Goal: Information Seeking & Learning: Learn about a topic

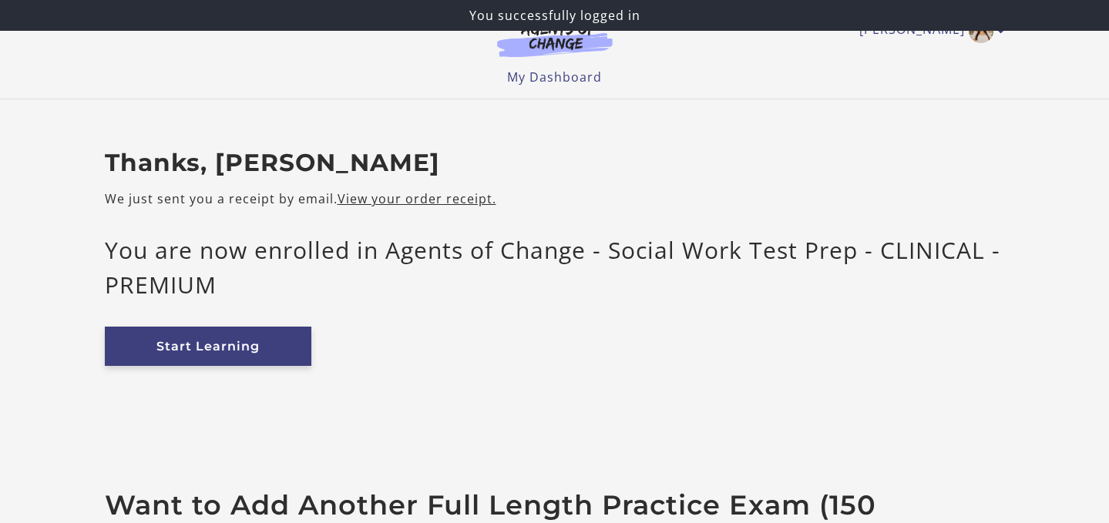
click at [237, 345] on link "Start Learning" at bounding box center [208, 346] width 207 height 39
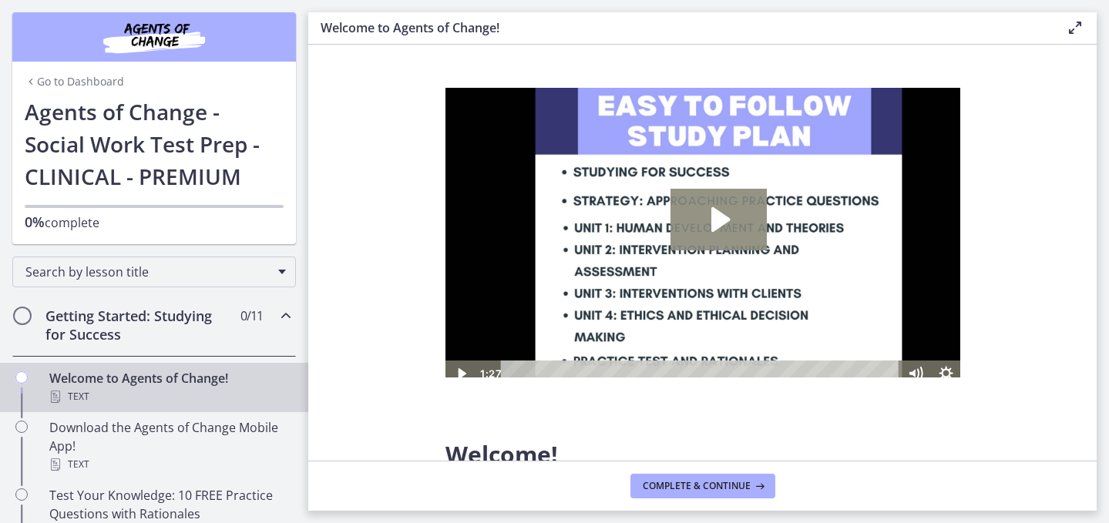
click at [722, 244] on icon "Play Video: c1o6hcmjueu5qasqsu00.mp4" at bounding box center [718, 220] width 96 height 62
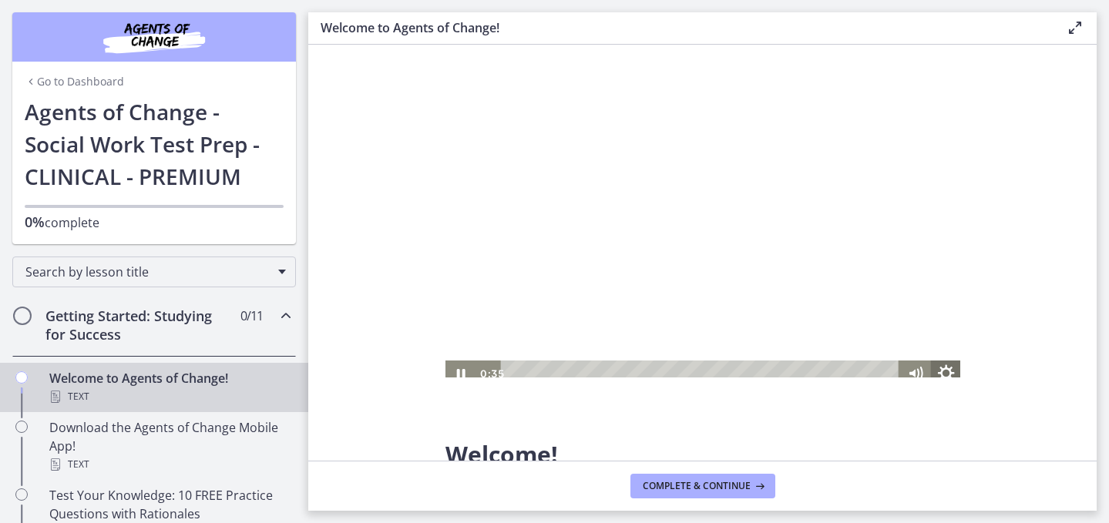
click at [944, 382] on icon "Show settings menu" at bounding box center [945, 374] width 37 height 32
click at [947, 328] on span "1x" at bounding box center [957, 321] width 54 height 26
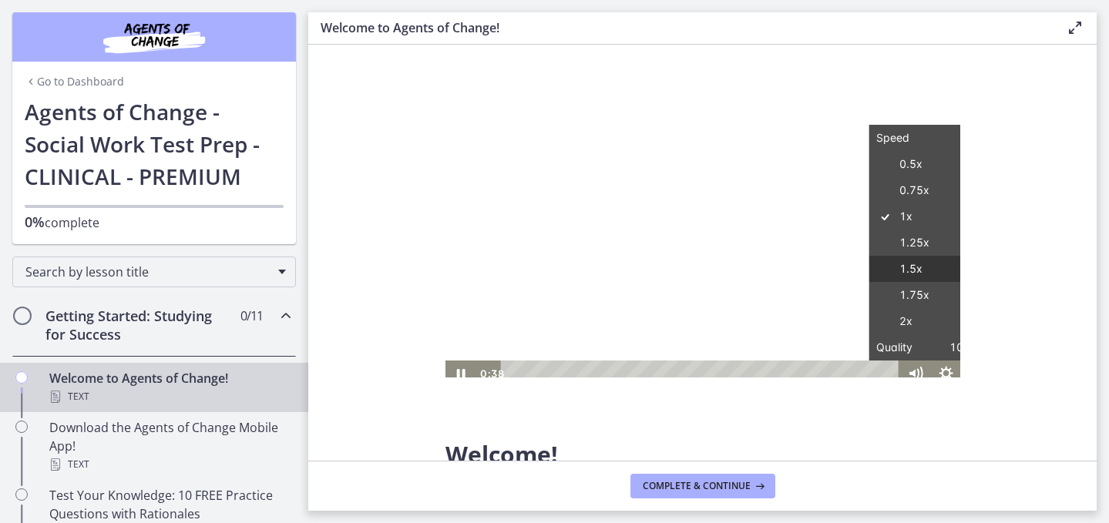
click at [930, 276] on label "1.5x" at bounding box center [929, 269] width 123 height 27
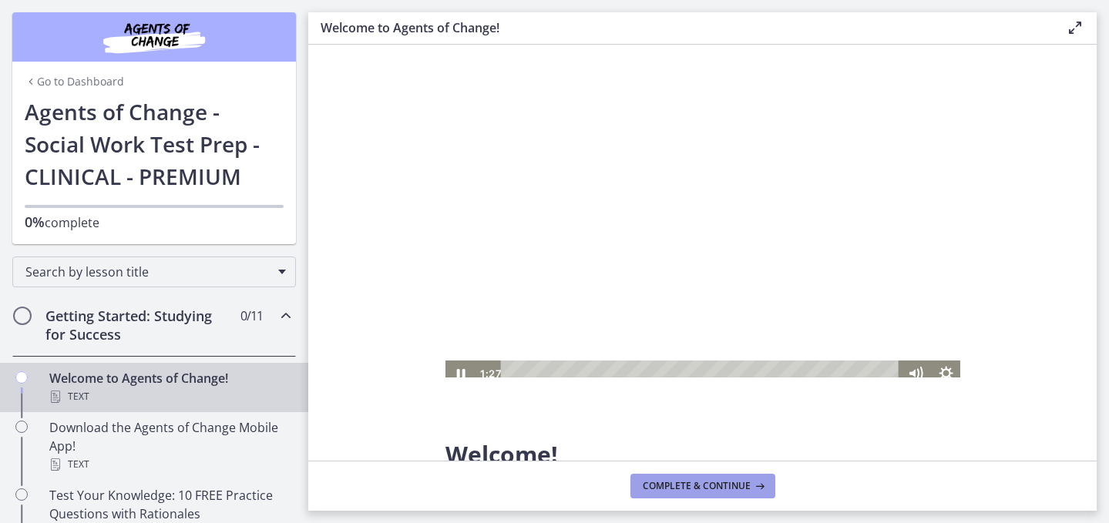
click at [710, 485] on span "Complete & continue" at bounding box center [697, 486] width 108 height 12
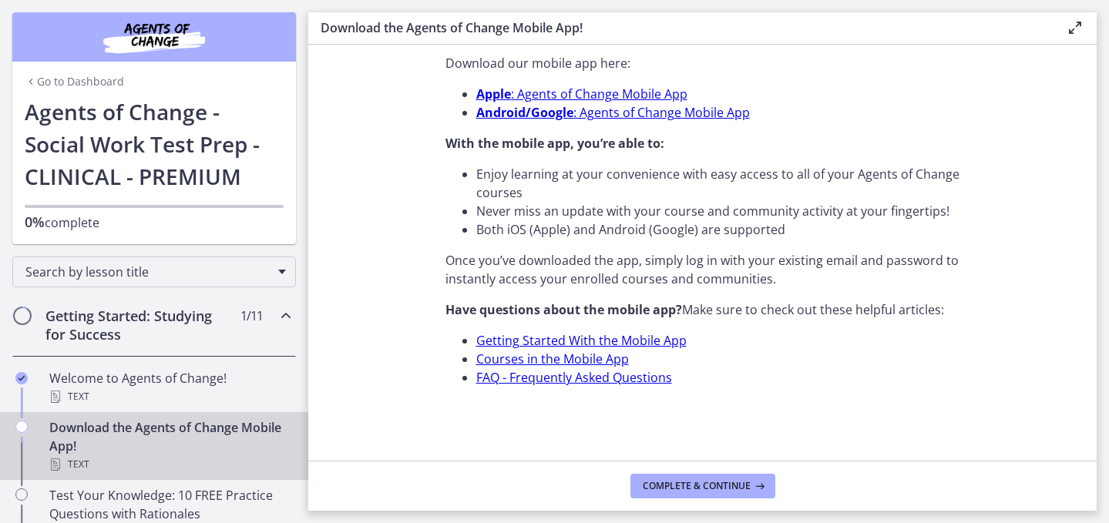
scroll to position [583, 0]
click at [687, 492] on button "Complete & continue" at bounding box center [703, 486] width 145 height 25
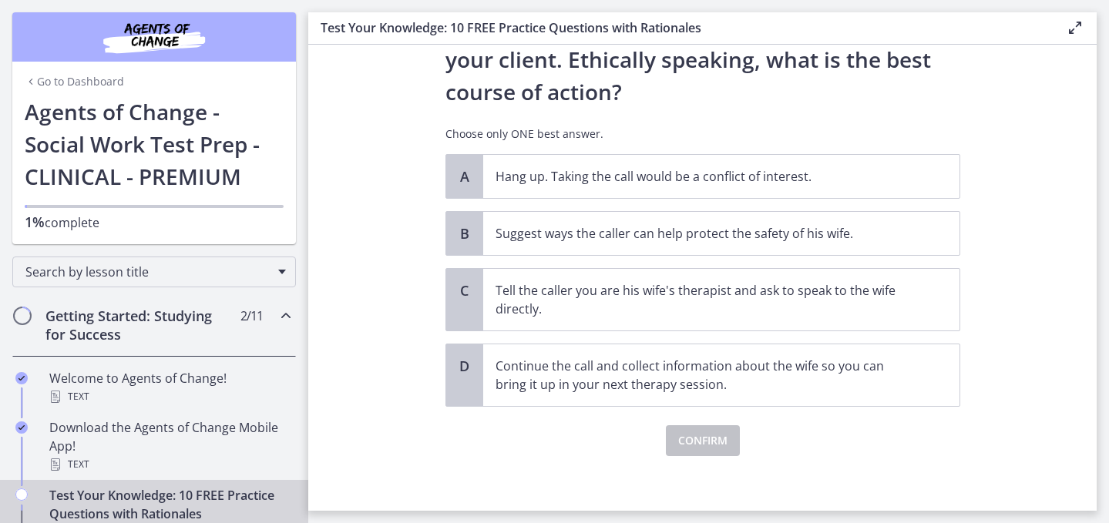
scroll to position [247, 0]
click at [576, 241] on p "Suggest ways the caller can help protect the safety of his wife." at bounding box center [706, 232] width 421 height 19
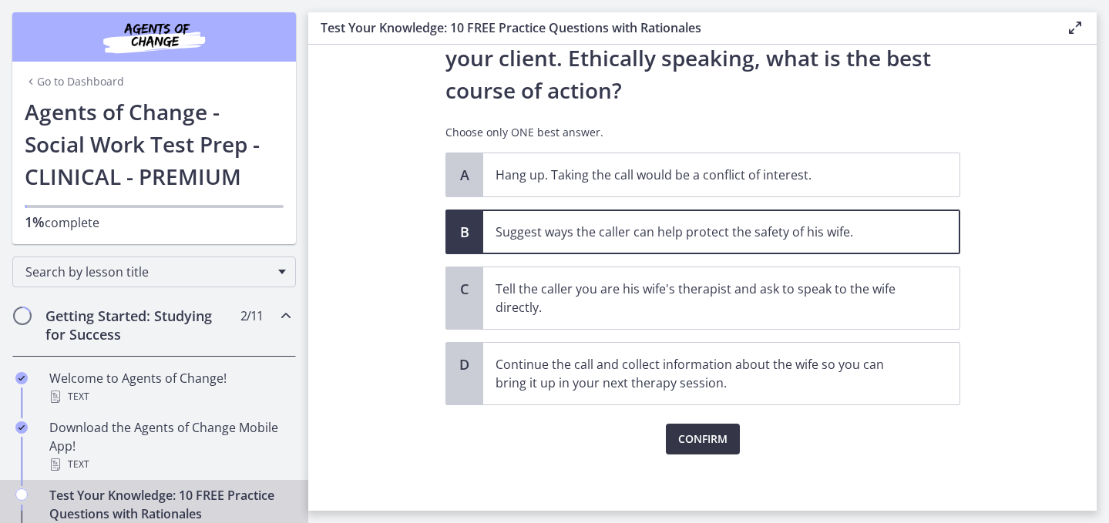
click at [716, 449] on span "Confirm" at bounding box center [702, 439] width 49 height 19
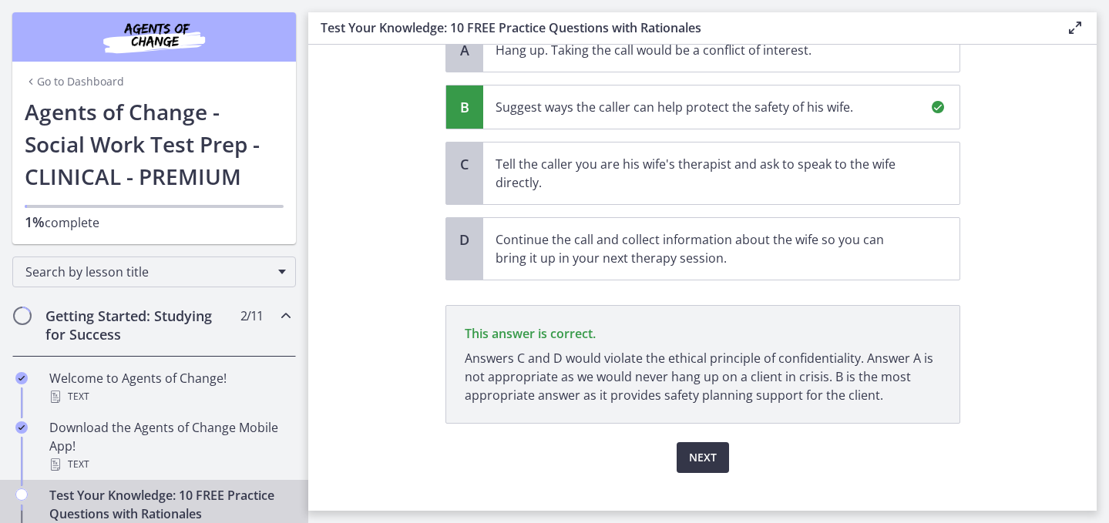
scroll to position [439, 0]
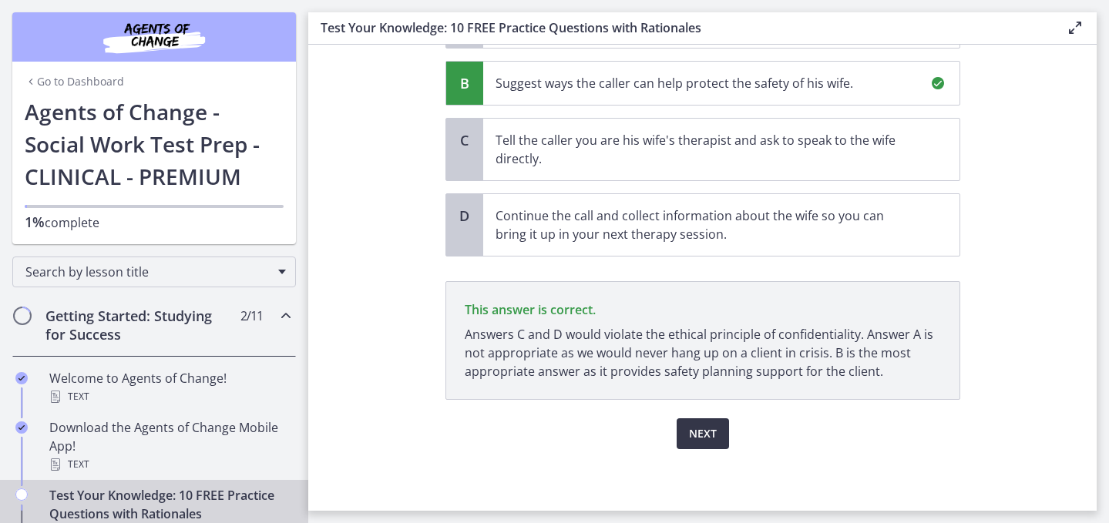
click at [697, 428] on button "Next" at bounding box center [703, 434] width 52 height 31
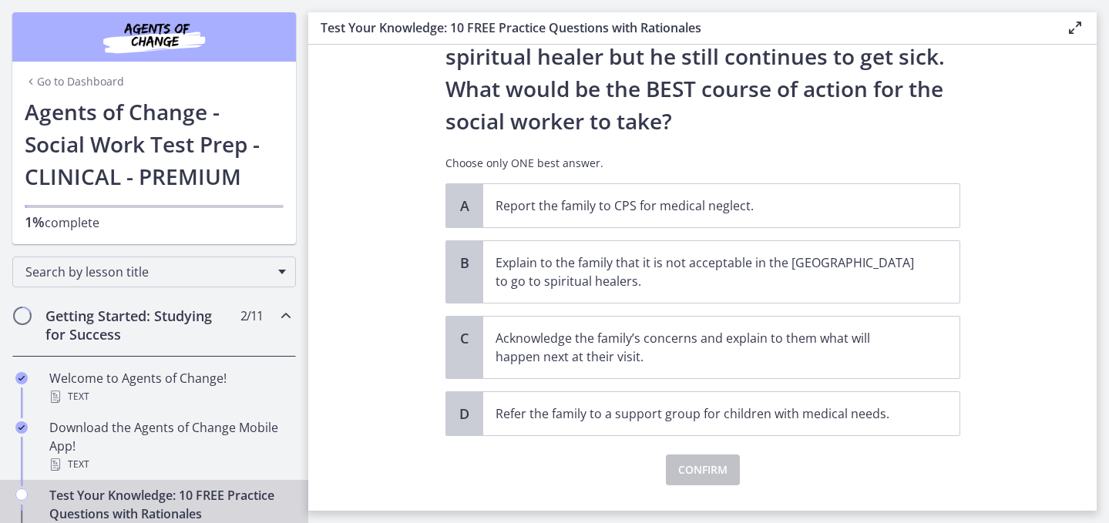
scroll to position [318, 0]
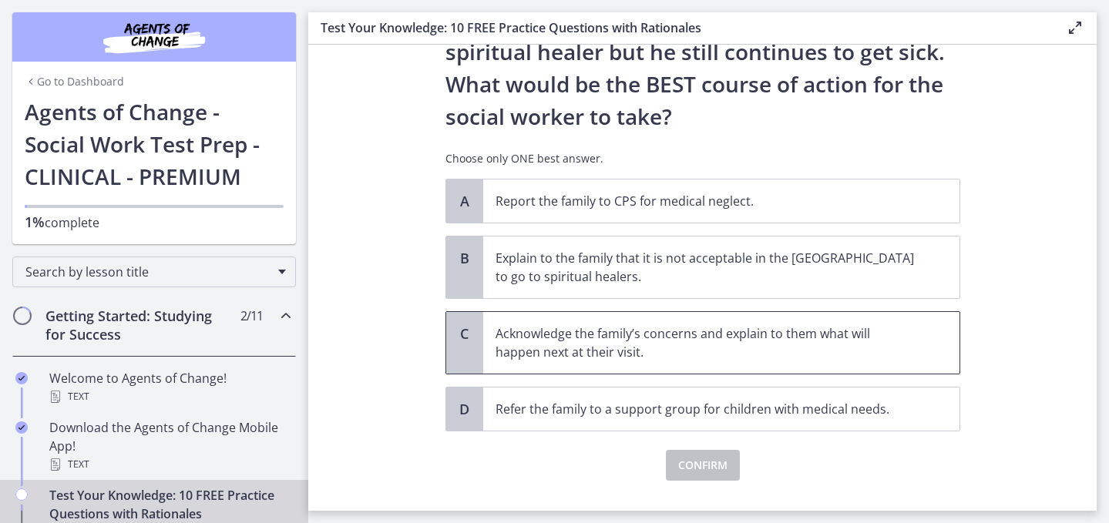
click at [644, 358] on span "Acknowledge the family’s concerns and explain to them what will happen next at …" at bounding box center [721, 343] width 476 height 62
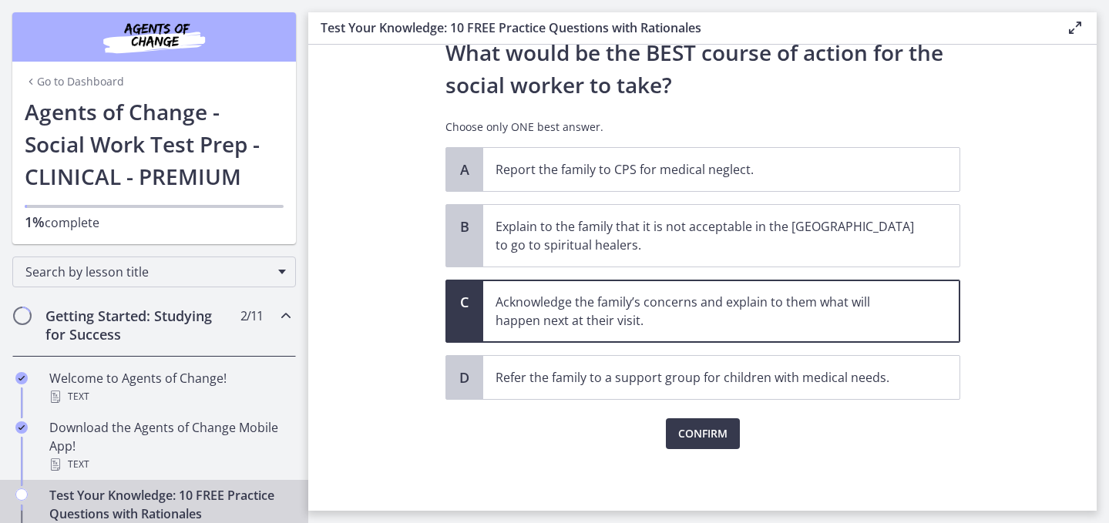
scroll to position [394, 0]
click at [705, 429] on span "Confirm" at bounding box center [702, 434] width 49 height 19
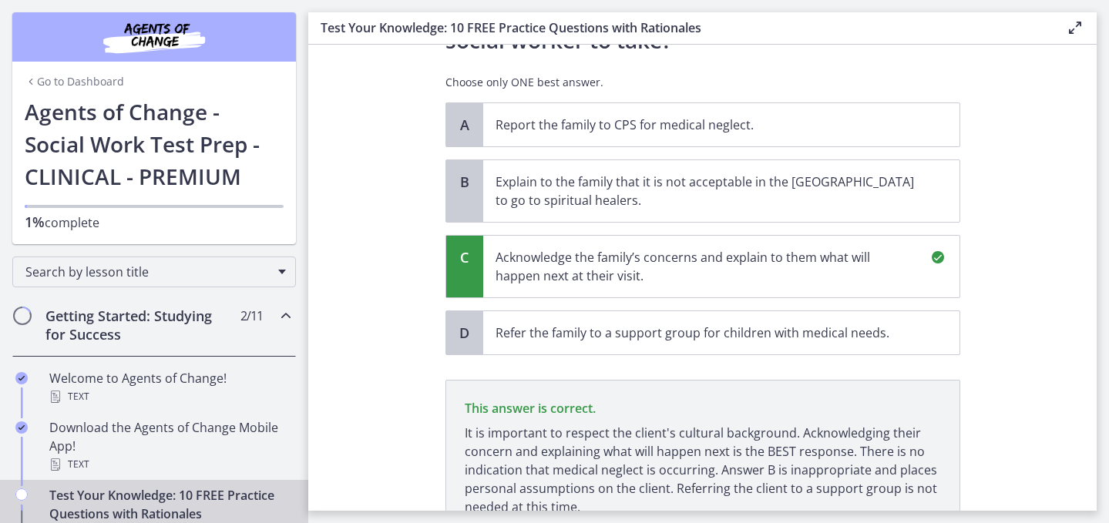
scroll to position [581, 0]
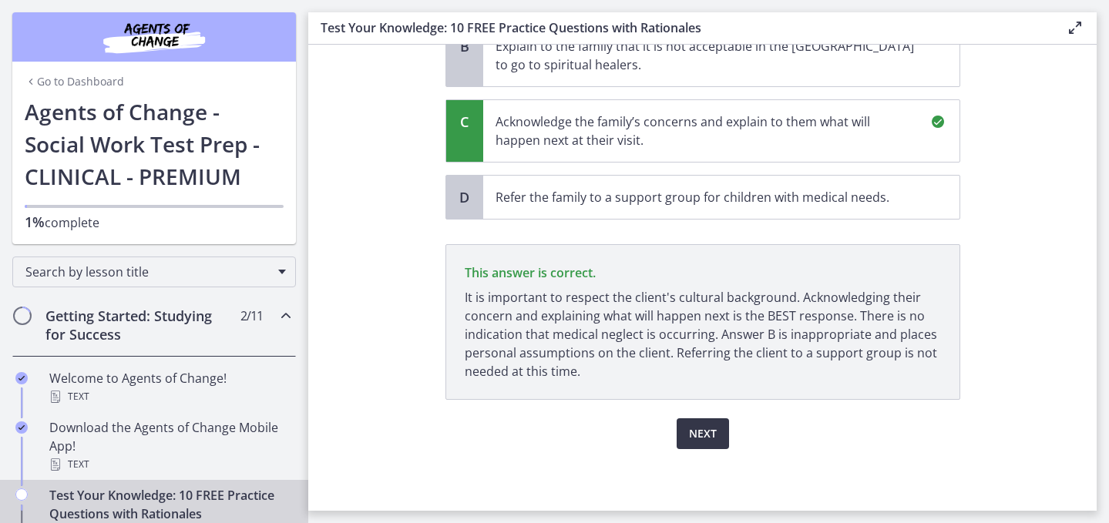
click at [715, 425] on span "Next" at bounding box center [703, 434] width 28 height 19
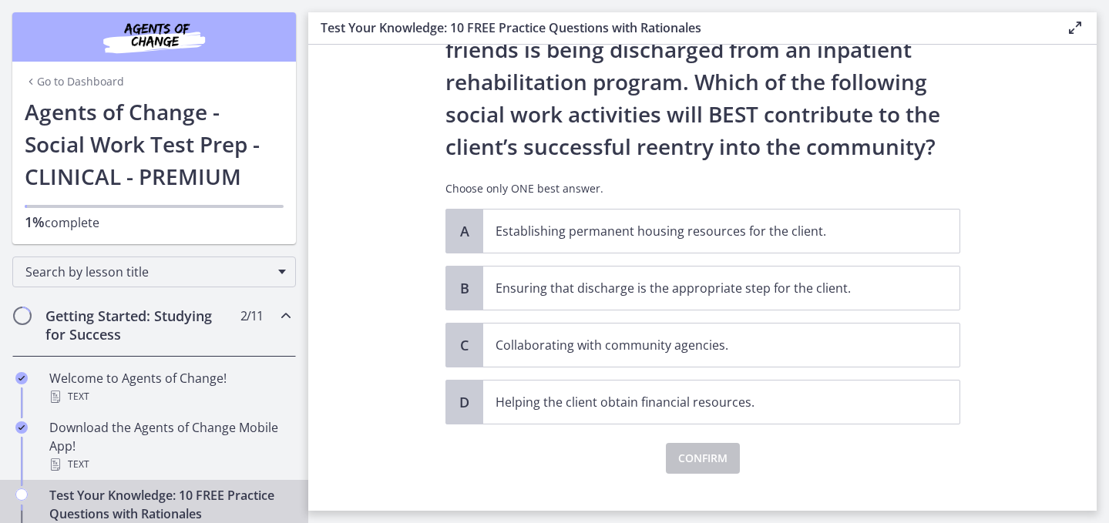
scroll to position [103, 0]
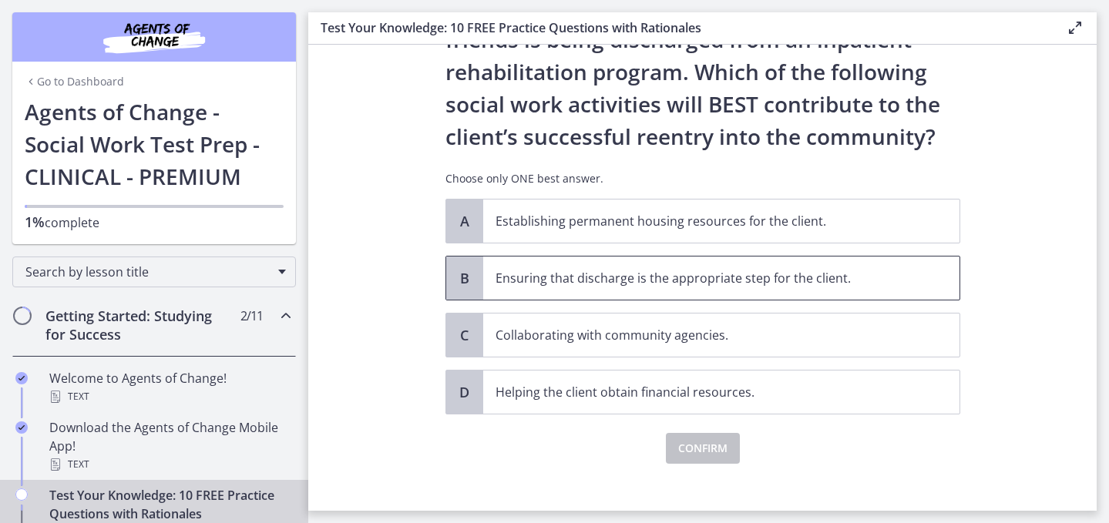
click at [683, 288] on p "Ensuring that discharge is the appropriate step for the client." at bounding box center [706, 278] width 421 height 19
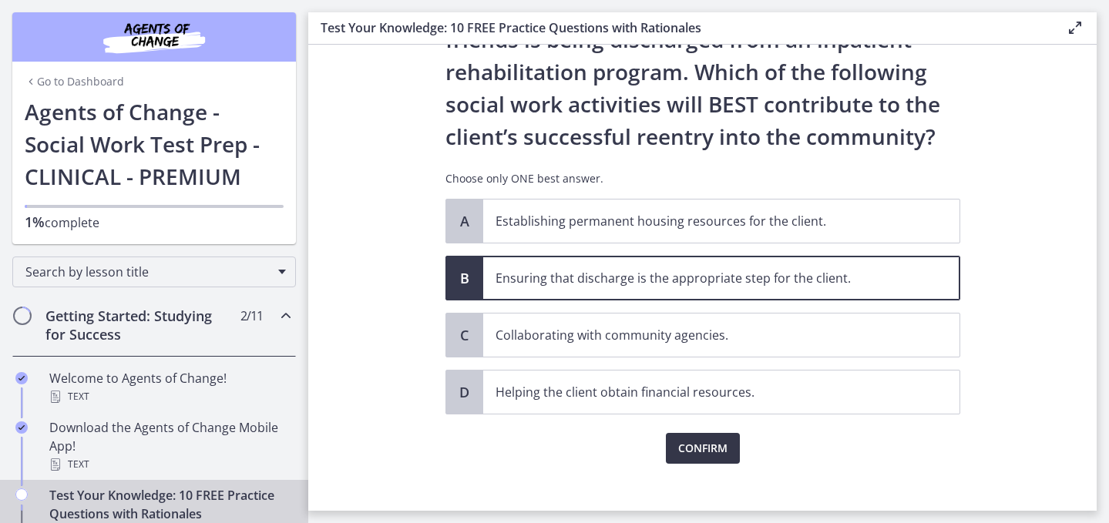
click at [711, 462] on button "Confirm" at bounding box center [703, 448] width 74 height 31
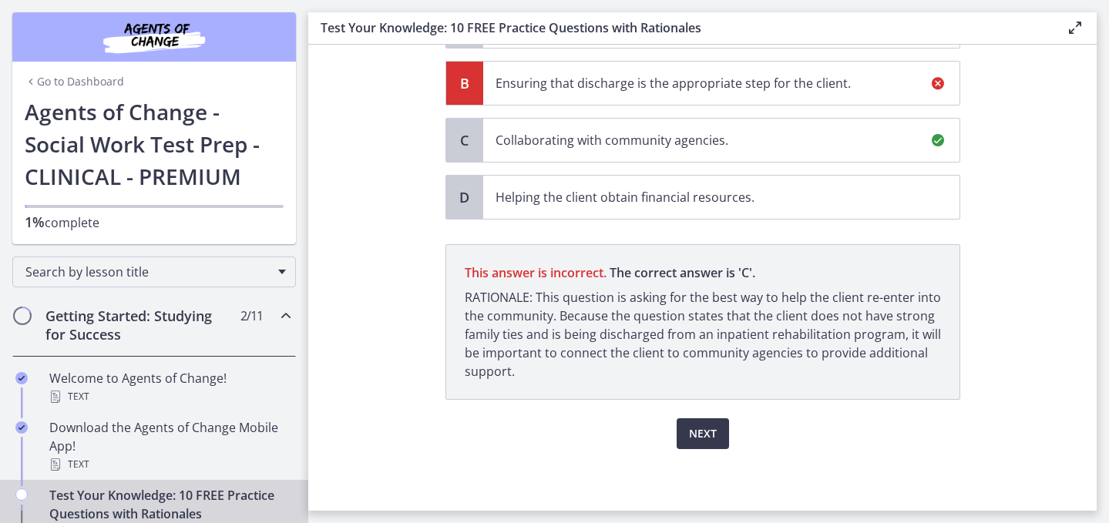
scroll to position [308, 0]
click at [717, 443] on span "Next" at bounding box center [703, 434] width 28 height 19
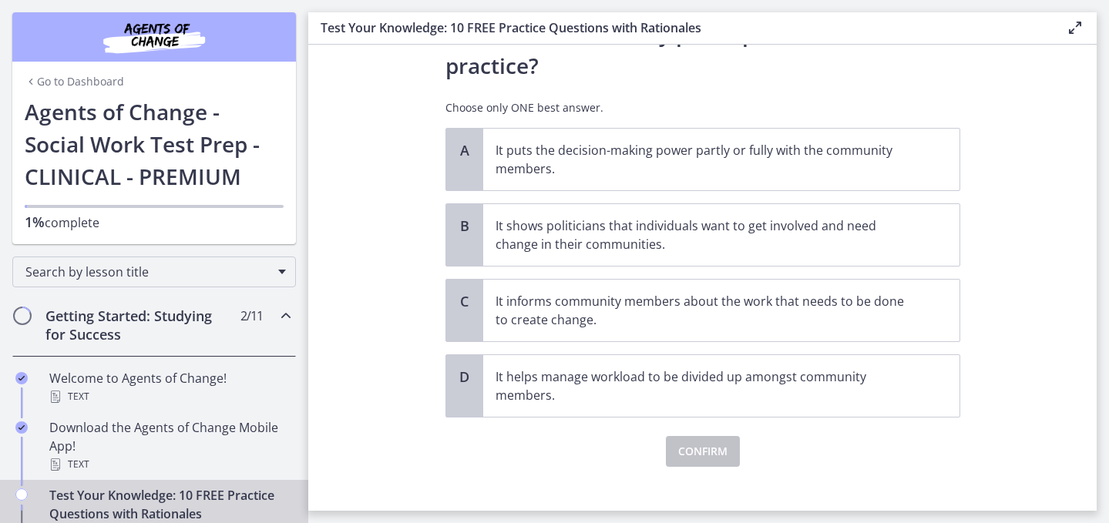
scroll to position [111, 0]
click at [645, 177] on p "It puts the decision-making power partly or fully with the community members." at bounding box center [706, 158] width 421 height 37
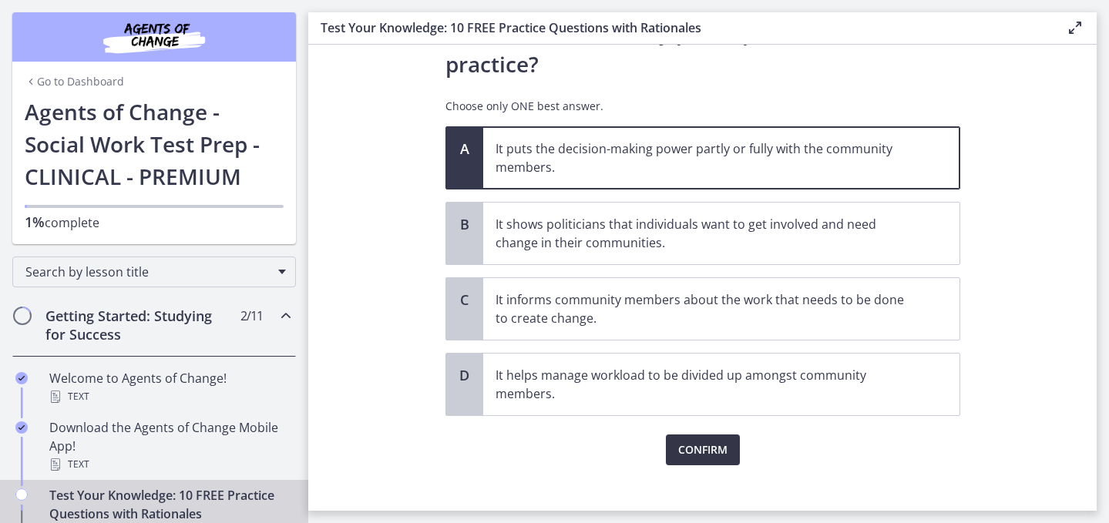
click at [684, 466] on button "Confirm" at bounding box center [703, 450] width 74 height 31
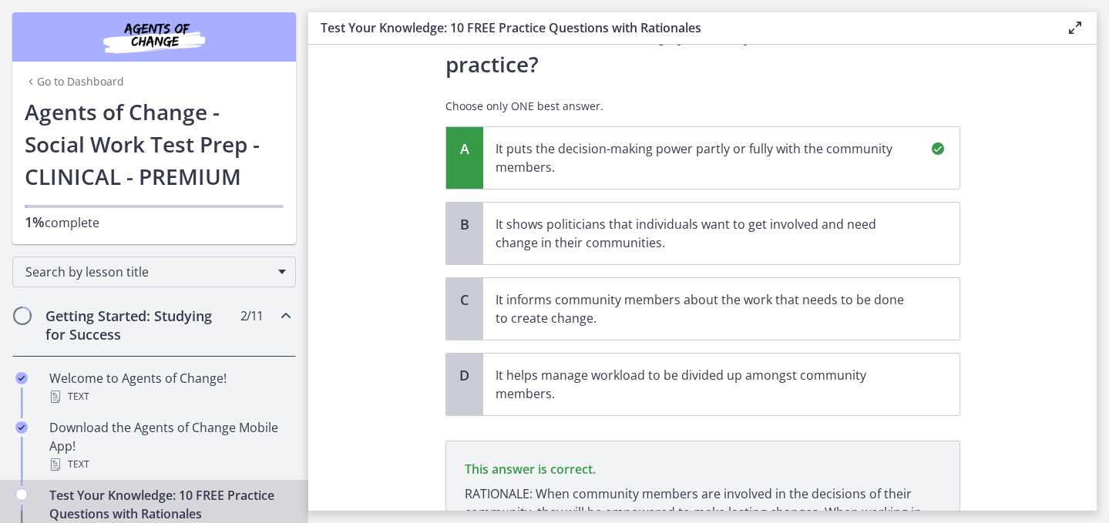
scroll to position [326, 0]
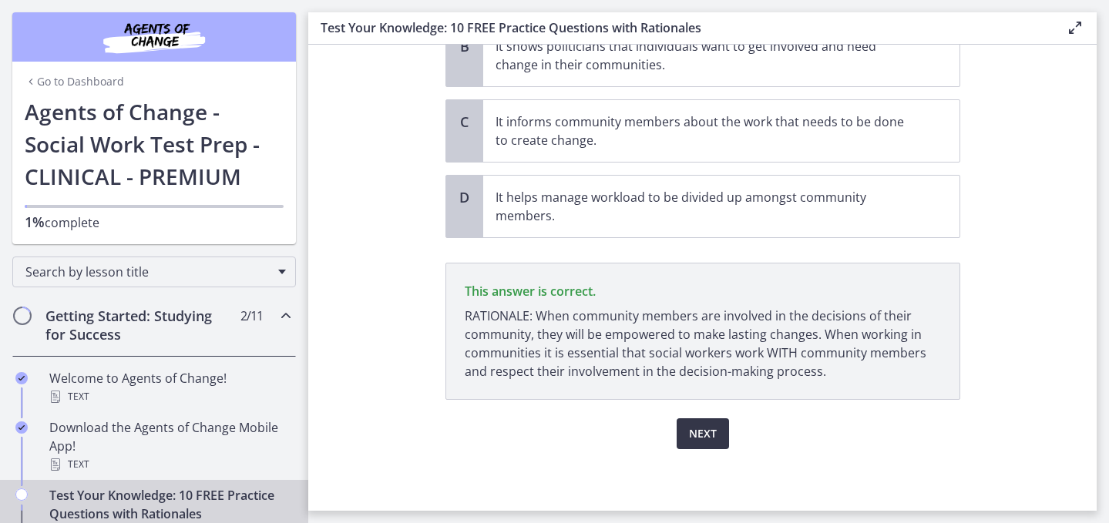
click at [698, 427] on span "Next" at bounding box center [703, 434] width 28 height 19
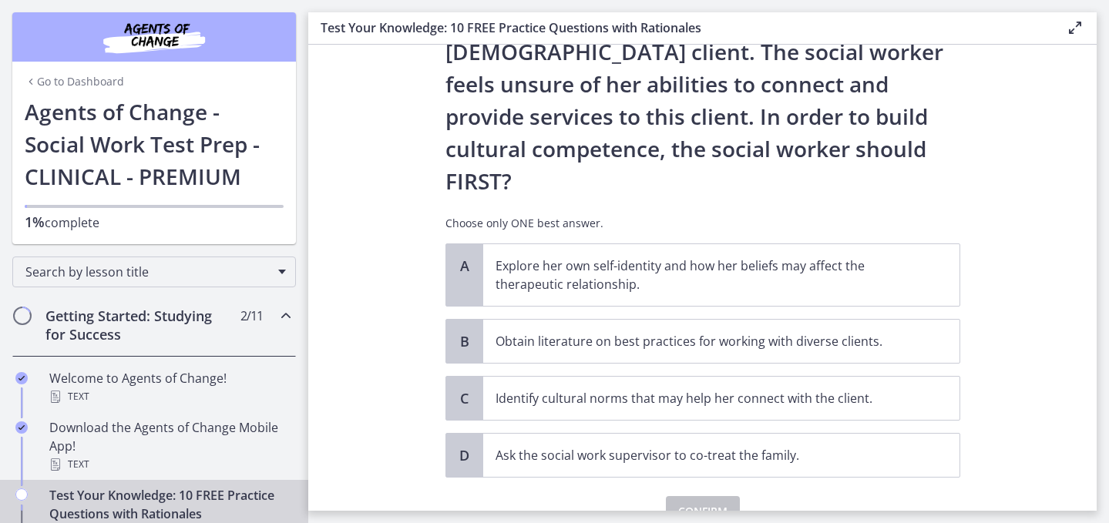
scroll to position [254, 0]
click at [625, 256] on p "Explore her own self-identity and how her beliefs may affect the therapeutic re…" at bounding box center [706, 274] width 421 height 37
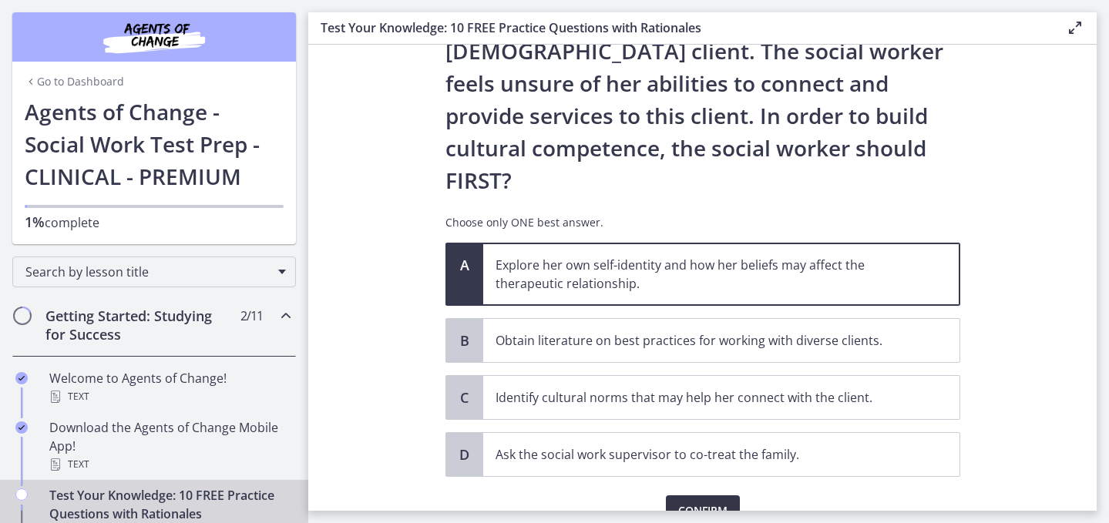
click at [698, 502] on span "Confirm" at bounding box center [702, 511] width 49 height 19
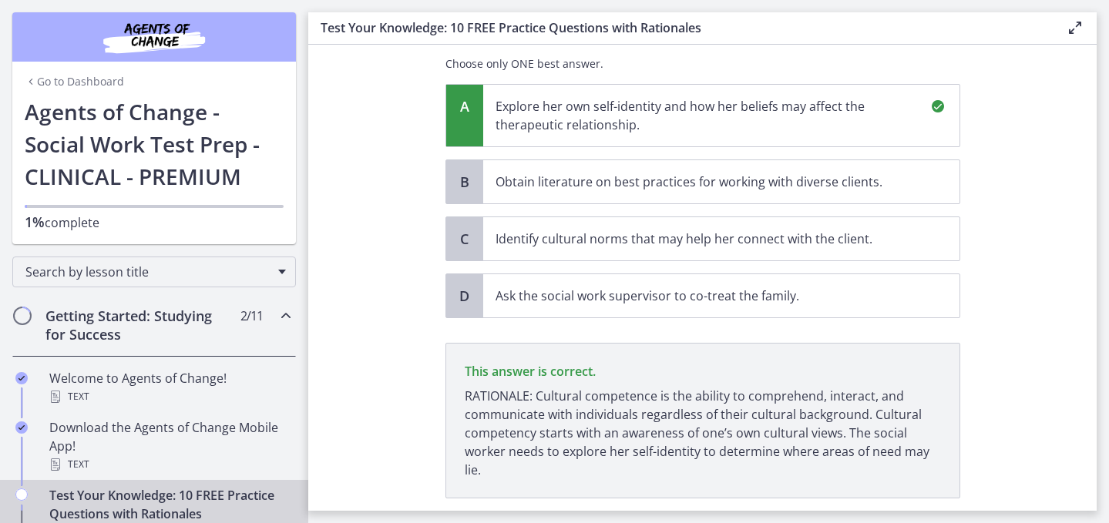
scroll to position [493, 0]
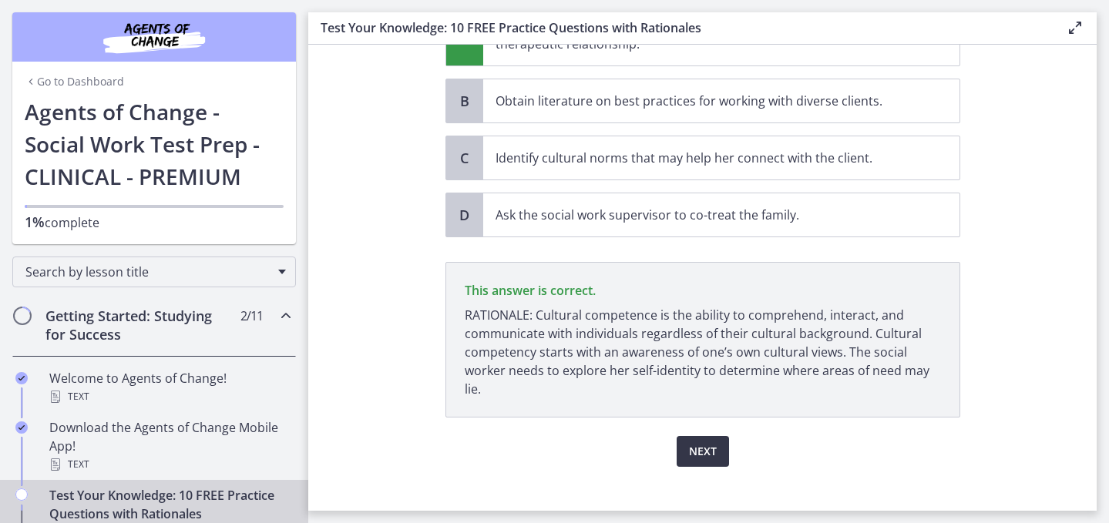
click at [688, 436] on button "Next" at bounding box center [703, 451] width 52 height 31
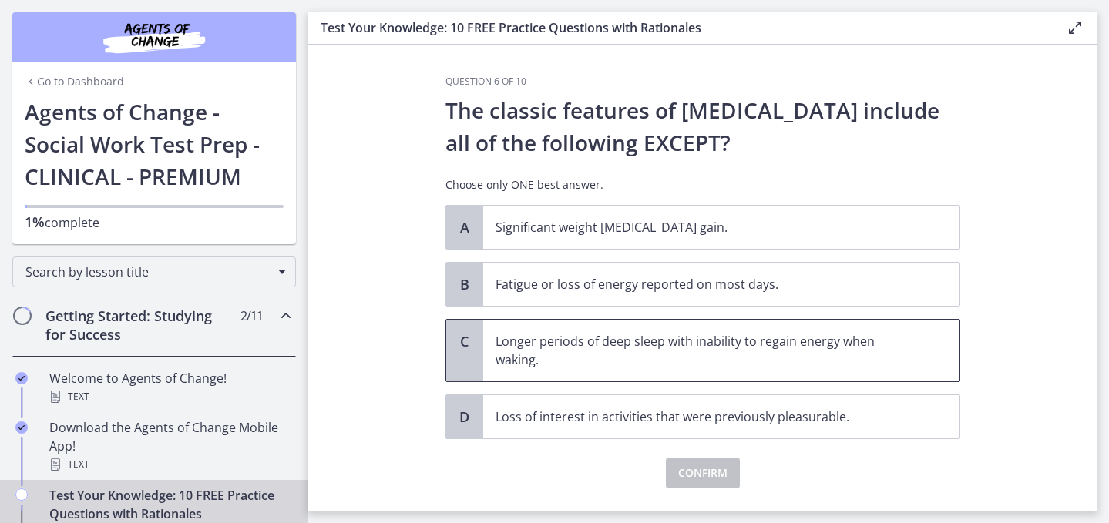
click at [638, 361] on p "Longer periods of deep sleep with inability to regain energy when waking." at bounding box center [706, 350] width 421 height 37
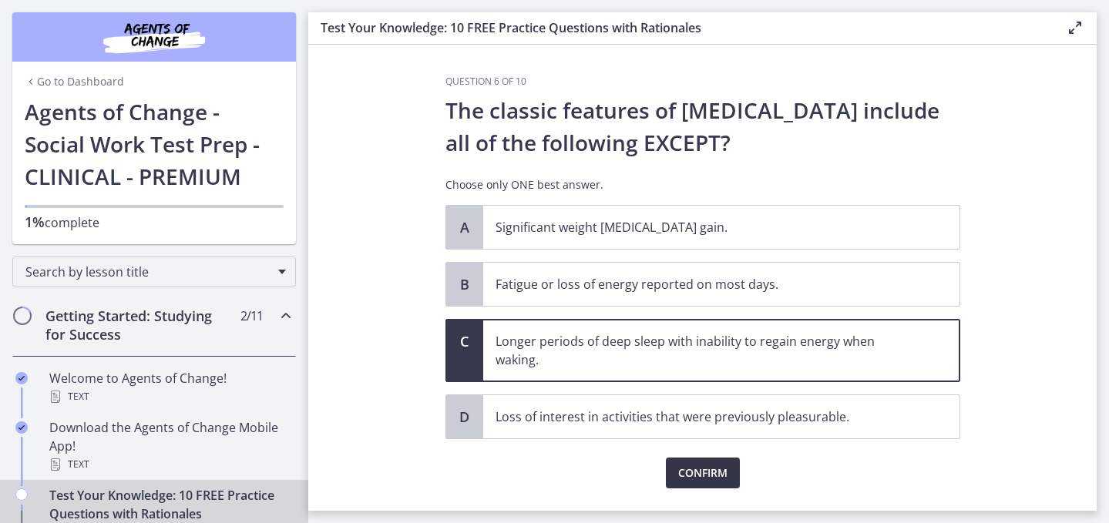
click at [712, 489] on button "Confirm" at bounding box center [703, 473] width 74 height 31
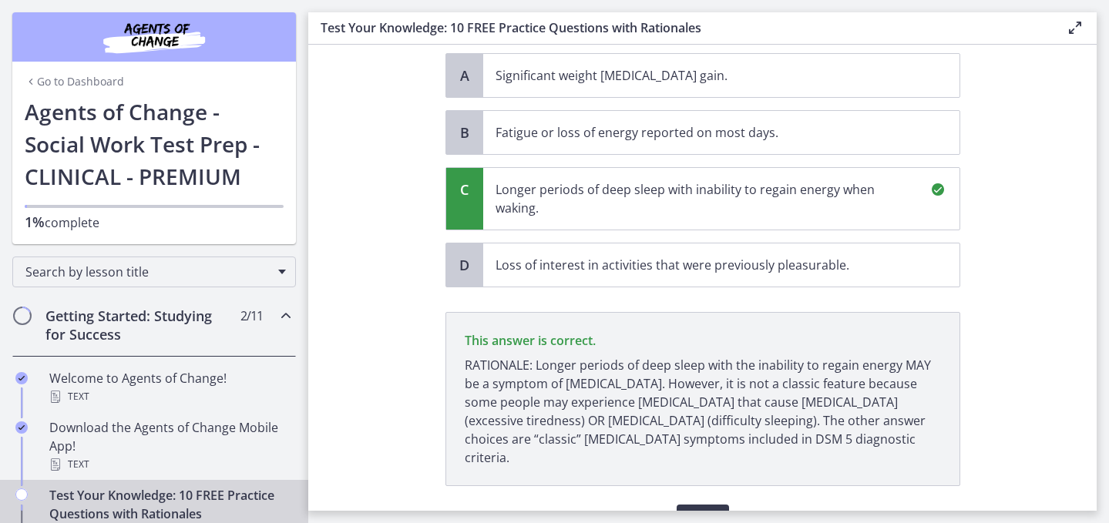
scroll to position [233, 0]
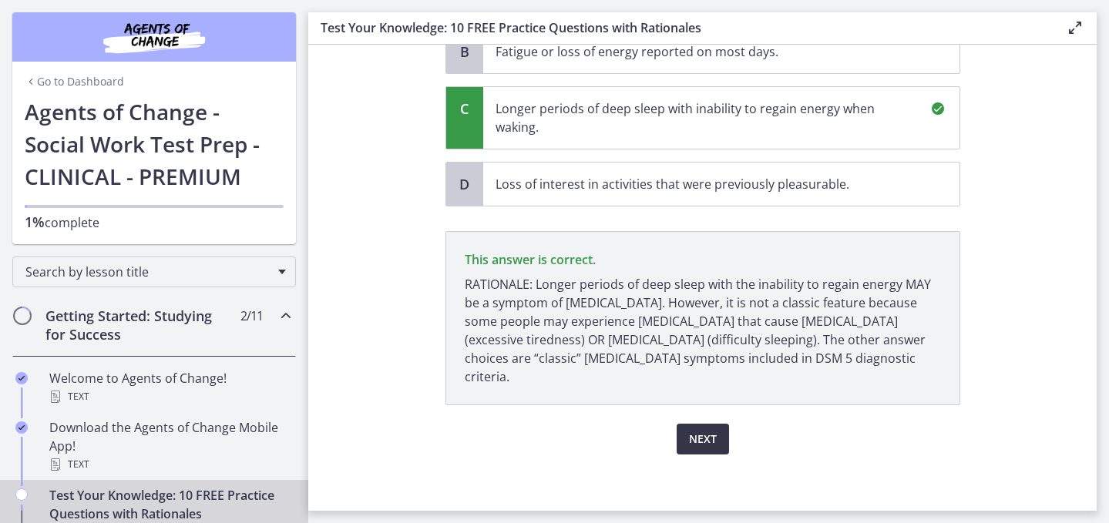
click at [715, 434] on span "Next" at bounding box center [703, 439] width 28 height 19
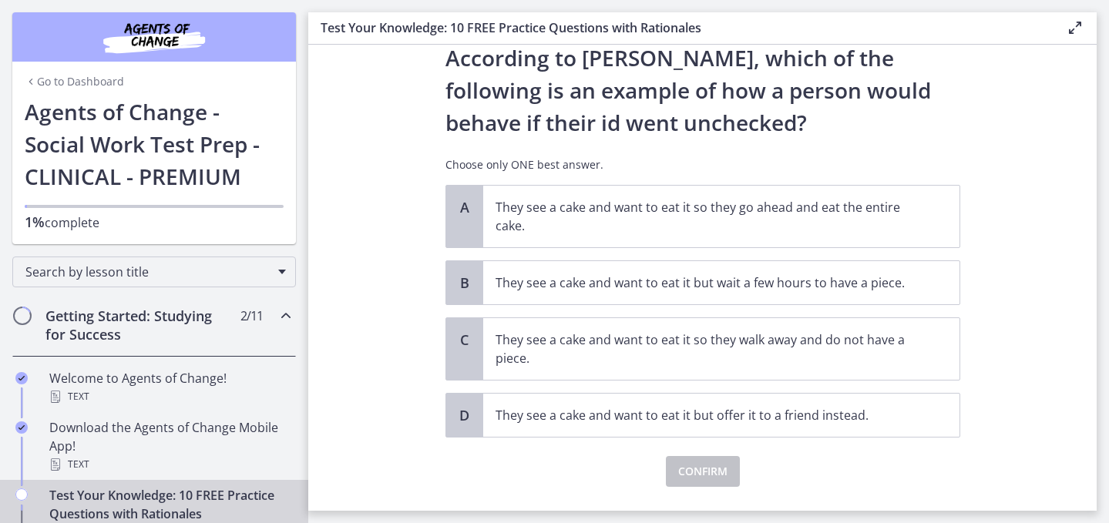
scroll to position [63, 0]
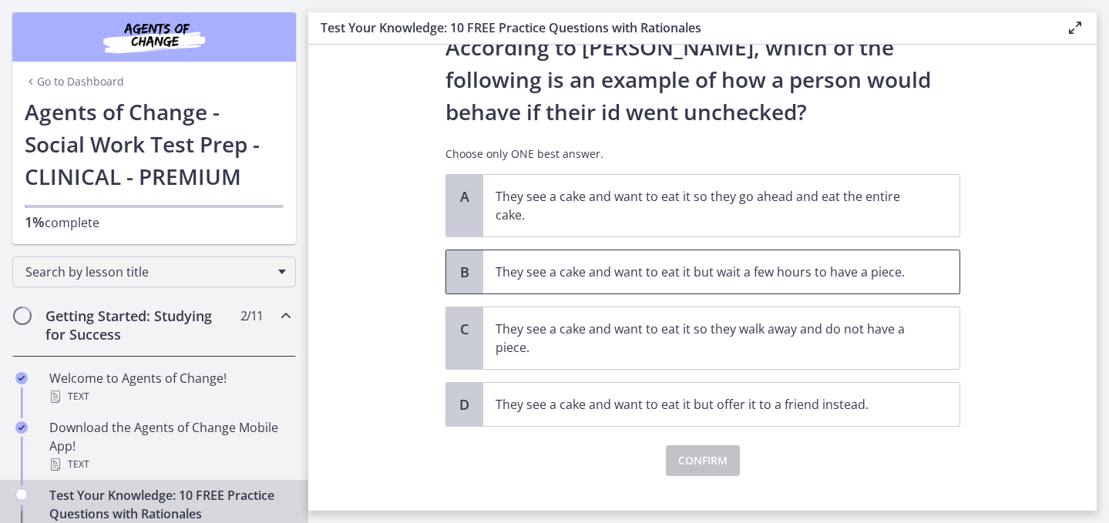
click at [668, 281] on p "They see a cake and want to eat it but wait a few hours to have a piece." at bounding box center [706, 272] width 421 height 19
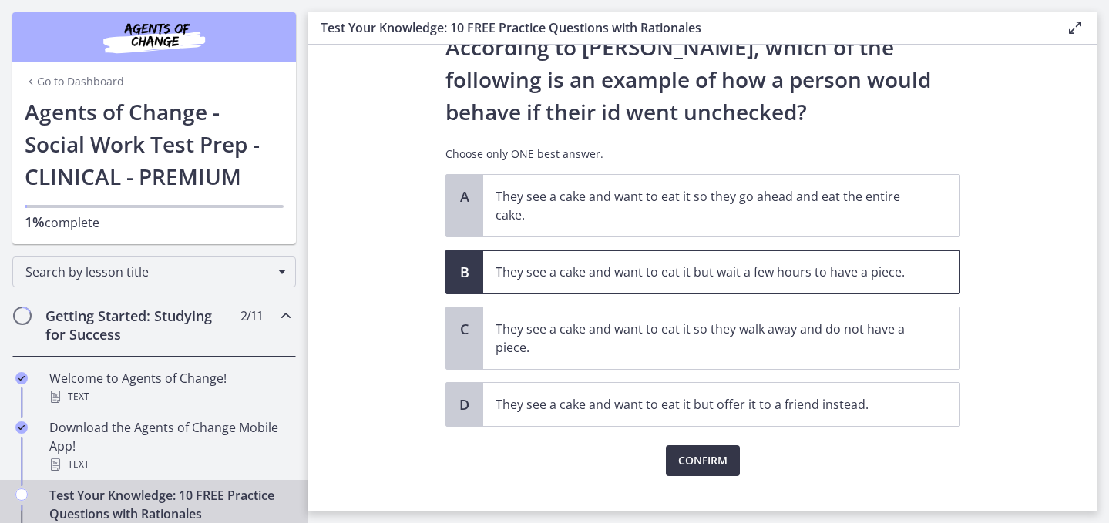
click at [702, 470] on span "Confirm" at bounding box center [702, 461] width 49 height 19
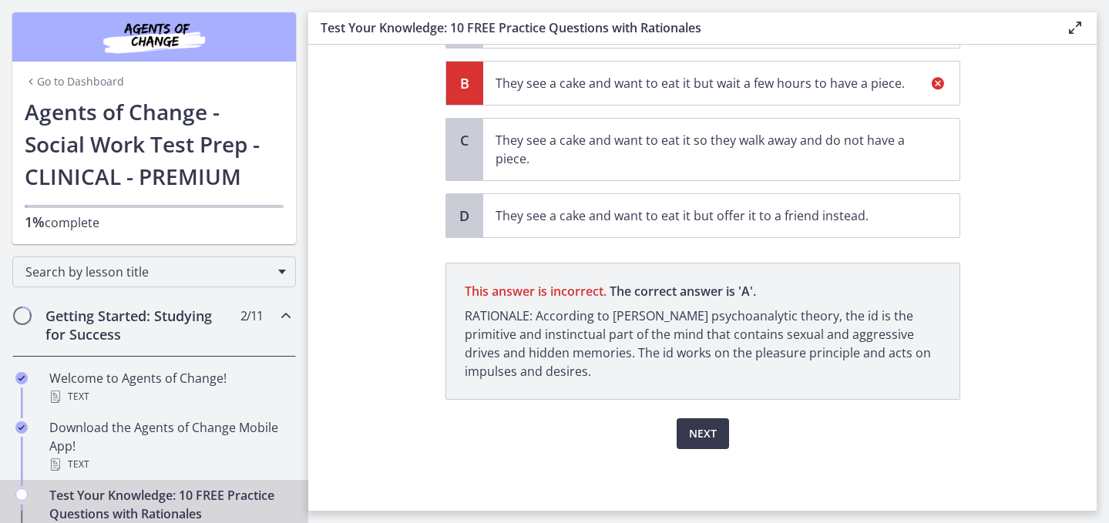
scroll to position [287, 0]
click at [717, 425] on span "Next" at bounding box center [703, 434] width 28 height 19
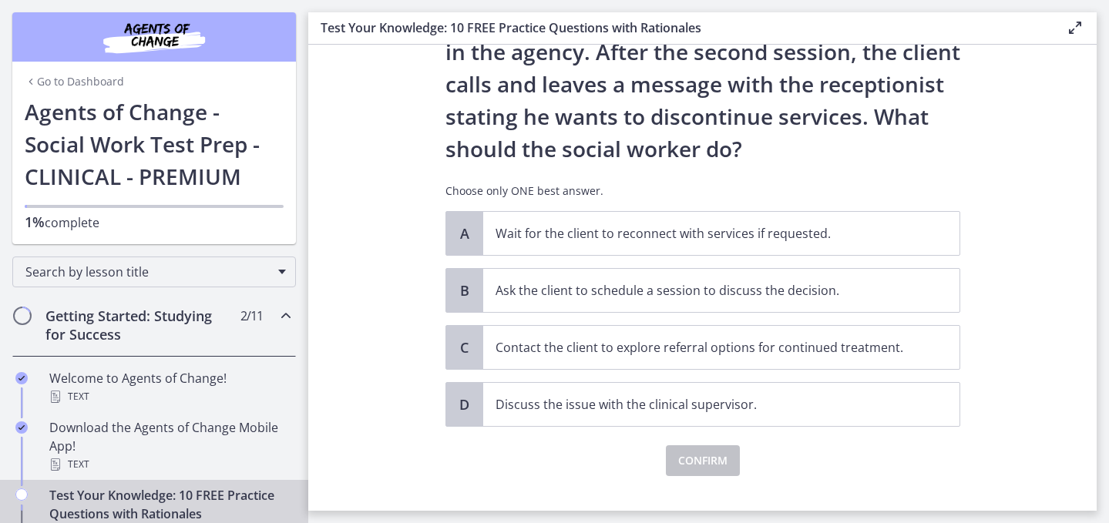
scroll to position [157, 0]
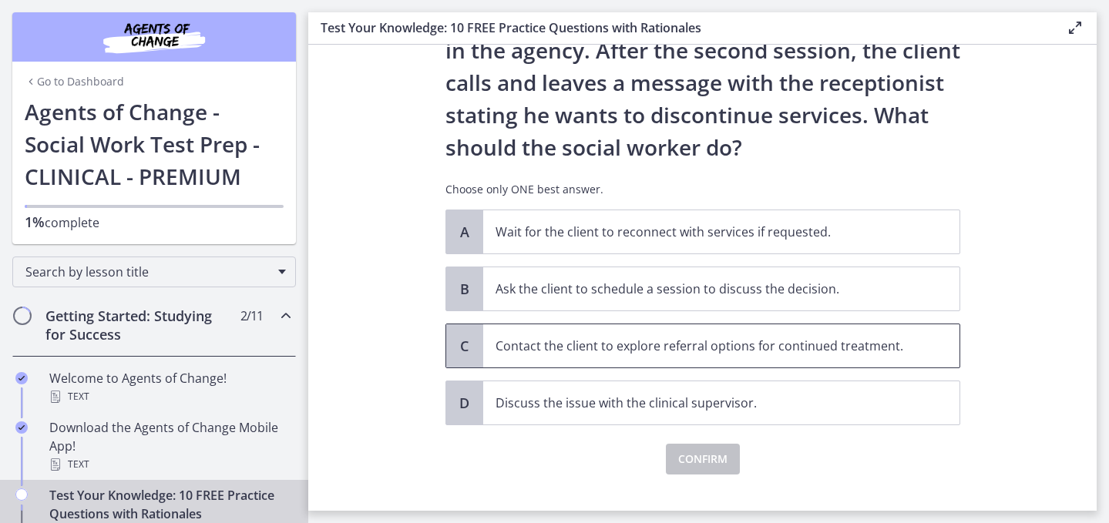
click at [649, 355] on p "Contact the client to explore referral options for continued treatment." at bounding box center [706, 346] width 421 height 19
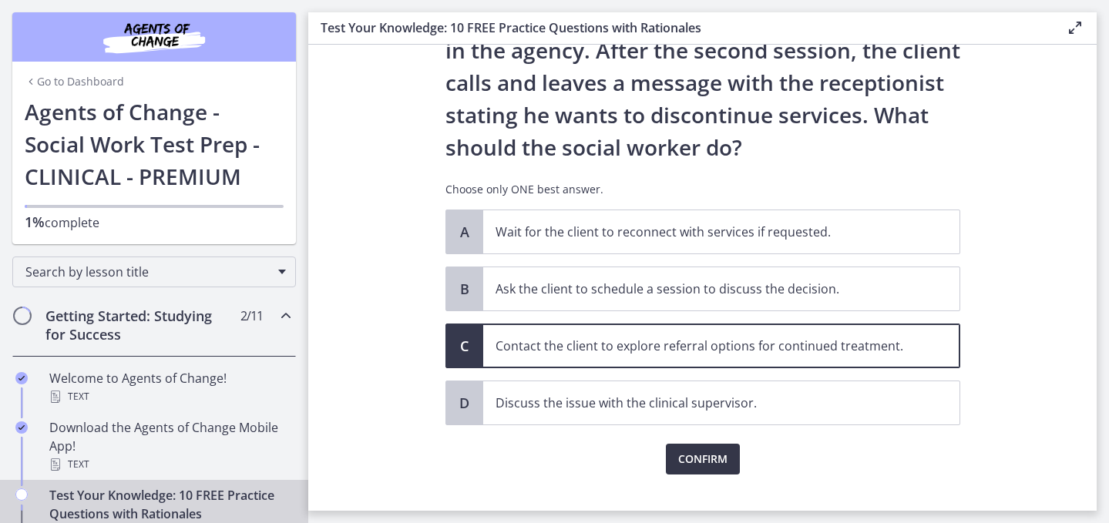
click at [710, 475] on button "Confirm" at bounding box center [703, 459] width 74 height 31
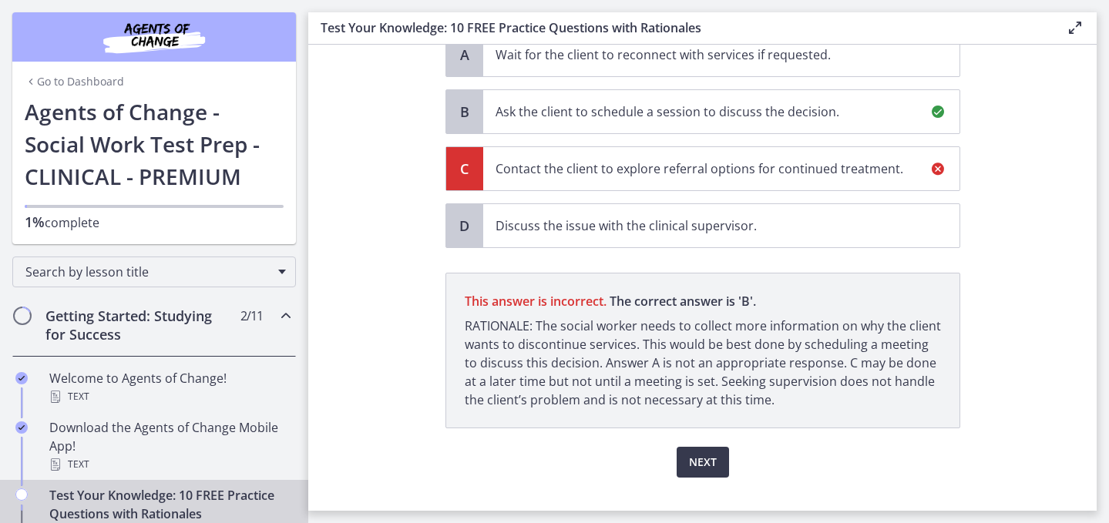
scroll to position [373, 0]
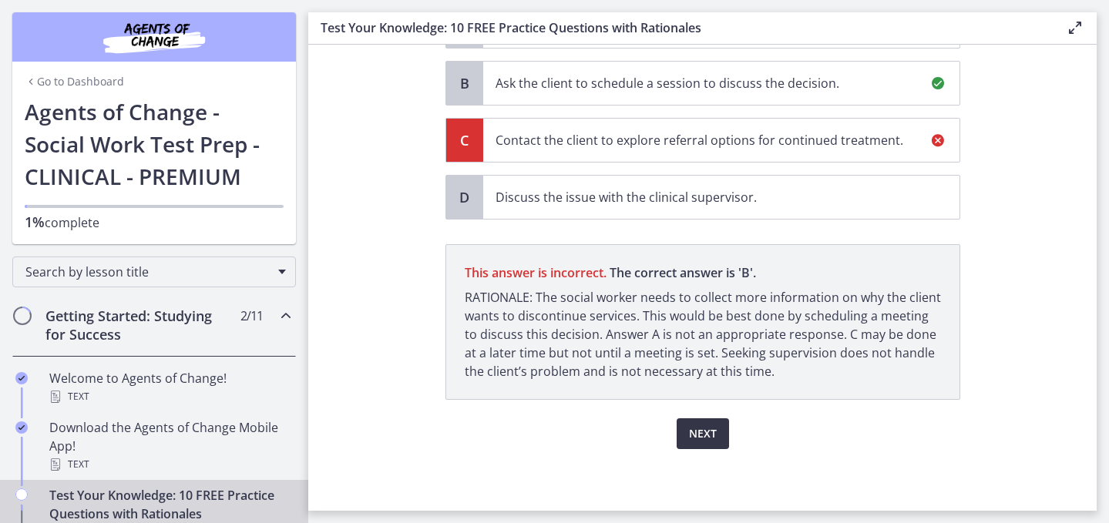
click at [728, 447] on button "Next" at bounding box center [703, 434] width 52 height 31
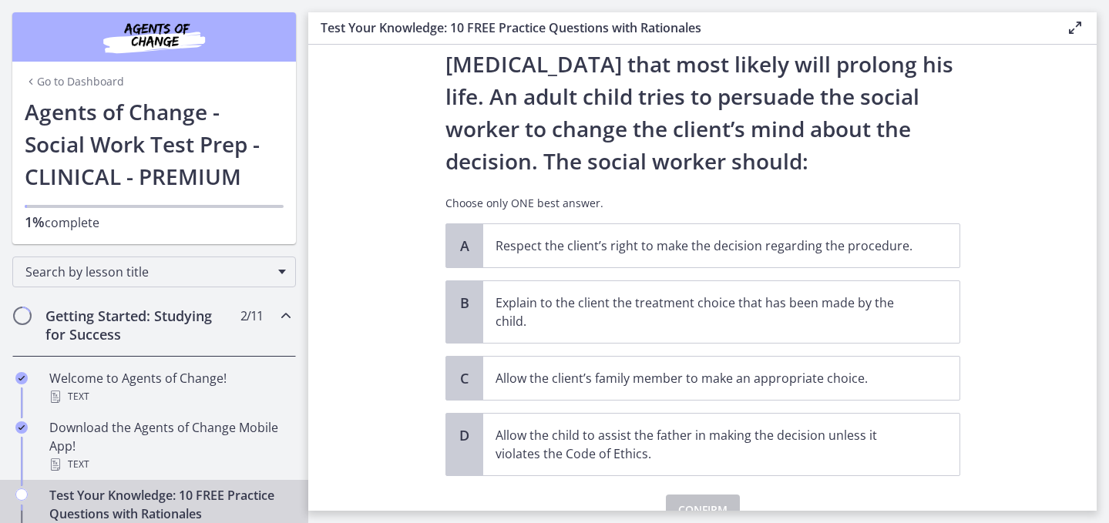
scroll to position [148, 0]
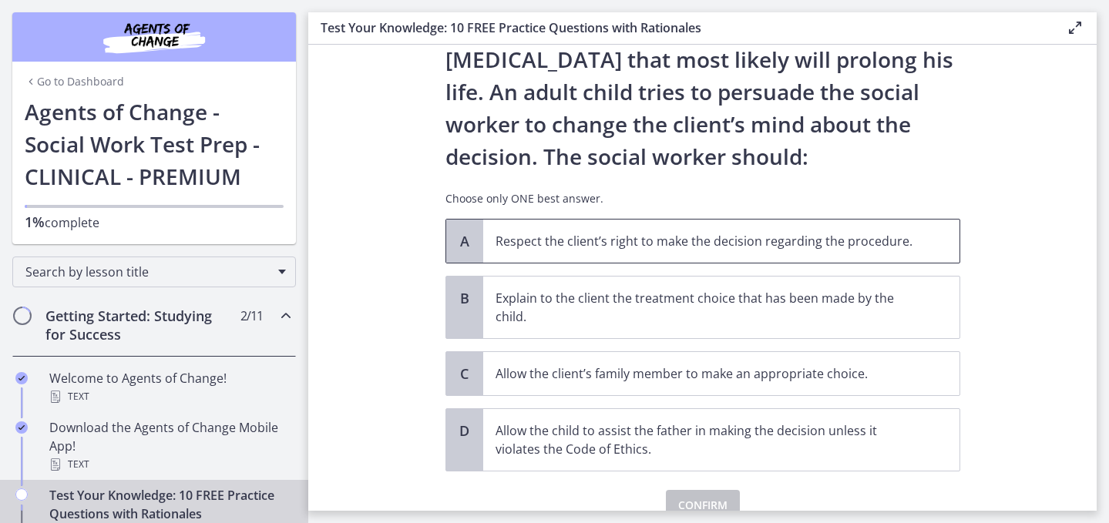
click at [690, 251] on span "Respect the client’s right to make the decision regarding the procedure." at bounding box center [721, 241] width 476 height 43
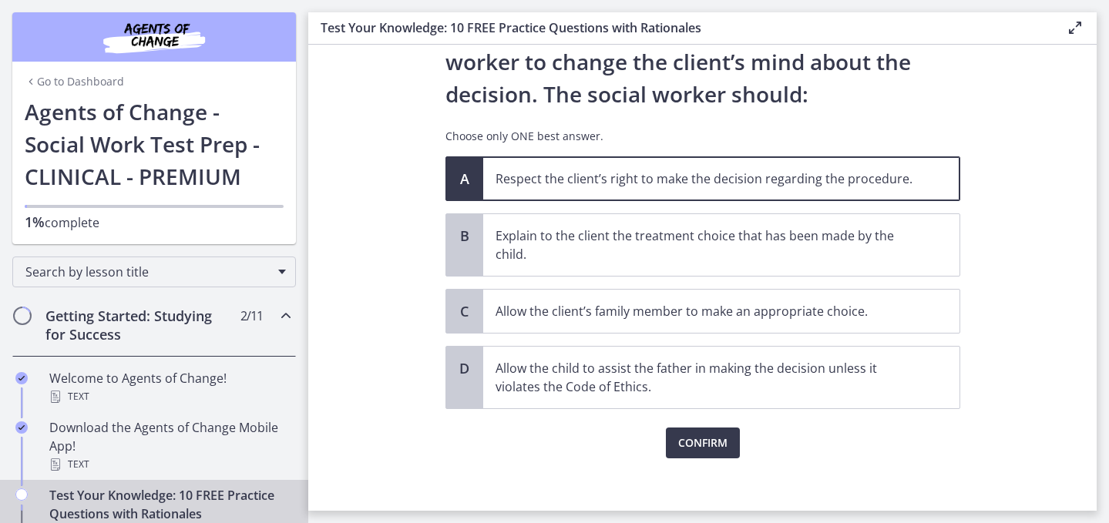
scroll to position [257, 0]
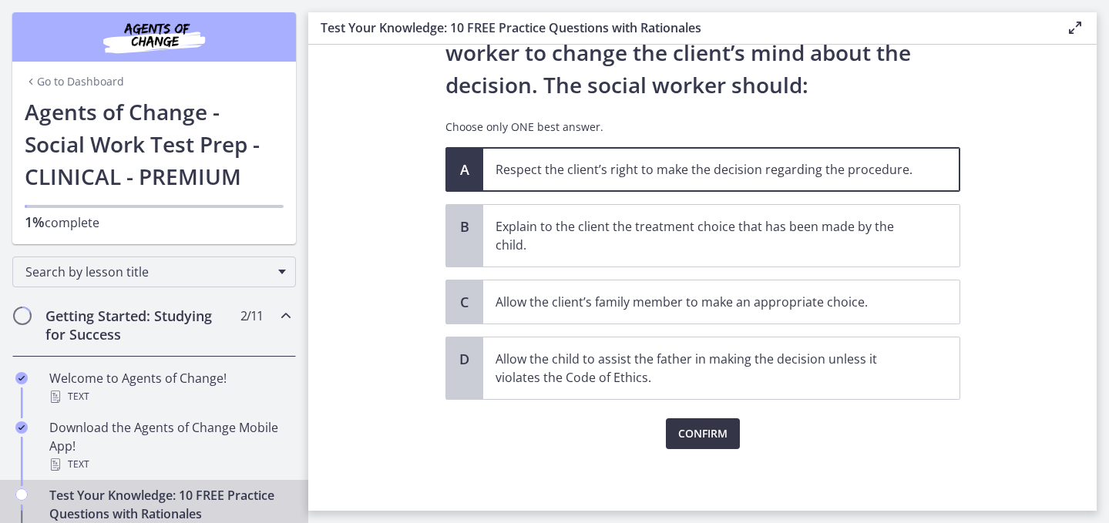
click at [692, 436] on span "Confirm" at bounding box center [702, 434] width 49 height 19
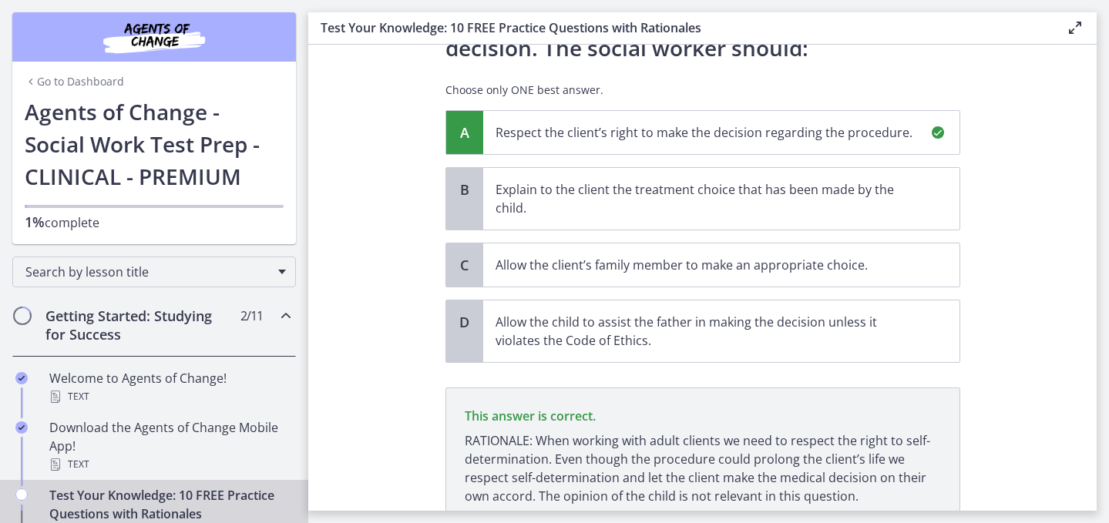
scroll to position [424, 0]
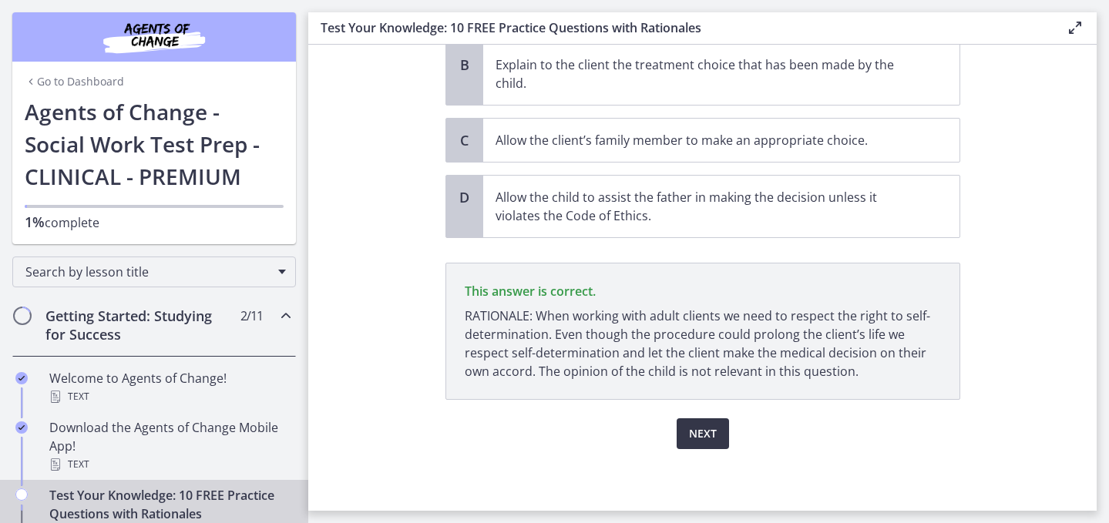
click at [704, 430] on span "Next" at bounding box center [703, 434] width 28 height 19
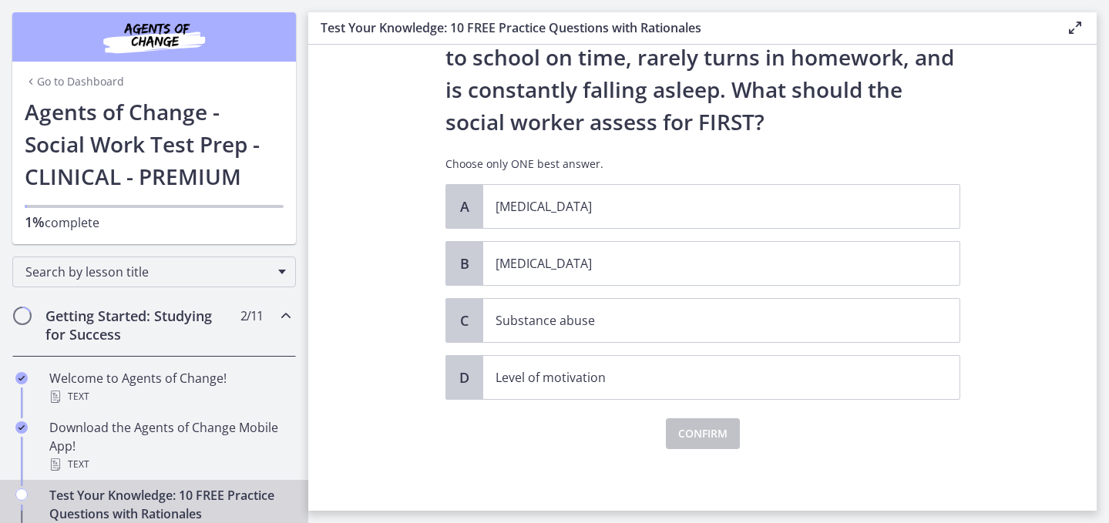
scroll to position [155, 0]
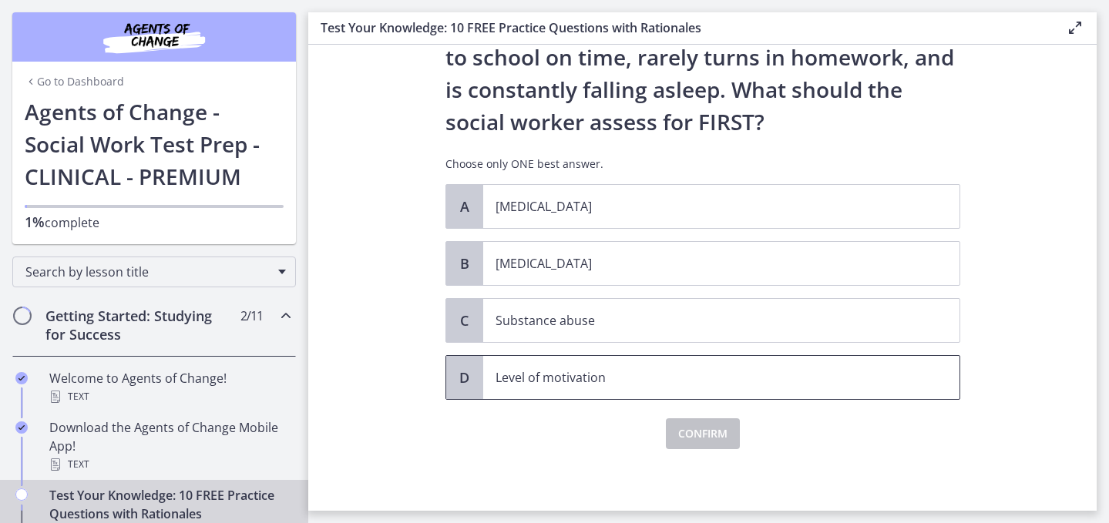
click at [636, 387] on p "Level of motivation" at bounding box center [706, 378] width 421 height 19
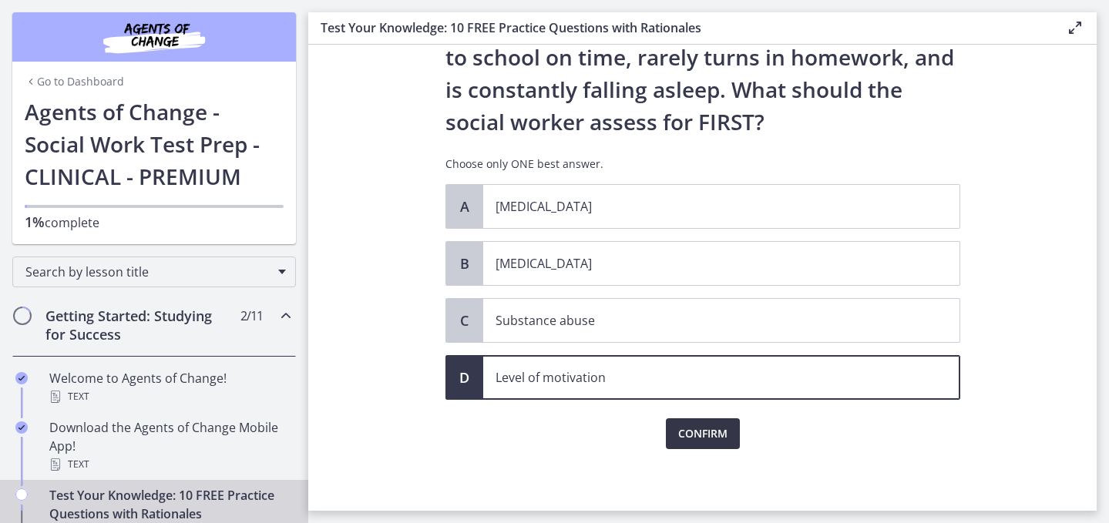
click at [728, 443] on span "Confirm" at bounding box center [702, 434] width 49 height 19
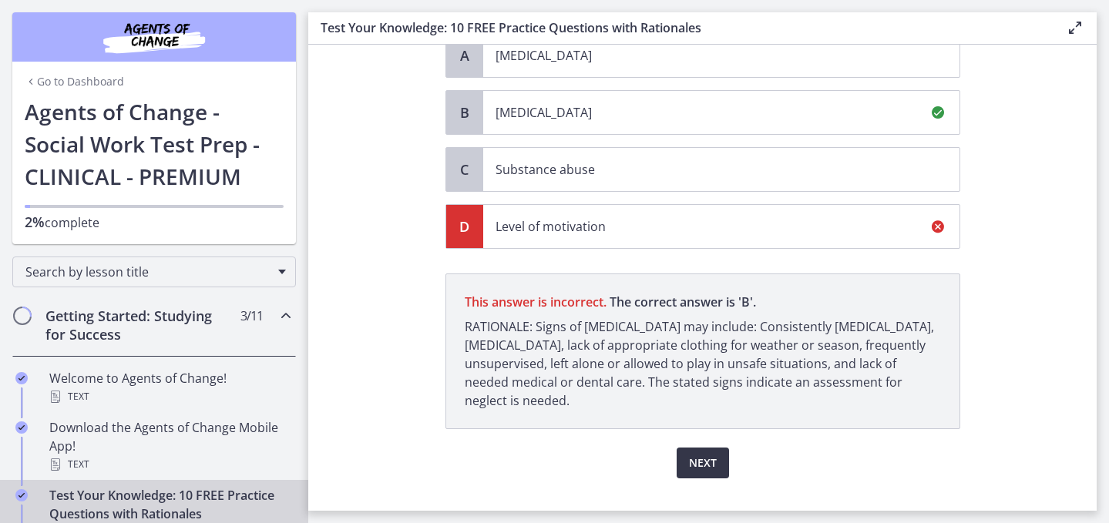
scroll to position [370, 0]
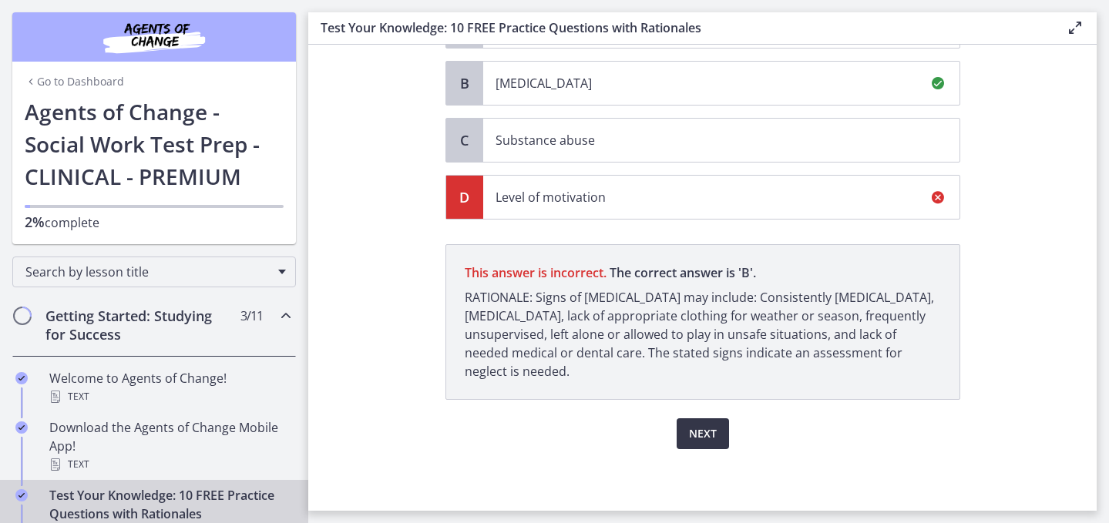
click at [717, 425] on span "Next" at bounding box center [703, 434] width 28 height 19
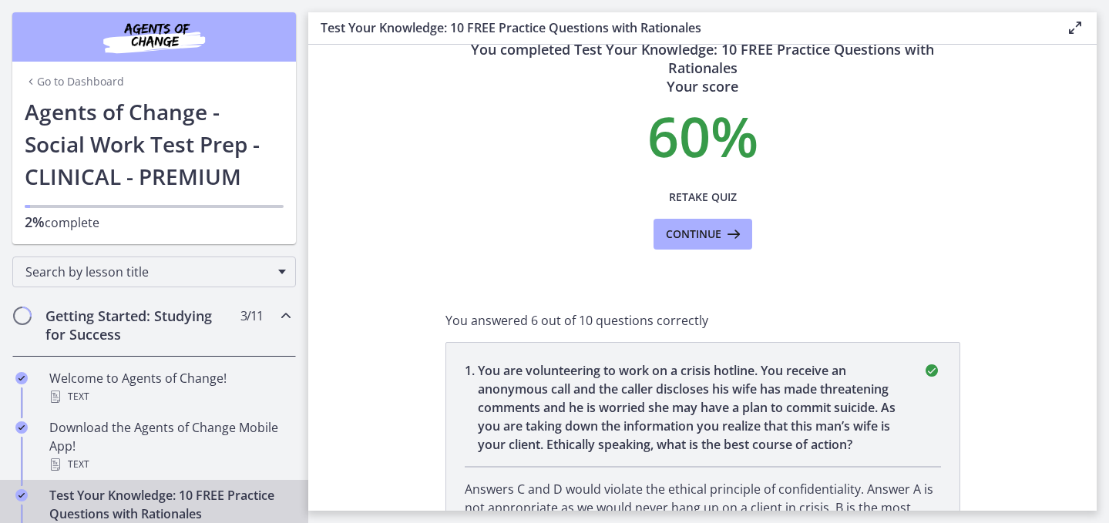
scroll to position [7, 0]
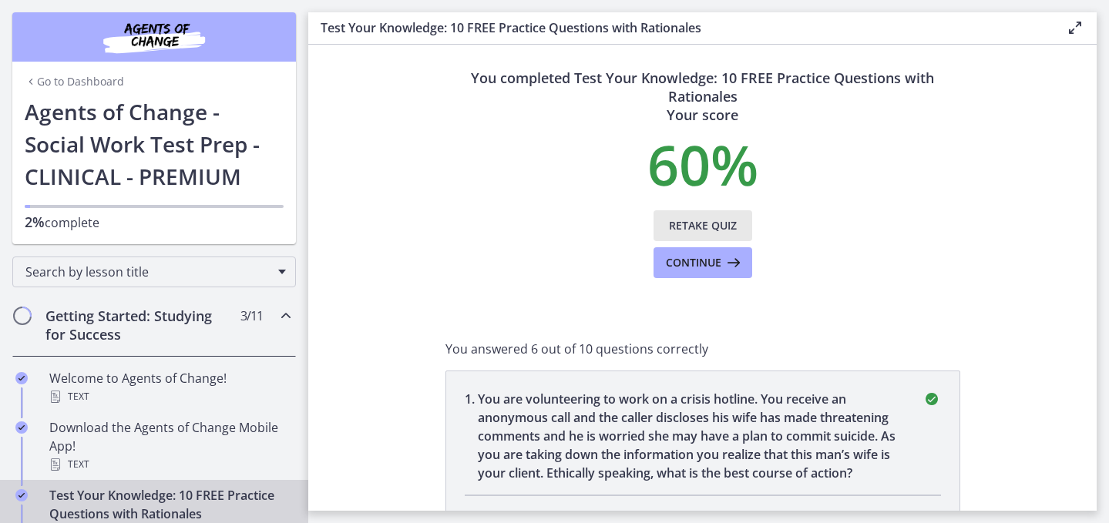
click at [714, 235] on span "Retake Quiz" at bounding box center [703, 226] width 68 height 19
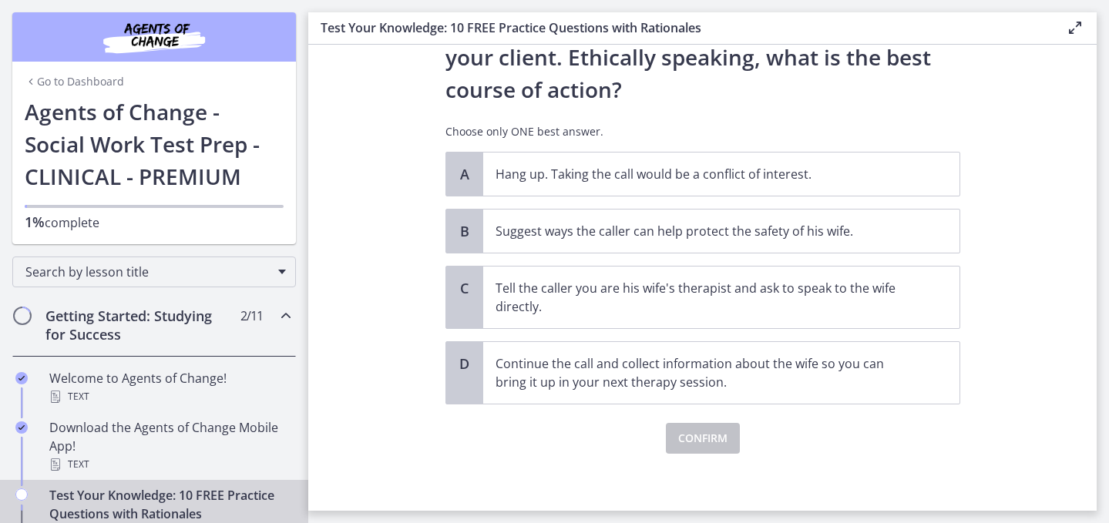
scroll to position [268, 0]
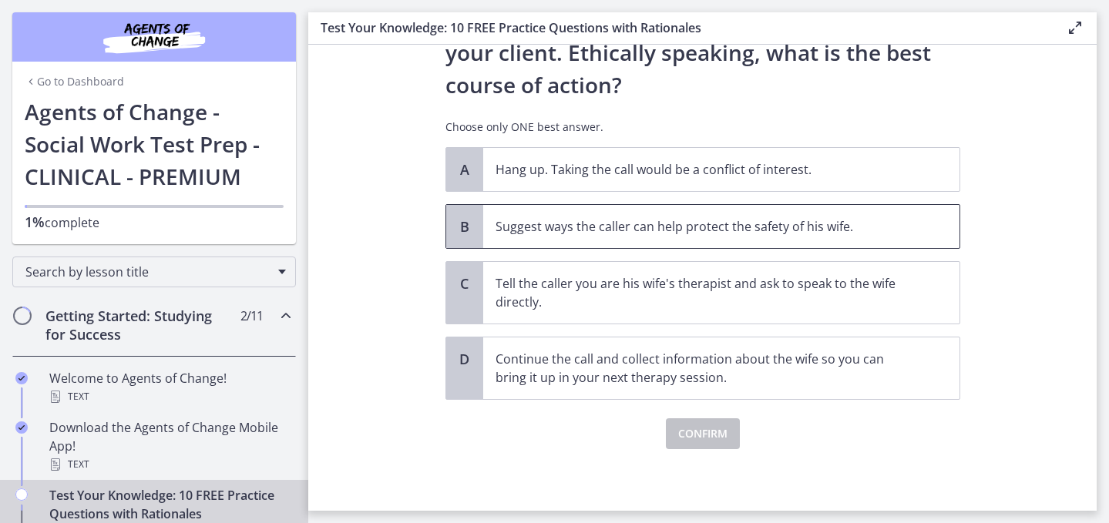
click at [618, 236] on p "Suggest ways the caller can help protect the safety of his wife." at bounding box center [706, 226] width 421 height 19
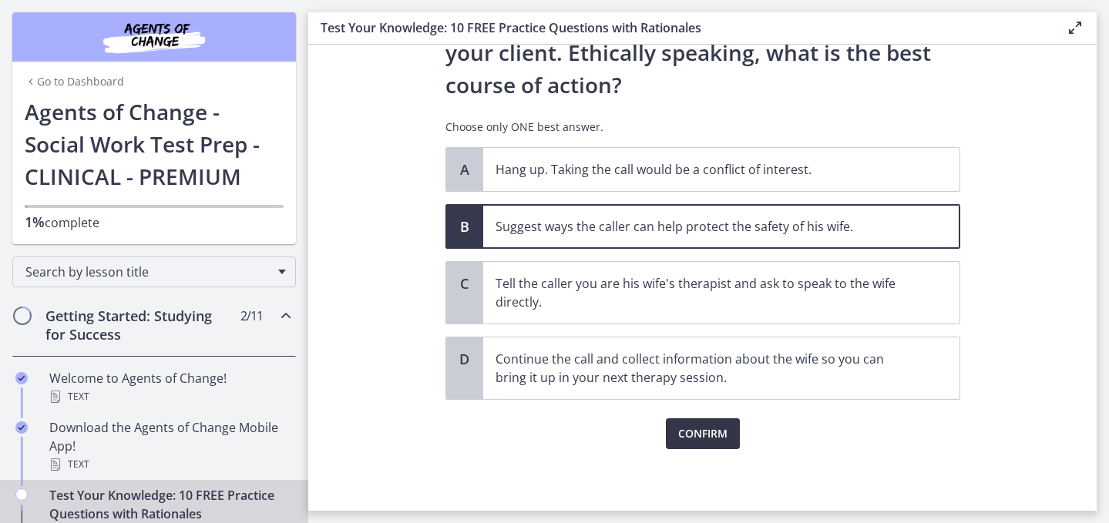
click at [703, 443] on span "Confirm" at bounding box center [702, 434] width 49 height 19
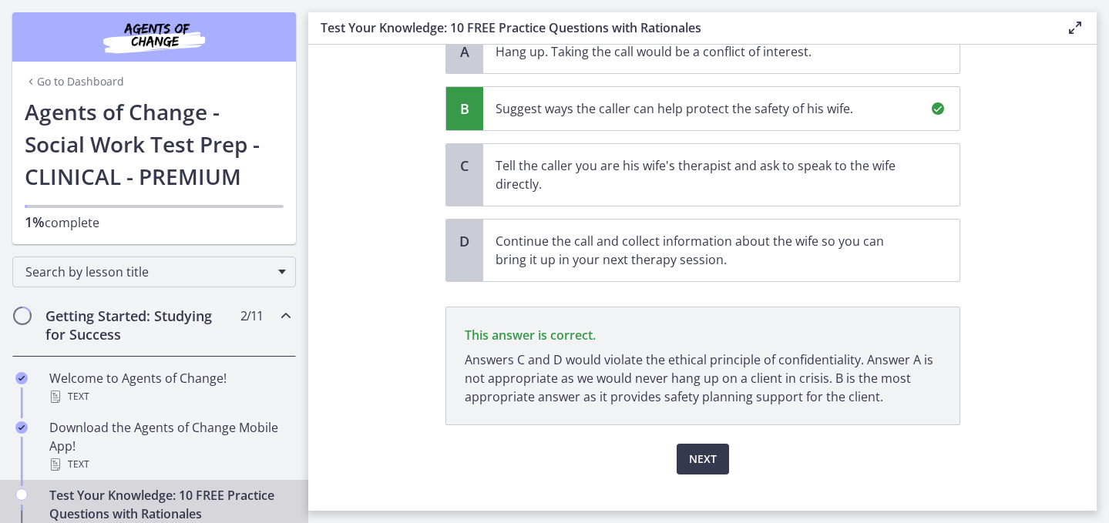
scroll to position [439, 0]
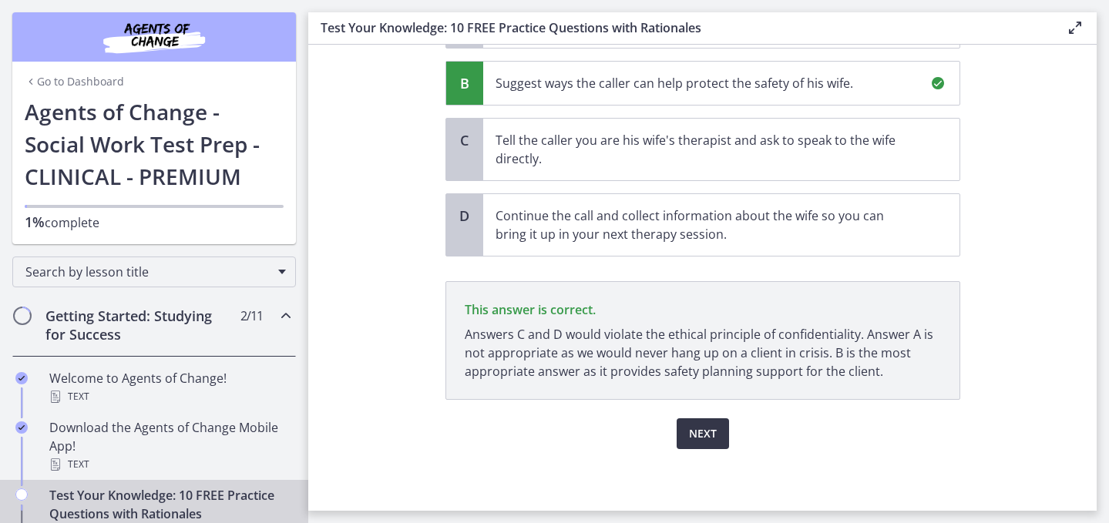
click at [706, 425] on span "Next" at bounding box center [703, 434] width 28 height 19
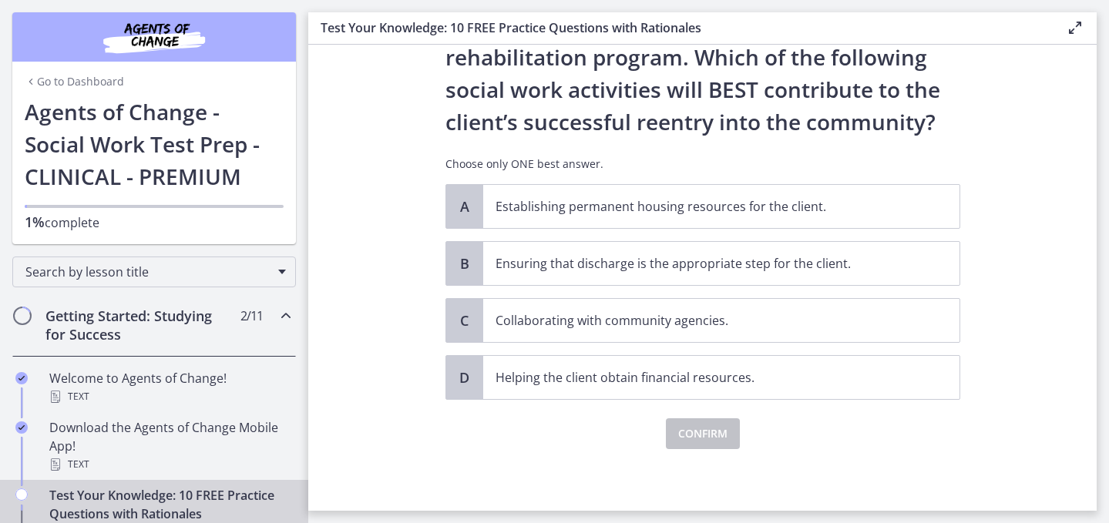
scroll to position [145, 0]
click at [658, 325] on p "Collaborating with community agencies." at bounding box center [706, 320] width 421 height 19
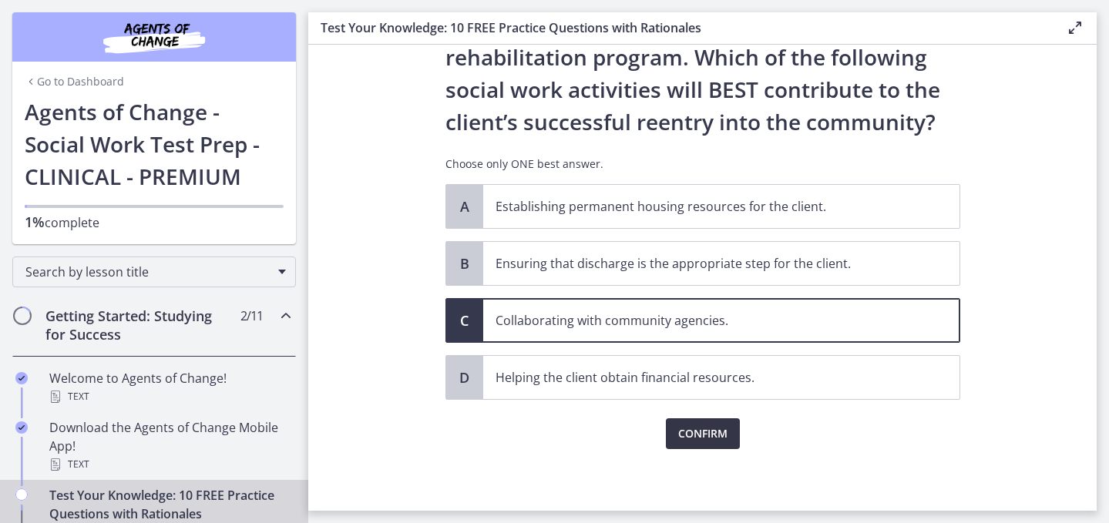
click at [709, 419] on button "Confirm" at bounding box center [703, 434] width 74 height 31
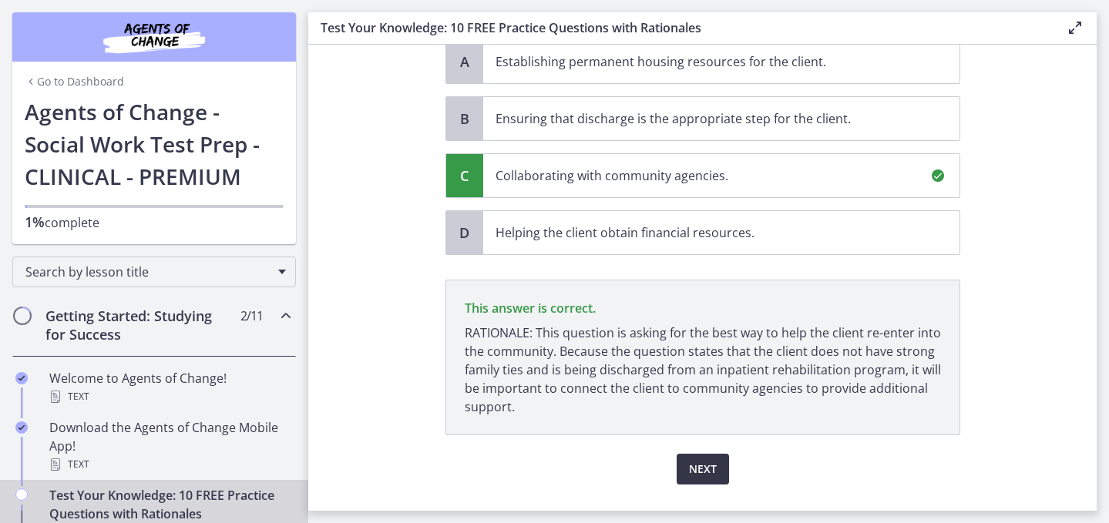
scroll to position [336, 0]
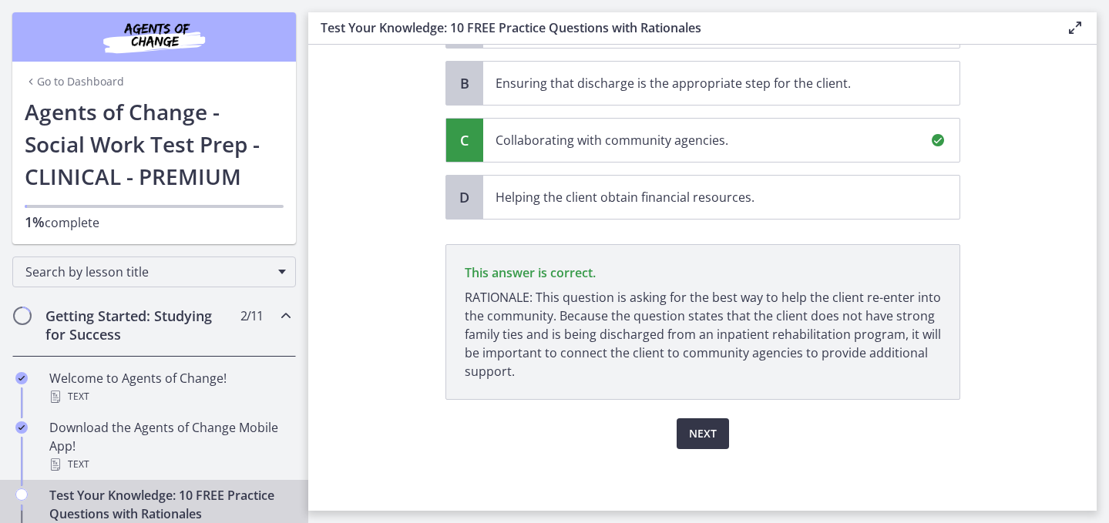
click at [709, 419] on button "Next" at bounding box center [703, 434] width 52 height 31
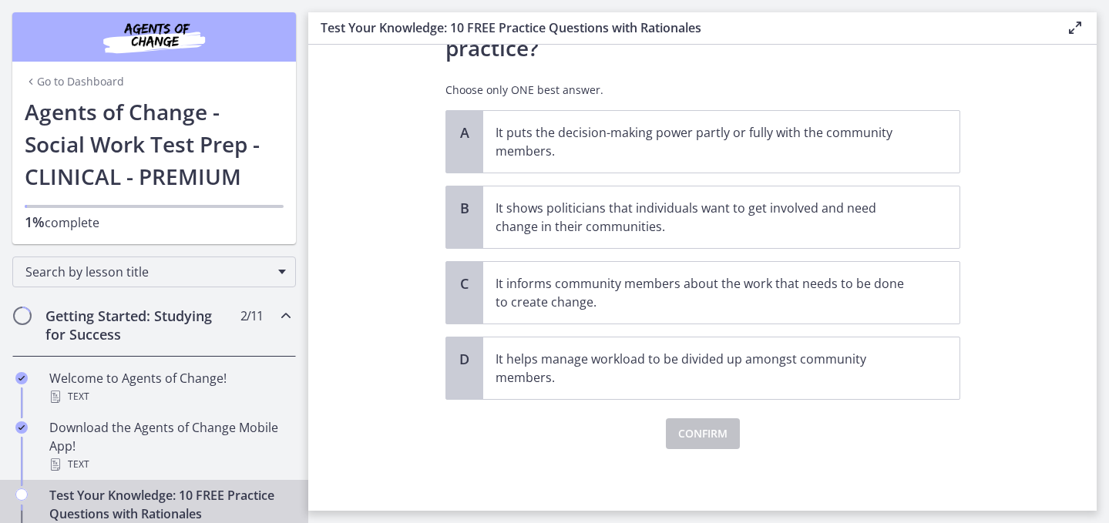
scroll to position [0, 0]
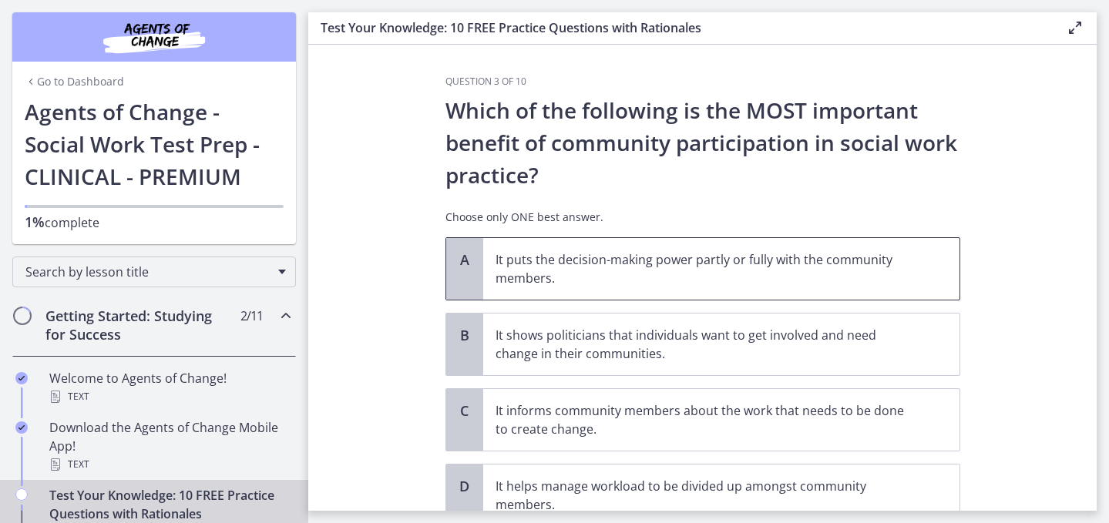
click at [666, 285] on p "It puts the decision-making power partly or fully with the community members." at bounding box center [706, 269] width 421 height 37
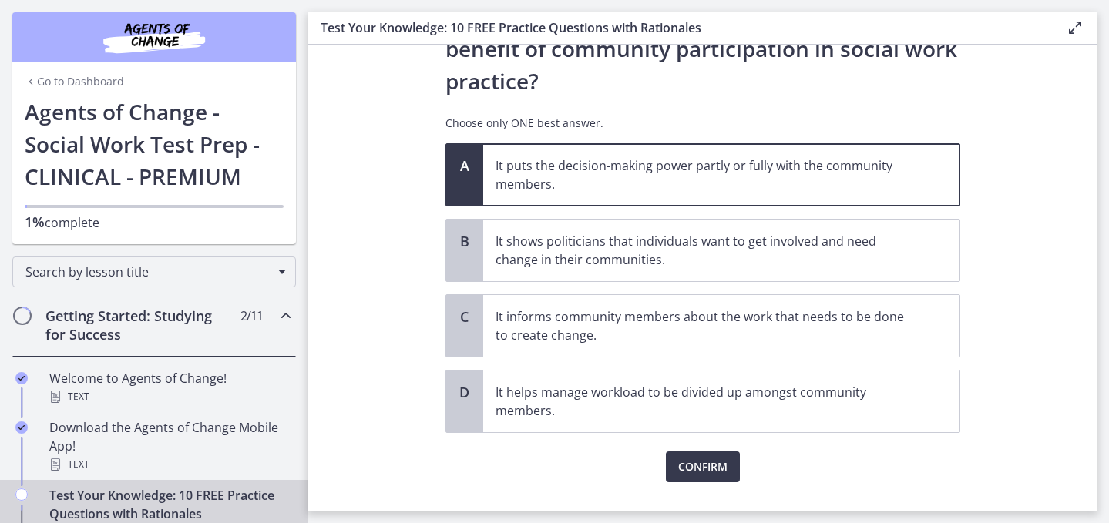
scroll to position [158, 0]
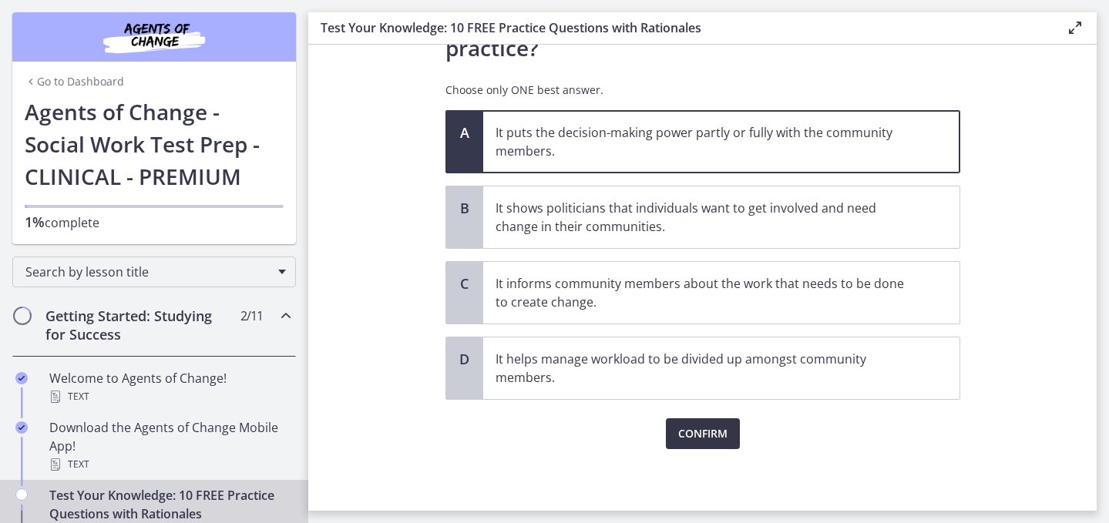
click at [701, 427] on span "Confirm" at bounding box center [702, 434] width 49 height 19
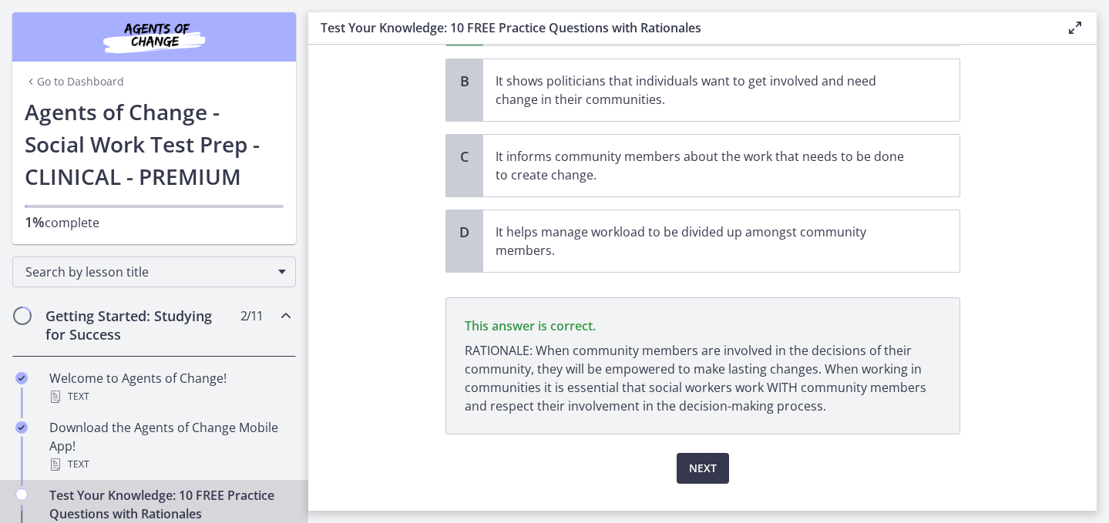
scroll to position [326, 0]
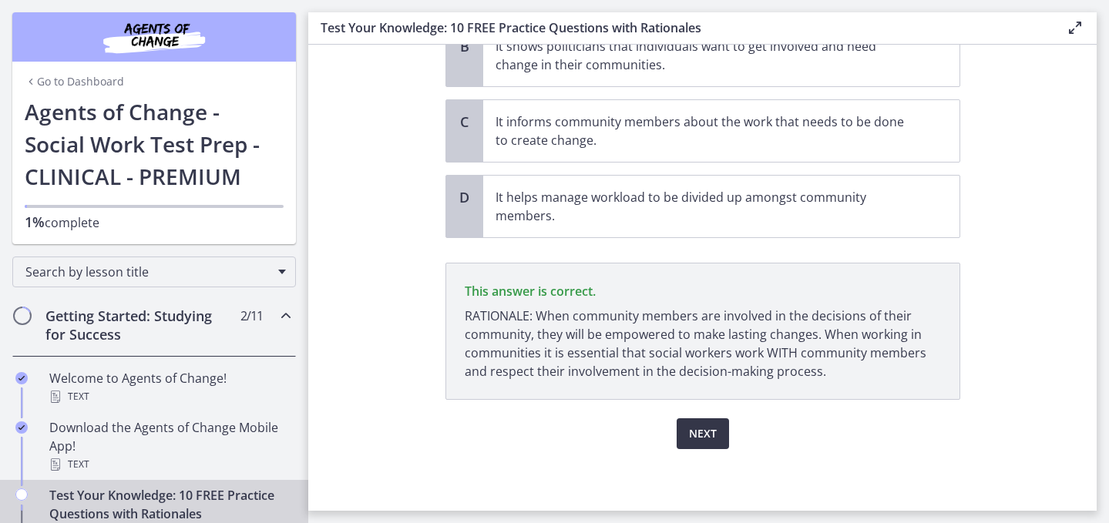
click at [717, 429] on span "Next" at bounding box center [703, 434] width 28 height 19
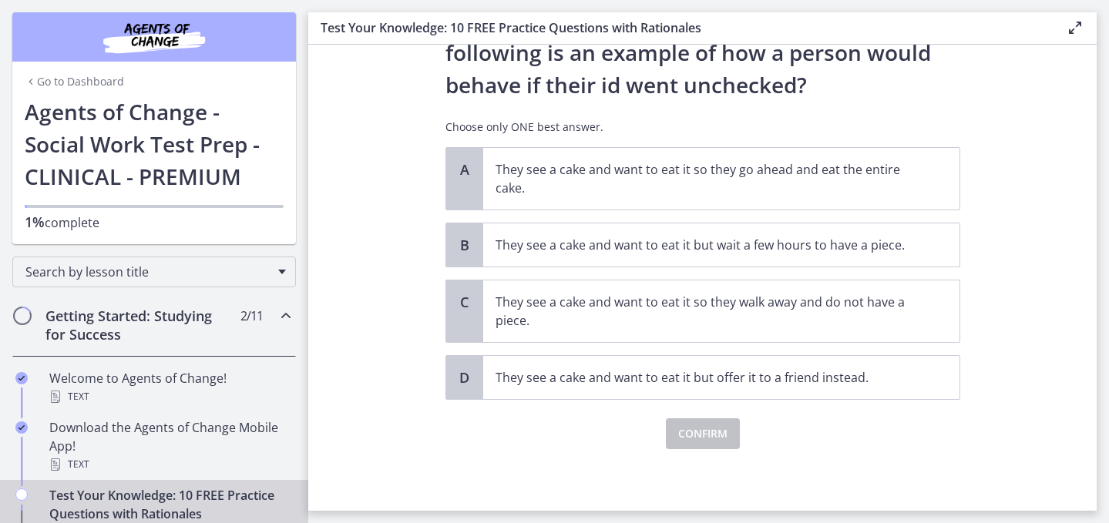
scroll to position [0, 0]
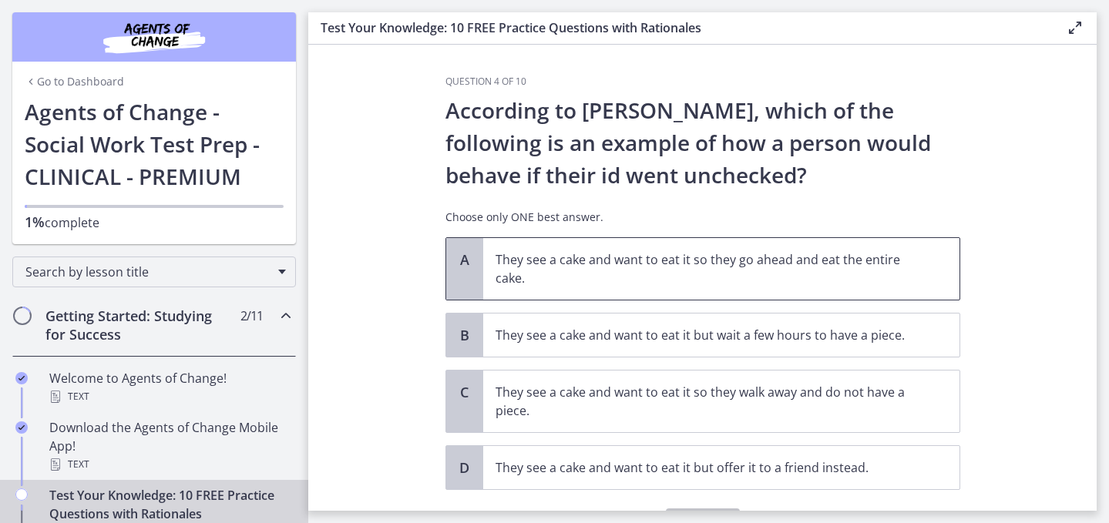
click at [675, 288] on p "They see a cake and want to eat it so they go ahead and eat the entire cake." at bounding box center [706, 269] width 421 height 37
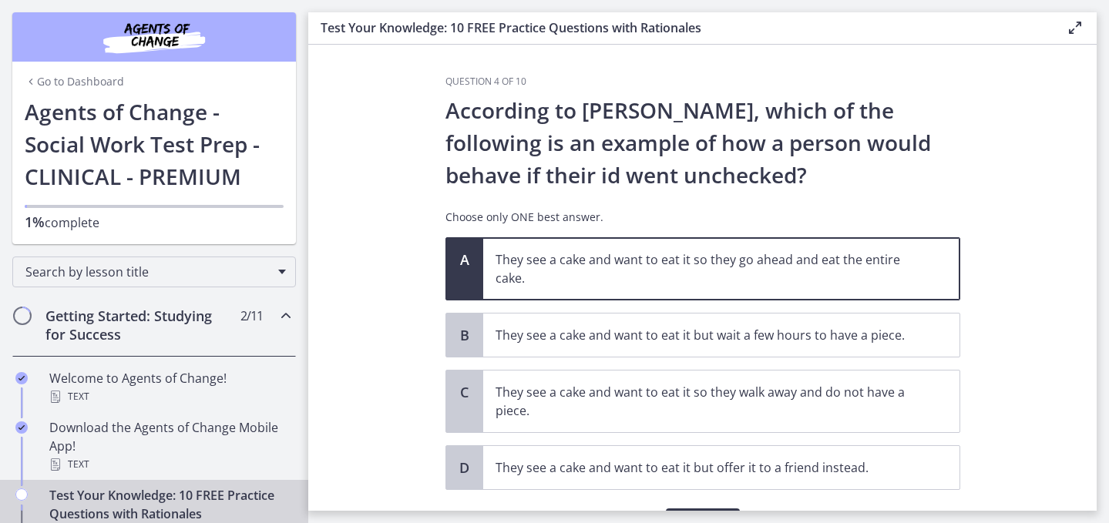
scroll to position [119, 0]
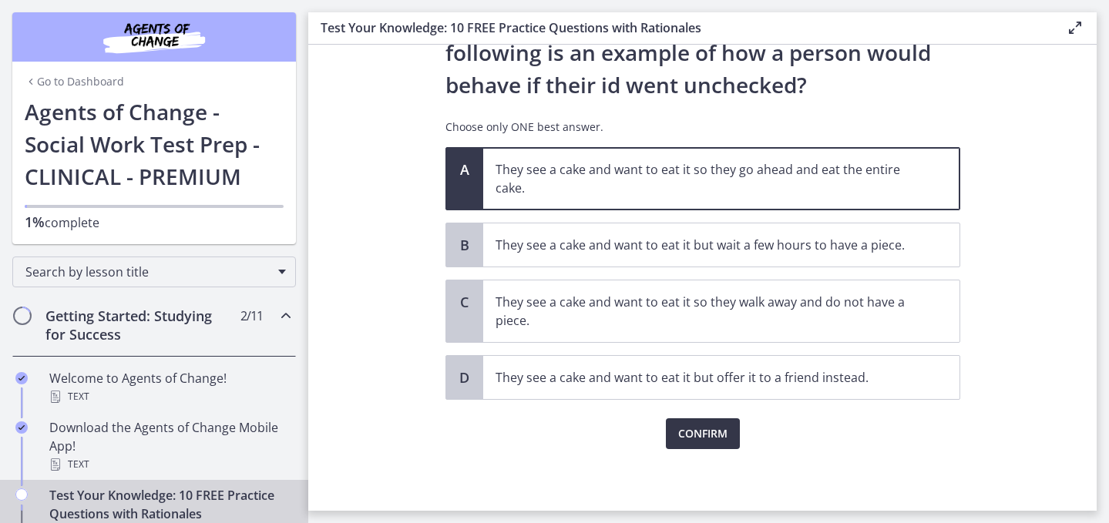
click at [701, 419] on button "Confirm" at bounding box center [703, 434] width 74 height 31
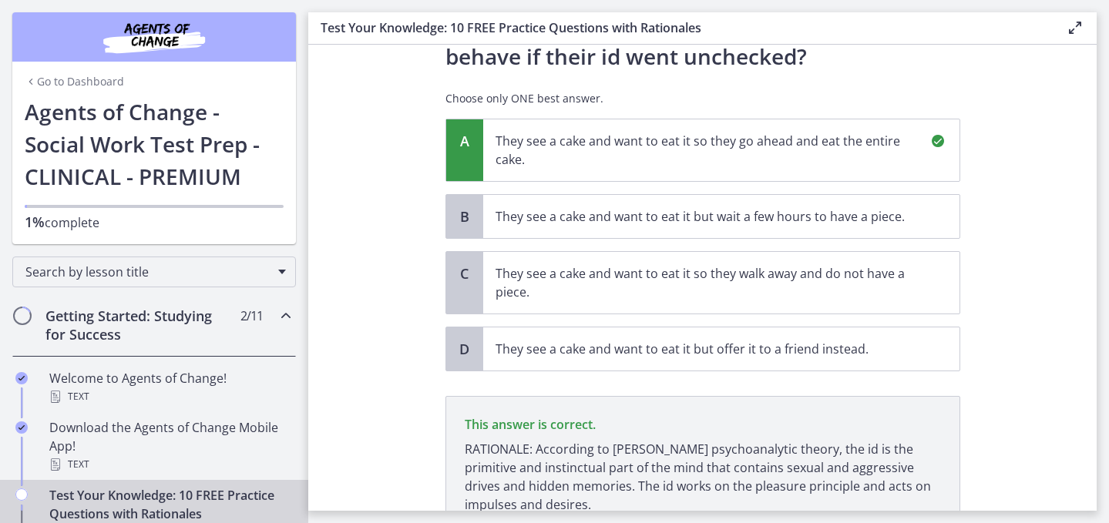
scroll to position [287, 0]
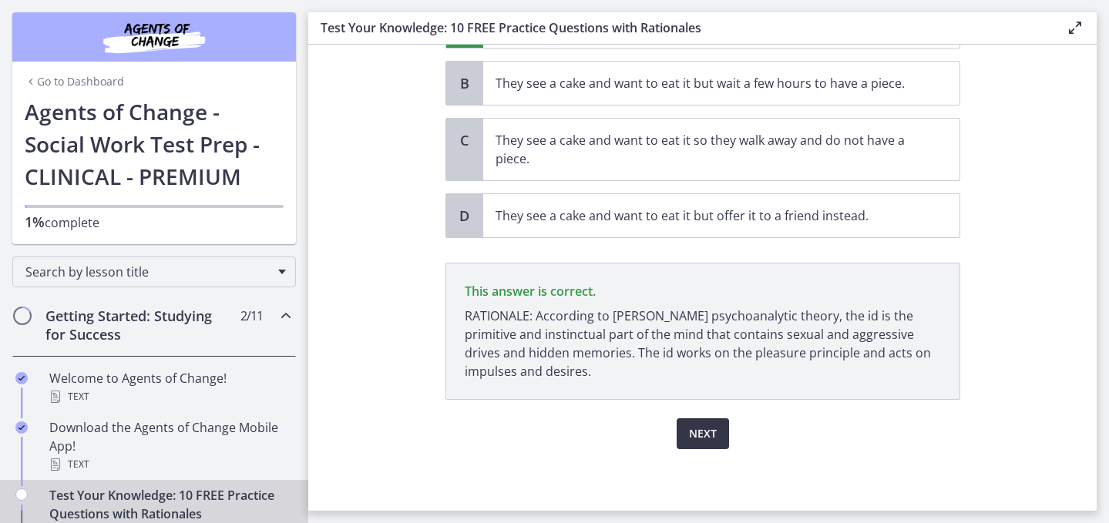
click at [709, 428] on span "Next" at bounding box center [703, 434] width 28 height 19
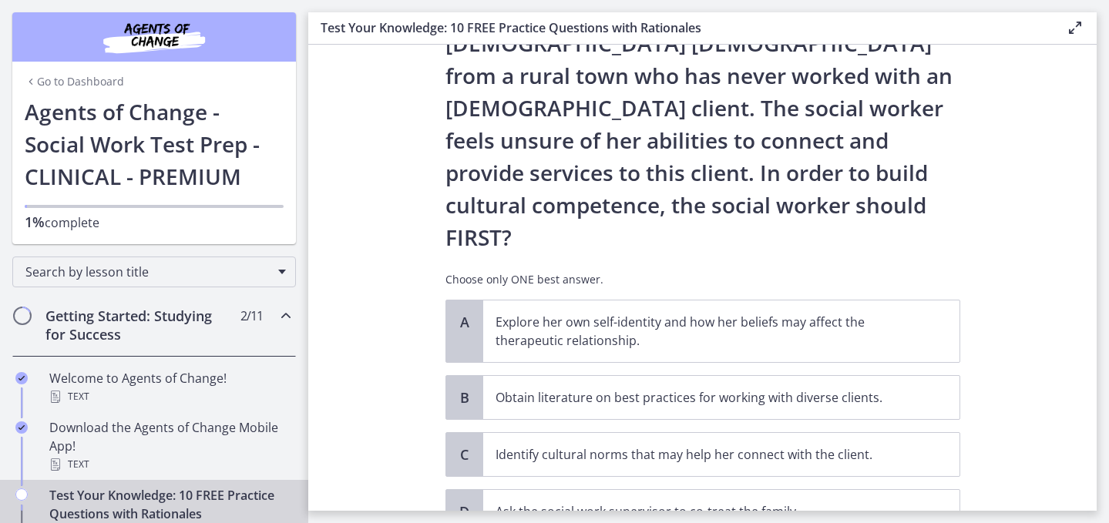
scroll to position [198, 0]
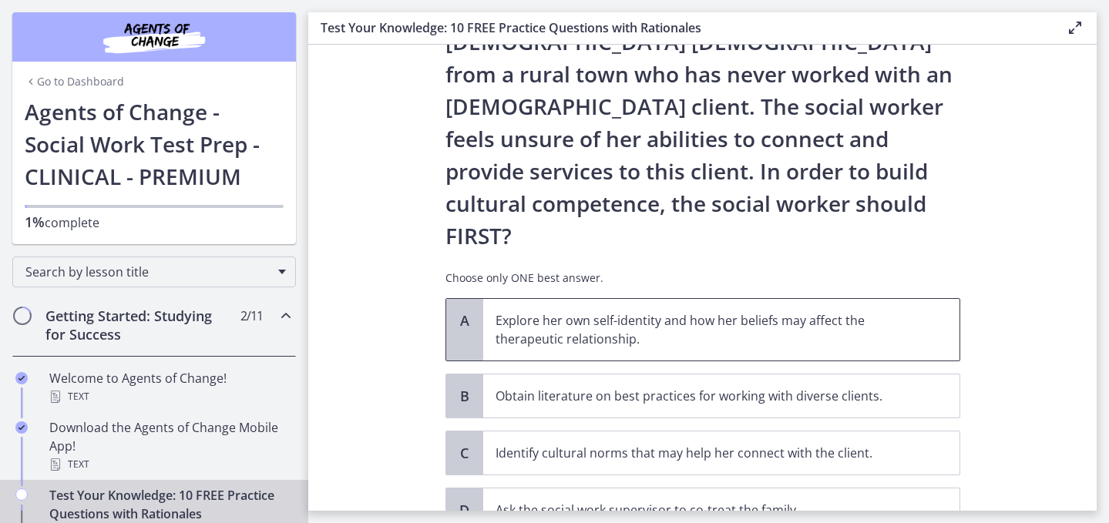
click at [712, 311] on p "Explore her own self-identity and how her beliefs may affect the therapeutic re…" at bounding box center [706, 329] width 421 height 37
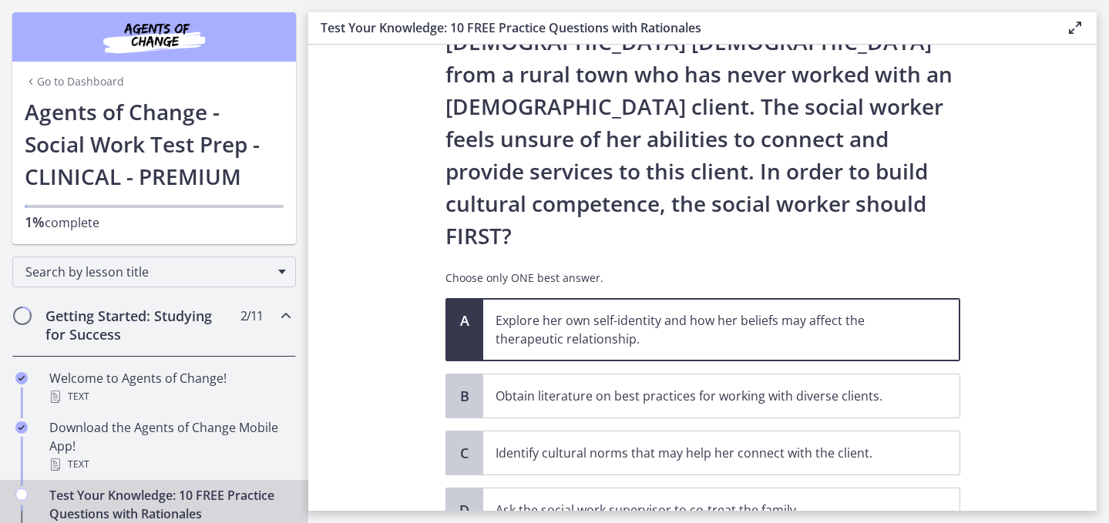
scroll to position [306, 0]
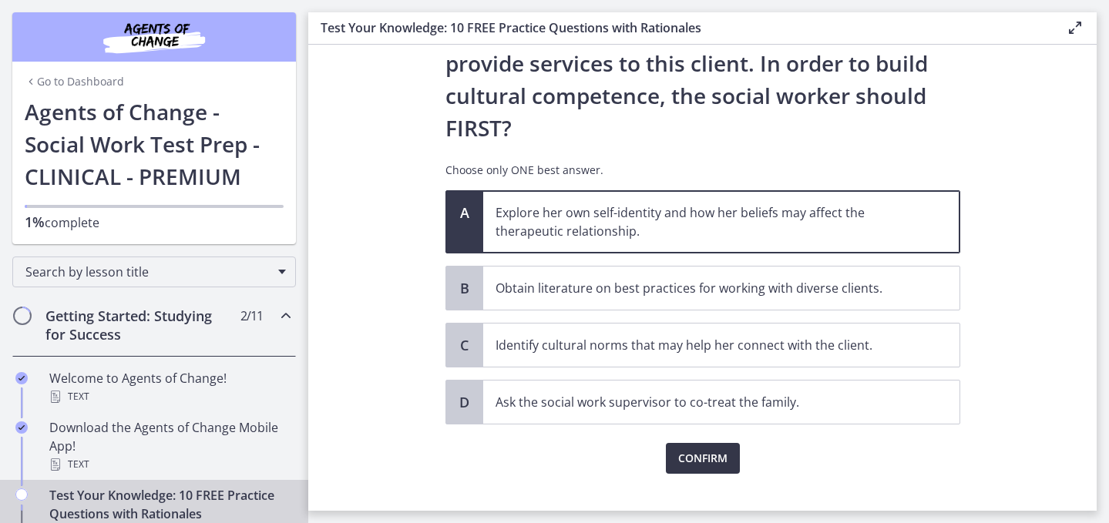
click at [715, 449] on span "Confirm" at bounding box center [702, 458] width 49 height 19
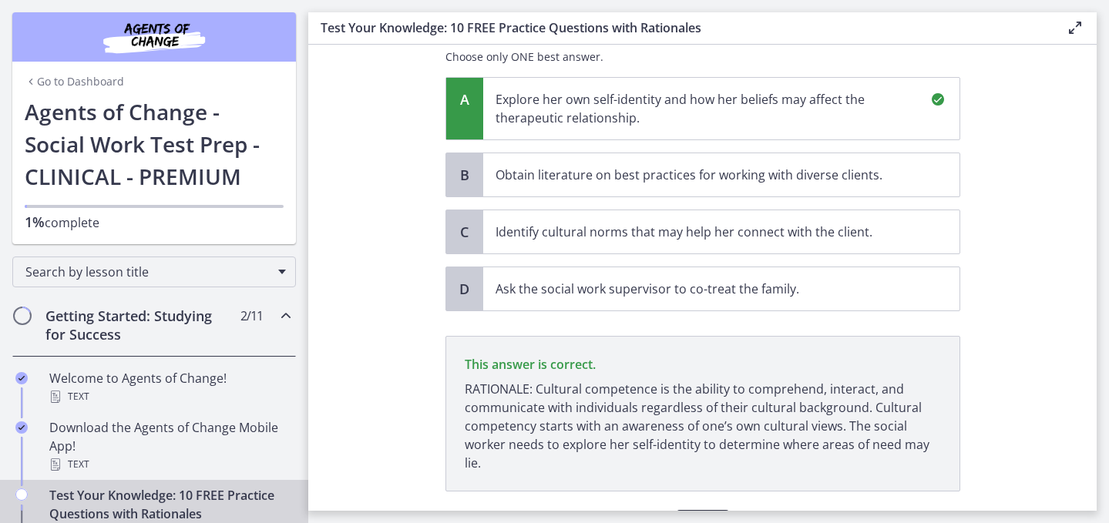
scroll to position [493, 0]
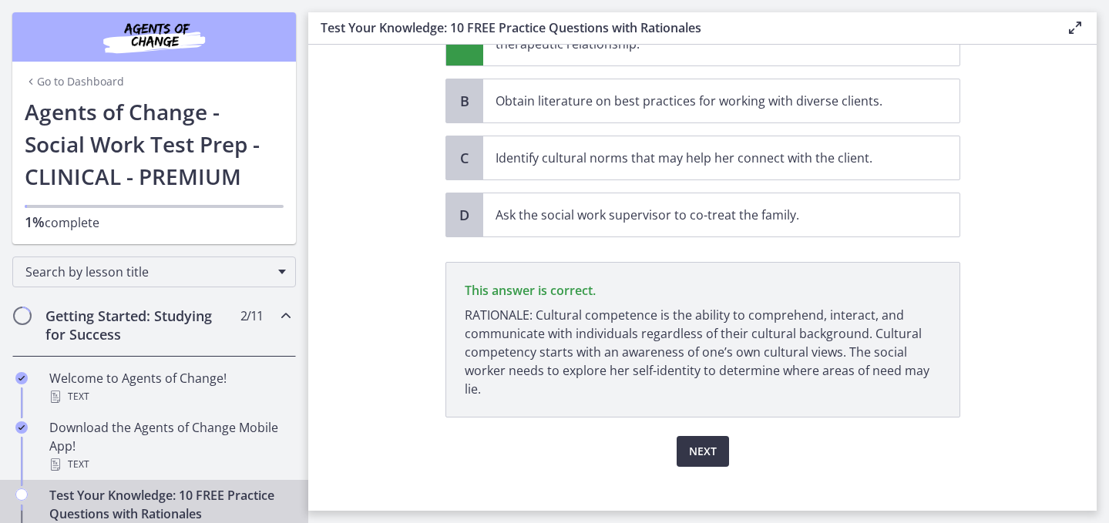
click at [715, 443] on span "Next" at bounding box center [703, 452] width 28 height 19
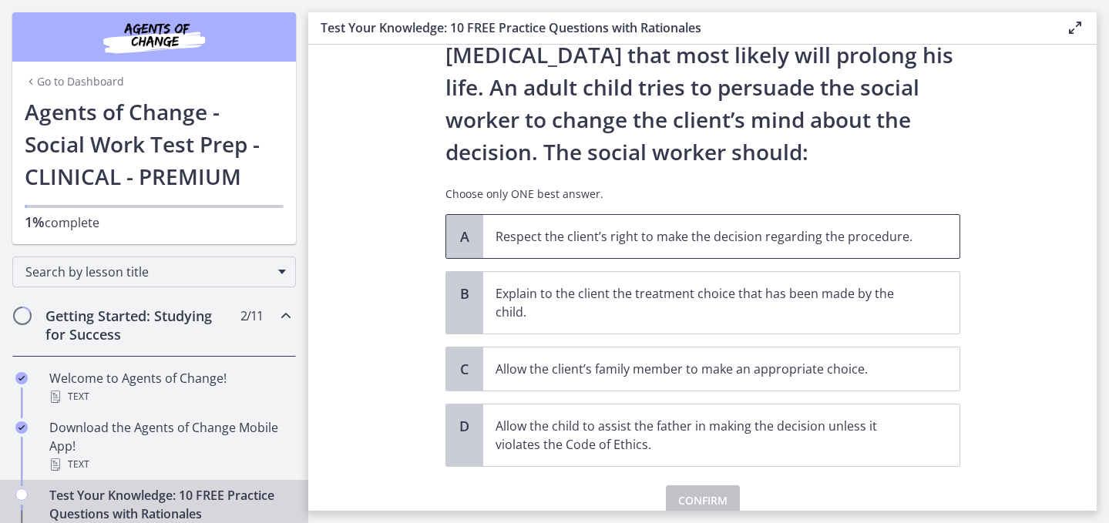
click at [715, 246] on p "Respect the client’s right to make the decision regarding the procedure." at bounding box center [706, 236] width 421 height 19
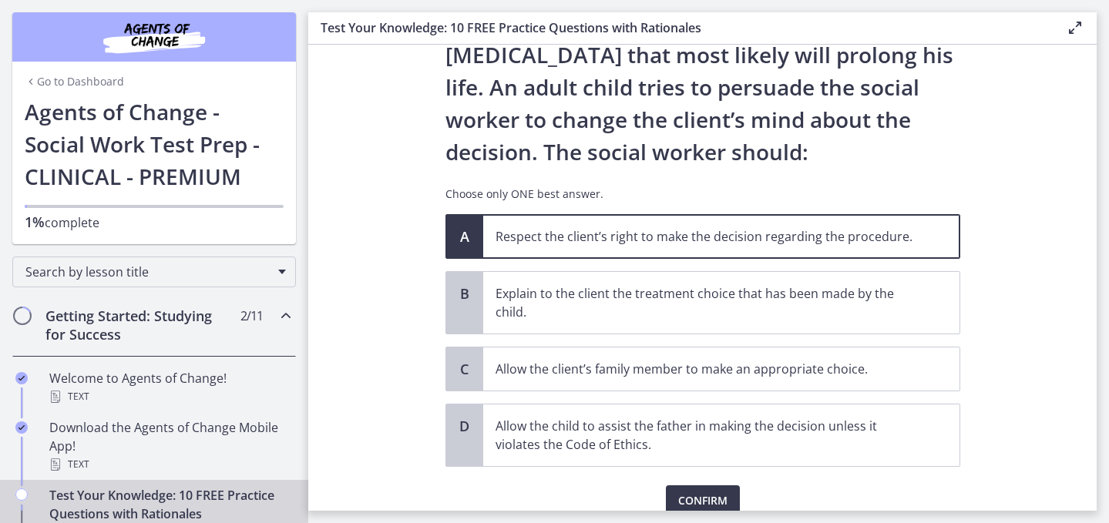
scroll to position [257, 0]
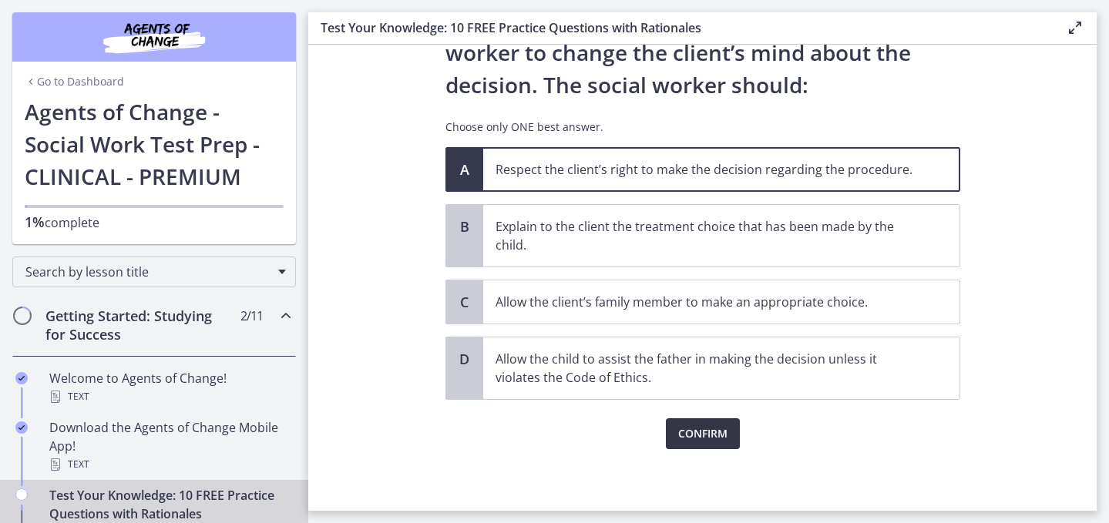
click at [712, 427] on span "Confirm" at bounding box center [702, 434] width 49 height 19
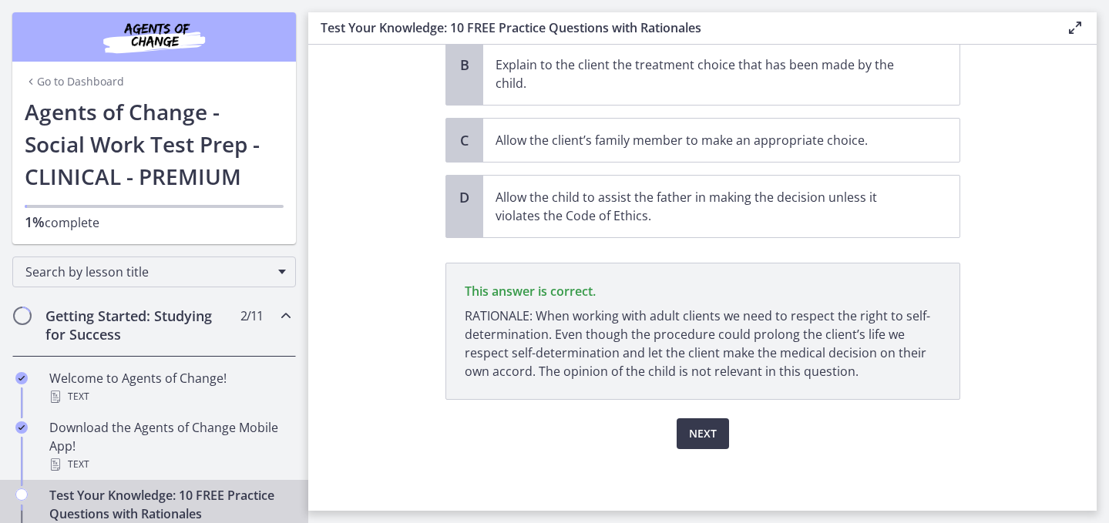
scroll to position [424, 0]
click at [717, 428] on span "Next" at bounding box center [703, 434] width 28 height 19
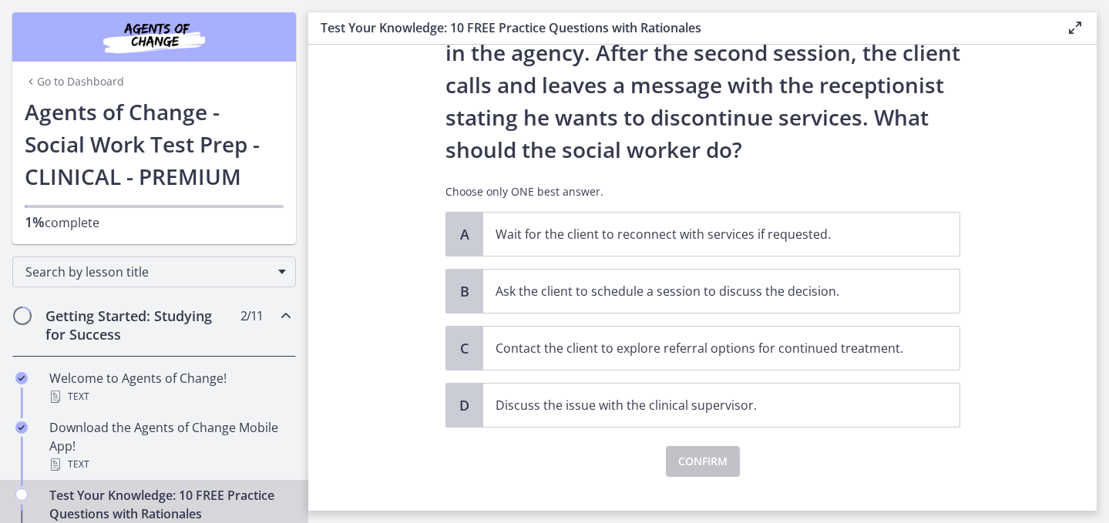
scroll to position [159, 0]
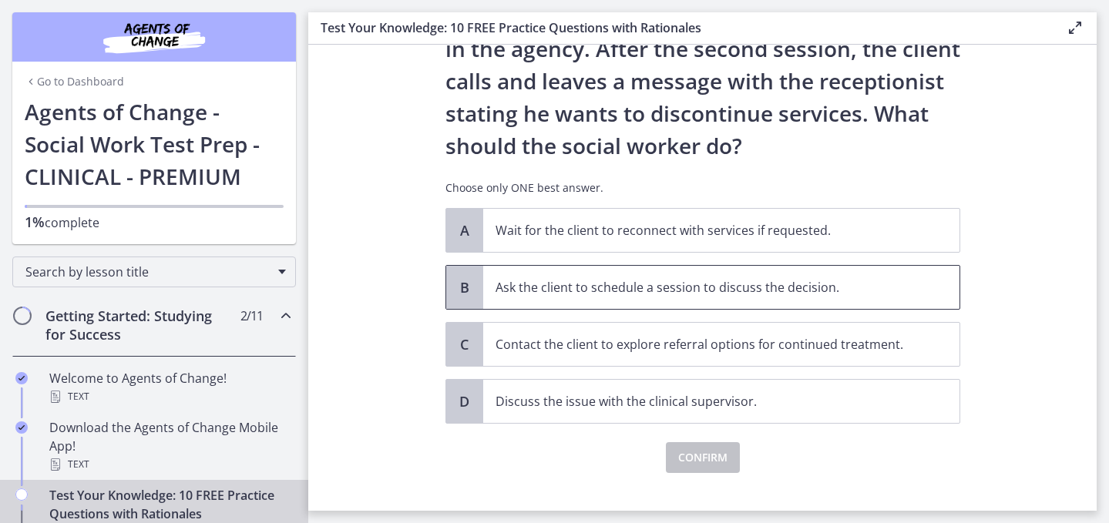
click at [730, 297] on p "Ask the client to schedule a session to discuss the decision." at bounding box center [706, 287] width 421 height 19
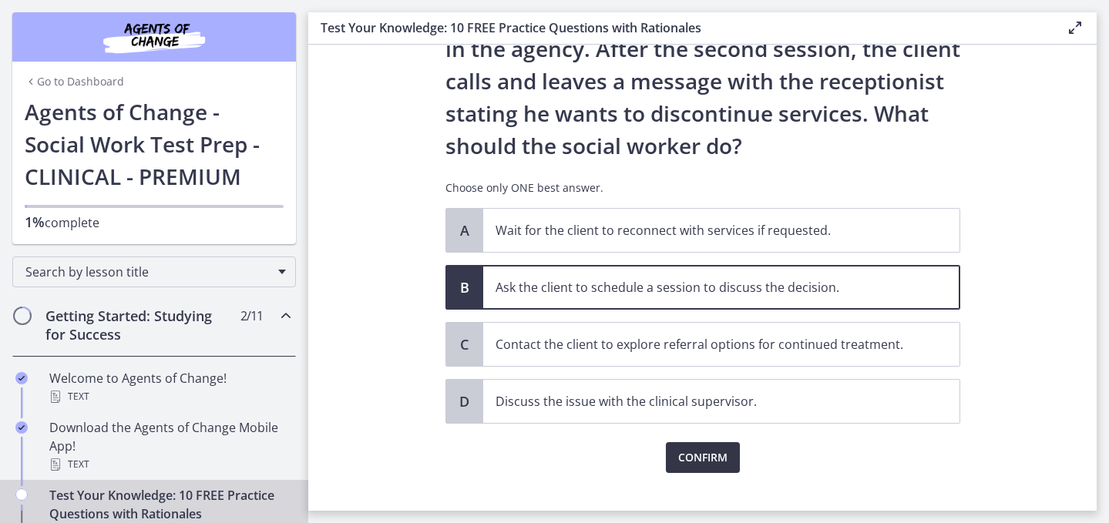
click at [723, 471] on button "Confirm" at bounding box center [703, 458] width 74 height 31
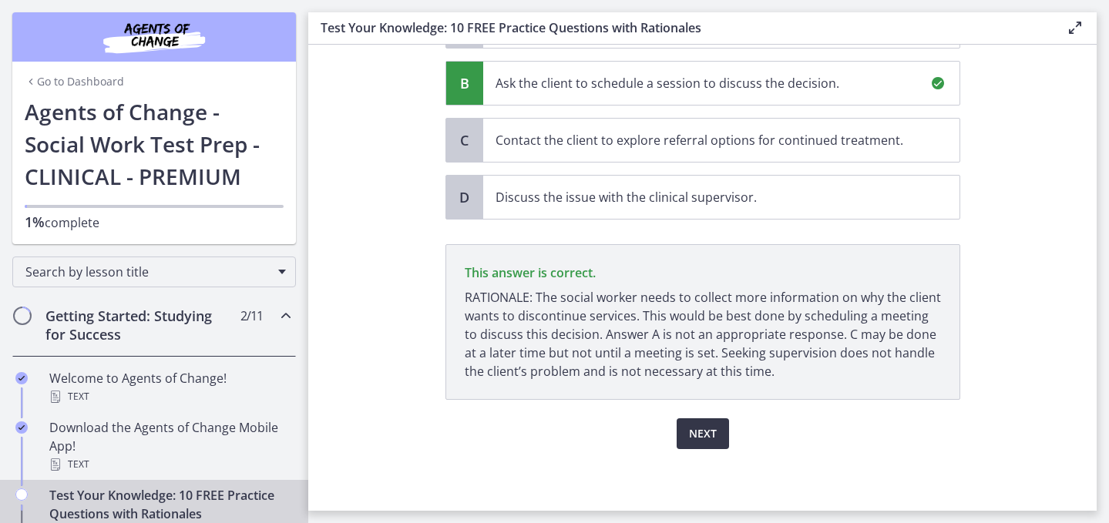
scroll to position [405, 0]
click at [716, 427] on span "Next" at bounding box center [703, 434] width 28 height 19
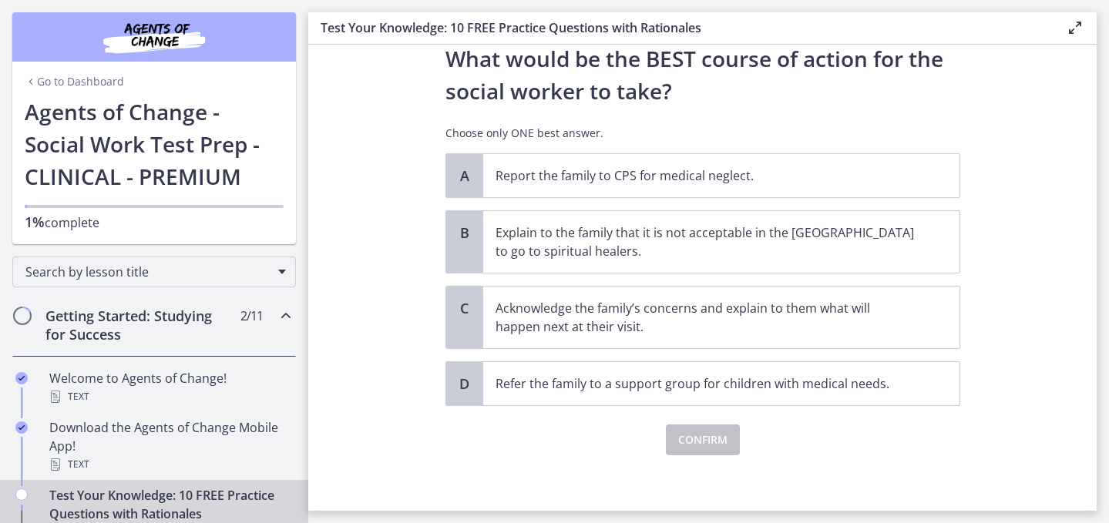
scroll to position [394, 0]
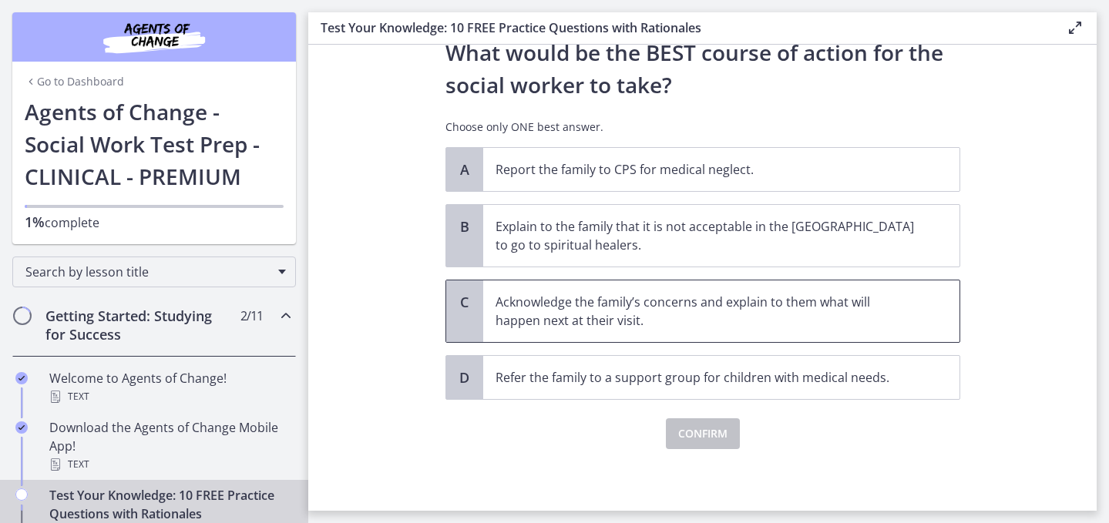
click at [685, 325] on span "Acknowledge the family’s concerns and explain to them what will happen next at …" at bounding box center [721, 312] width 476 height 62
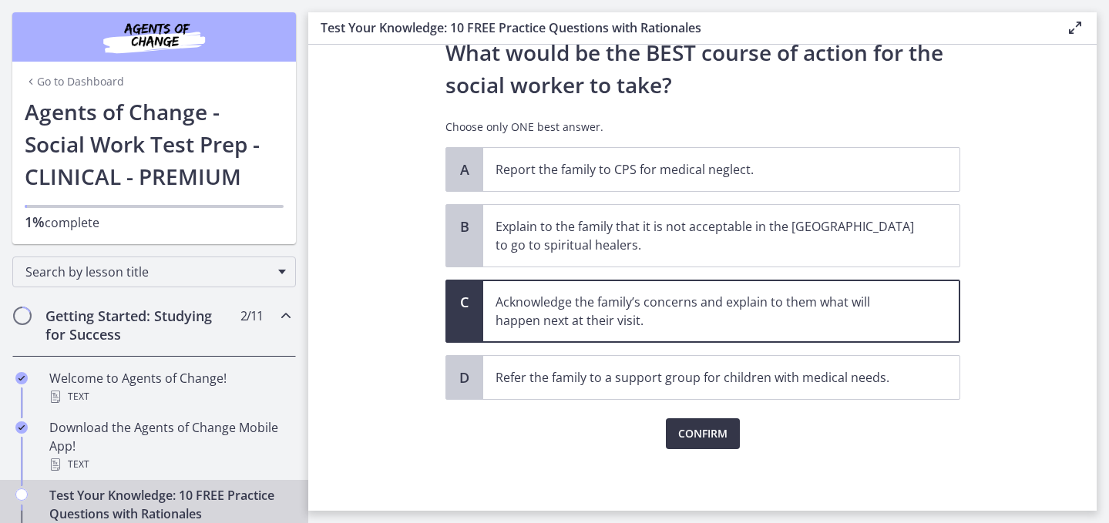
click at [697, 426] on span "Confirm" at bounding box center [702, 434] width 49 height 19
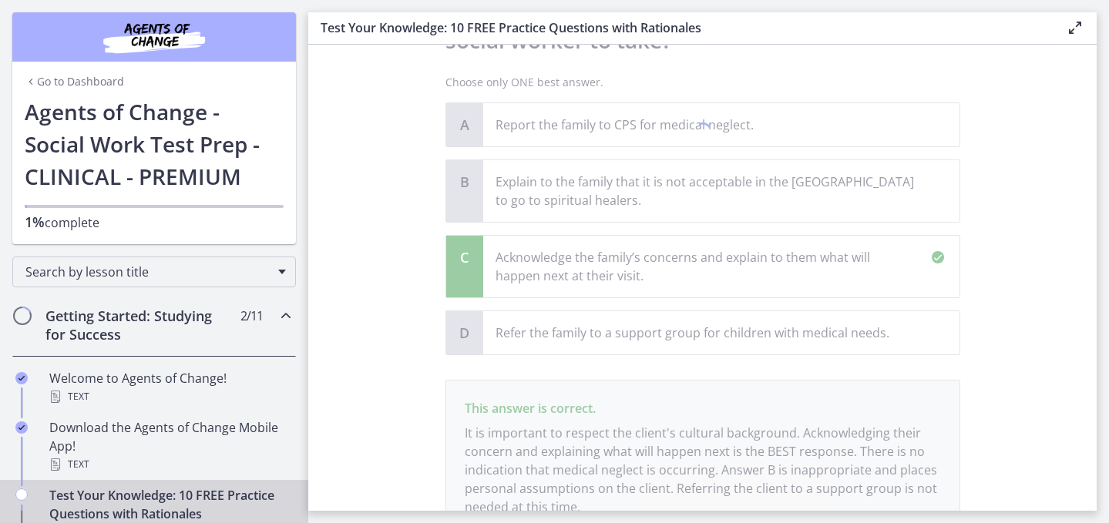
scroll to position [581, 0]
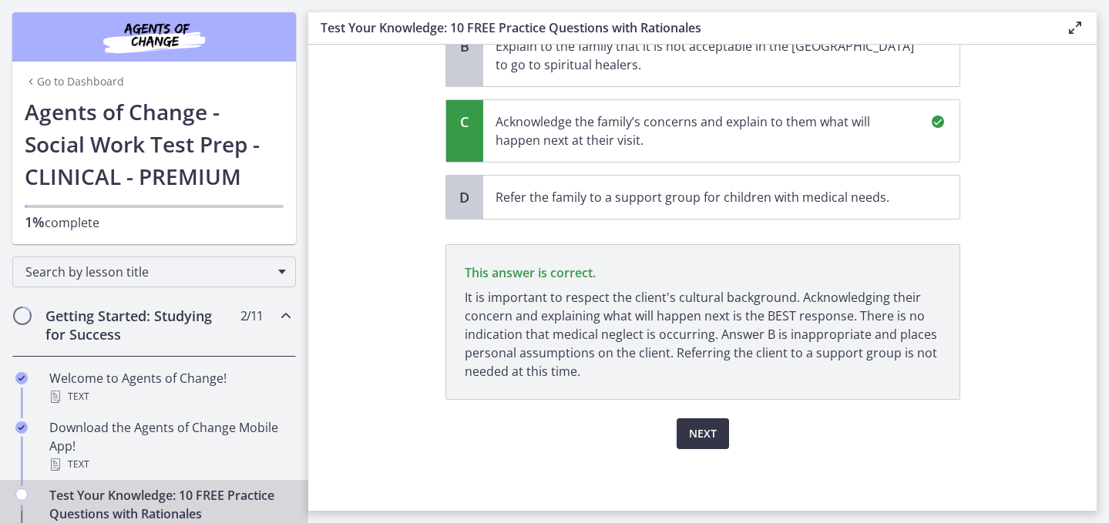
click at [714, 429] on span "Next" at bounding box center [703, 434] width 28 height 19
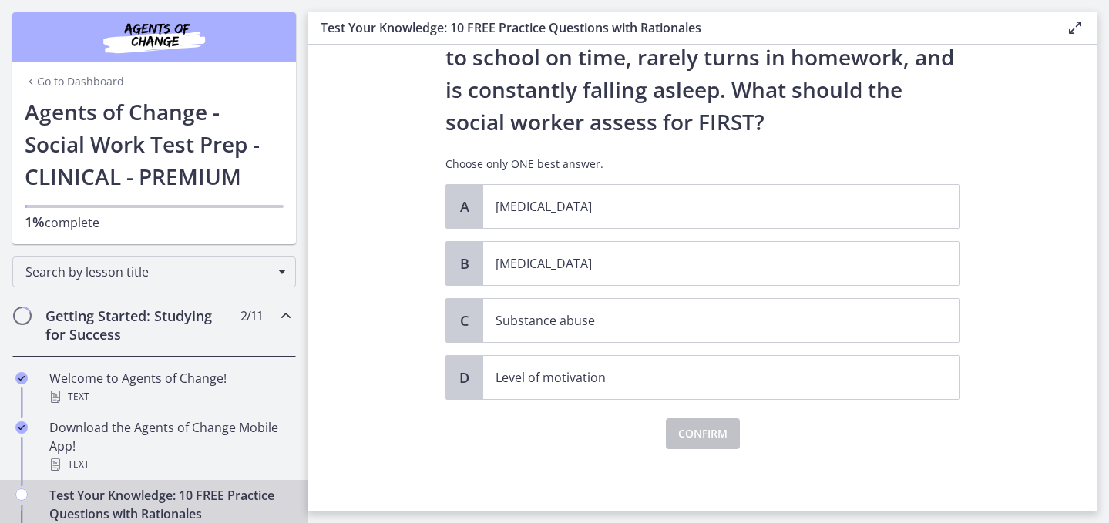
scroll to position [179, 0]
click at [704, 281] on div "A [MEDICAL_DATA] B [MEDICAL_DATA] C Substance abuse D Level of motivation" at bounding box center [703, 292] width 515 height 216
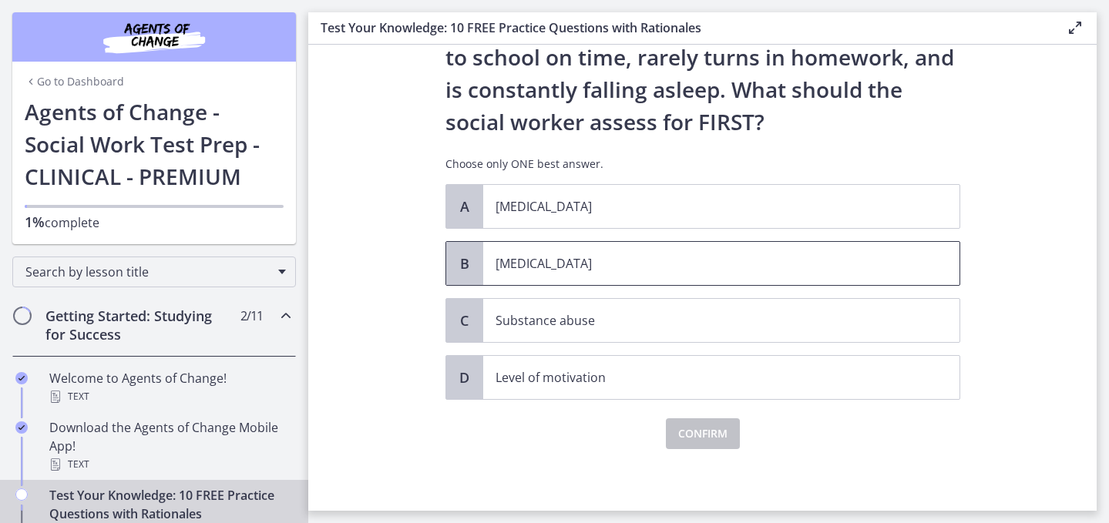
click at [702, 262] on p "[MEDICAL_DATA]" at bounding box center [706, 263] width 421 height 19
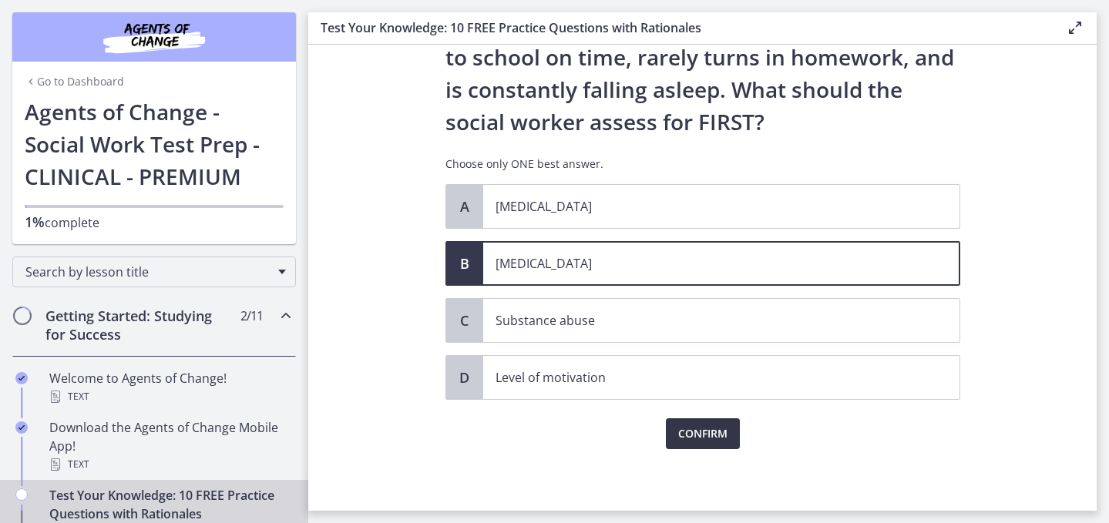
click at [703, 430] on span "Confirm" at bounding box center [702, 434] width 49 height 19
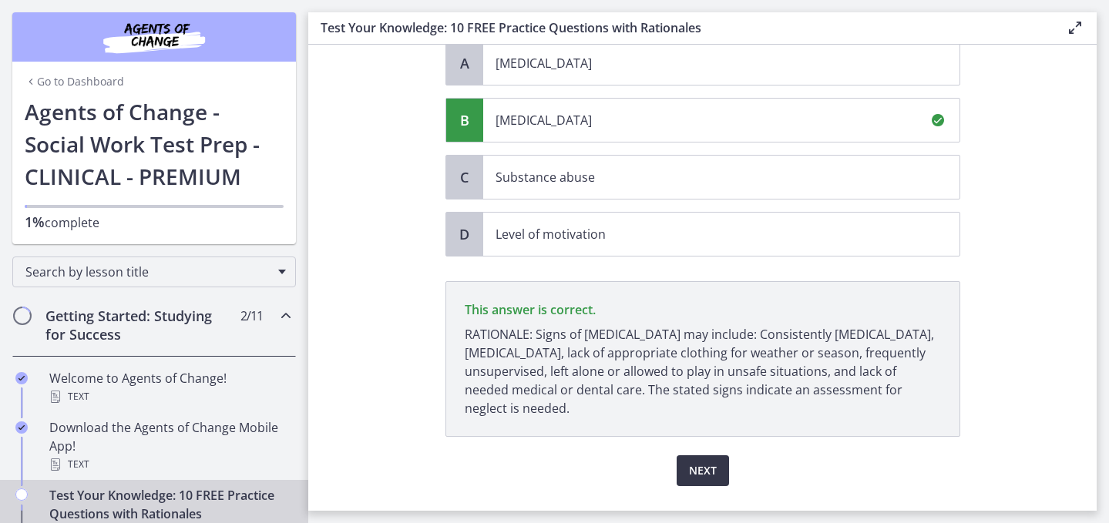
scroll to position [370, 0]
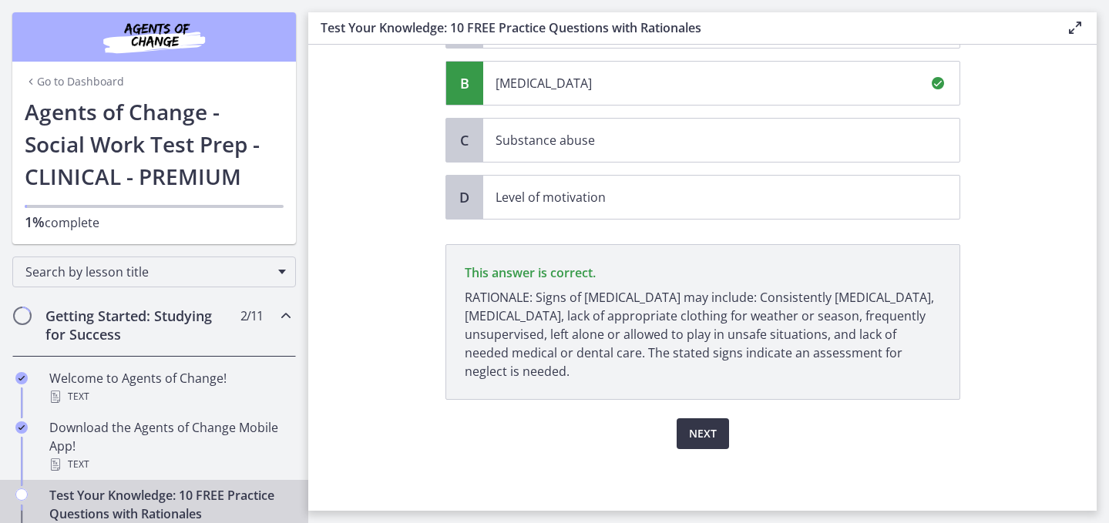
click at [703, 430] on span "Next" at bounding box center [703, 434] width 28 height 19
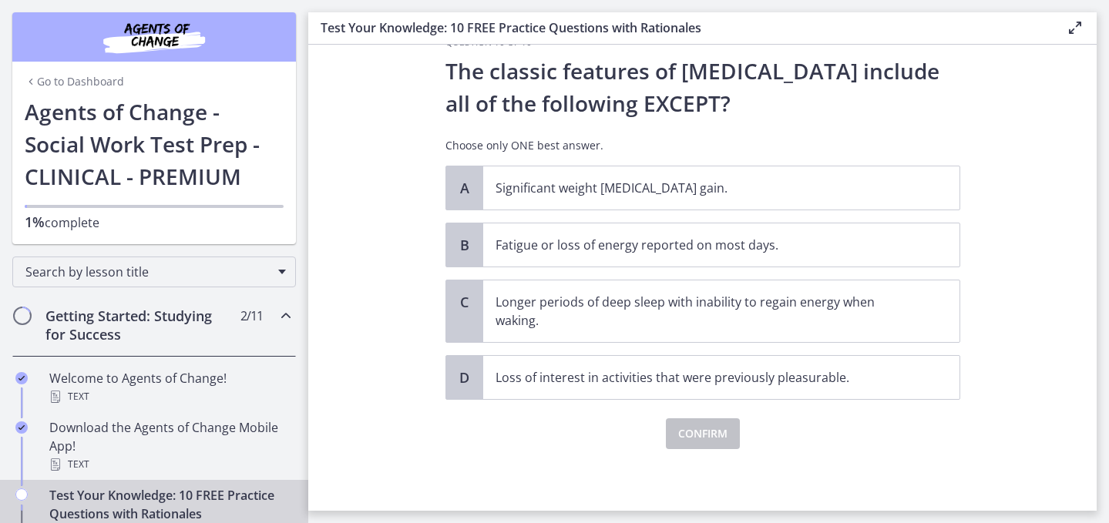
scroll to position [0, 0]
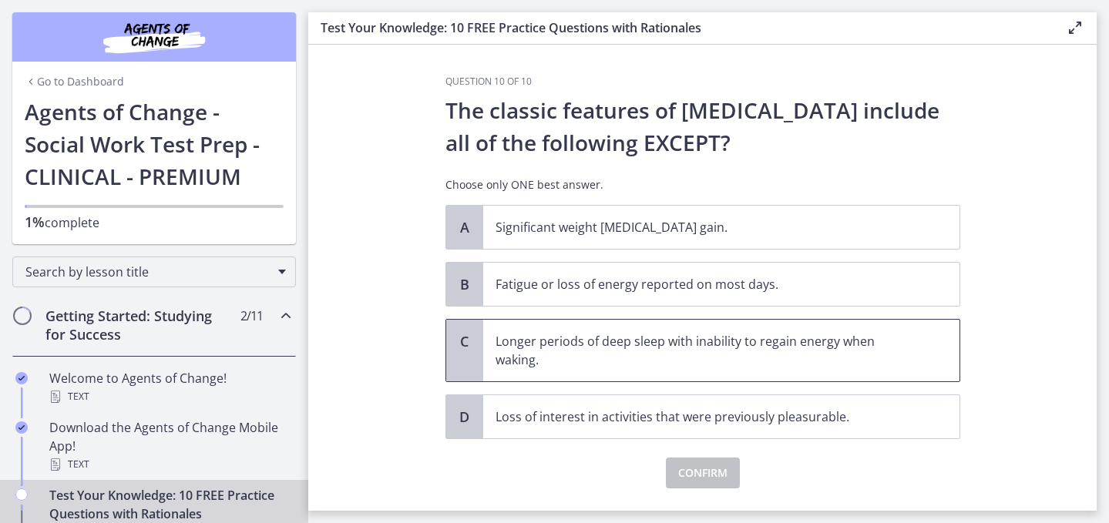
click at [654, 376] on span "Longer periods of deep sleep with inability to regain energy when waking." at bounding box center [721, 351] width 476 height 62
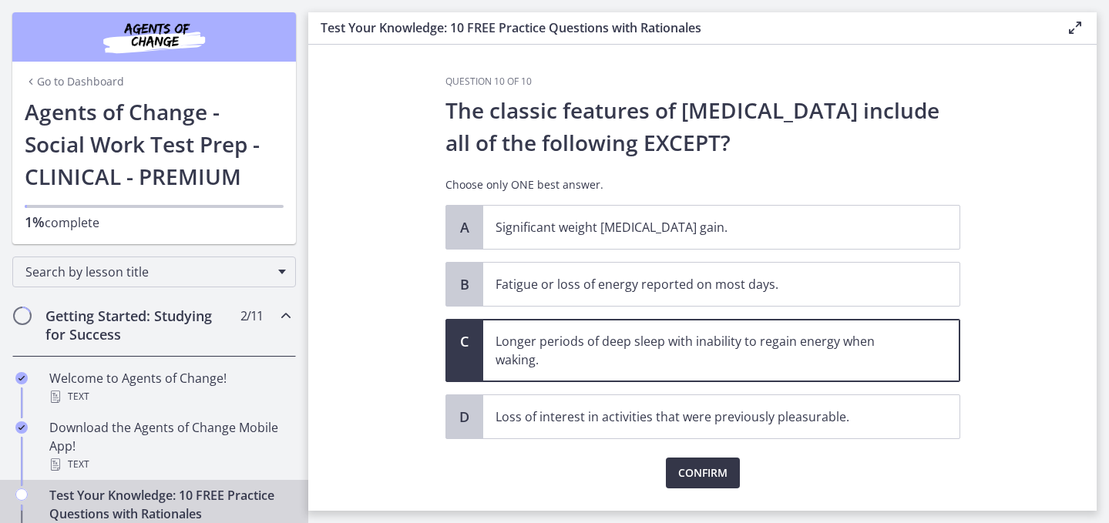
click at [698, 466] on span "Confirm" at bounding box center [702, 473] width 49 height 19
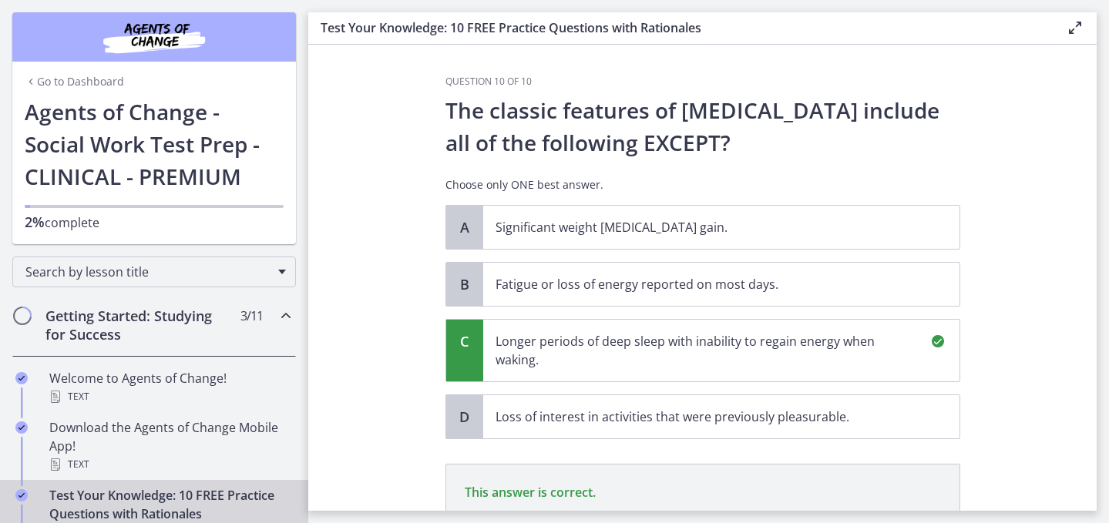
scroll to position [233, 0]
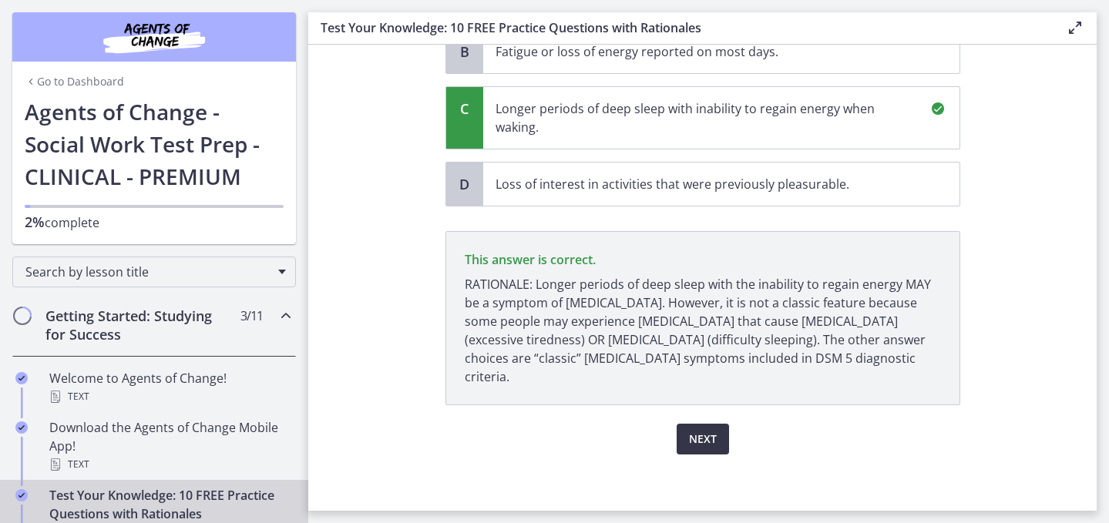
click at [712, 430] on span "Next" at bounding box center [703, 439] width 28 height 19
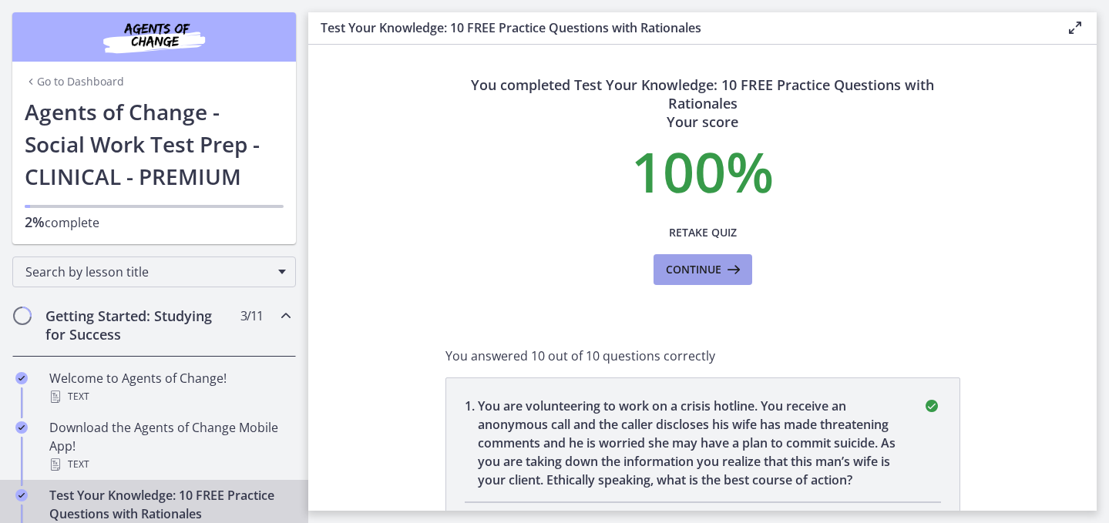
click at [729, 285] on button "Continue" at bounding box center [703, 269] width 99 height 31
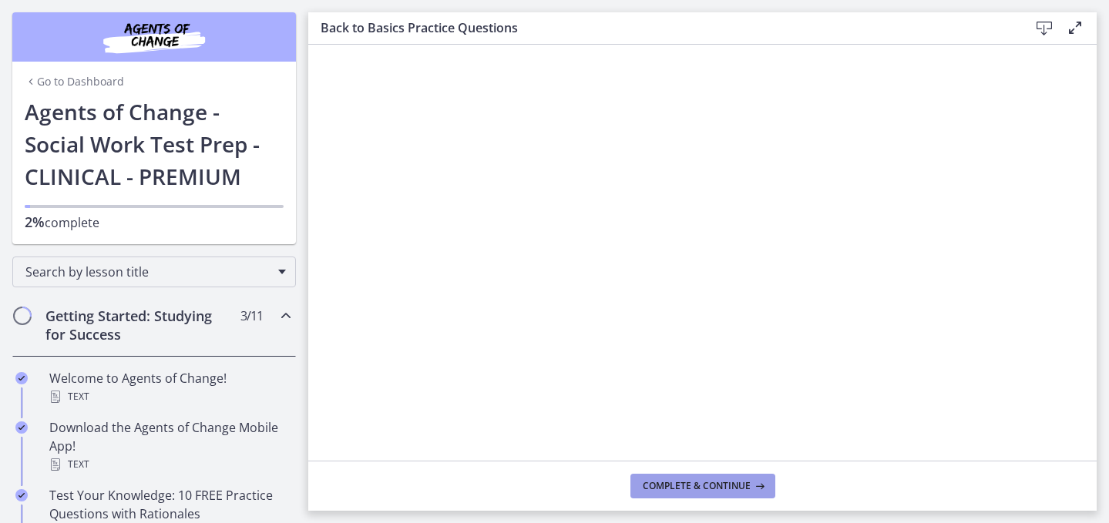
click at [680, 489] on span "Complete & continue" at bounding box center [697, 486] width 108 height 12
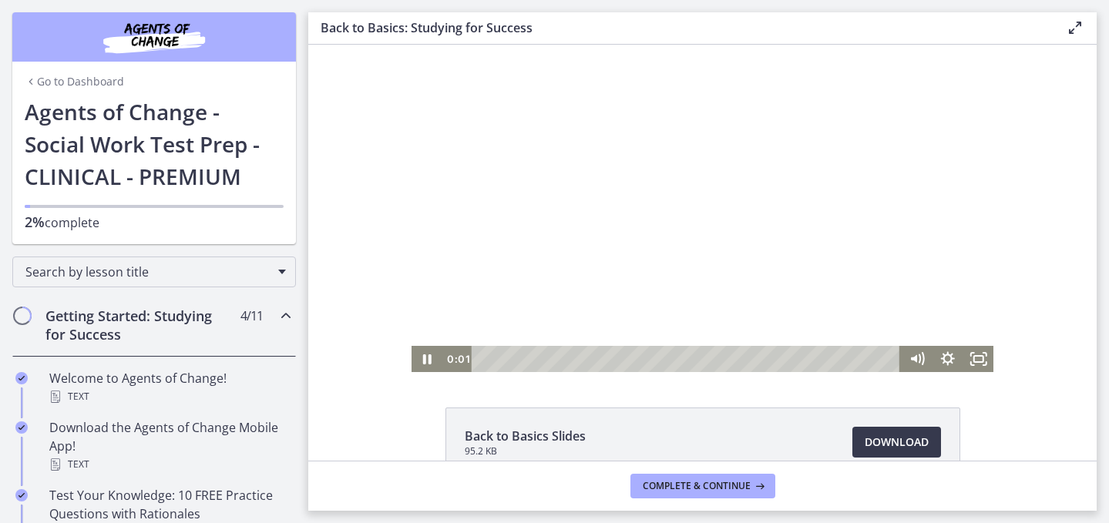
click at [641, 222] on div at bounding box center [703, 209] width 583 height 328
click at [715, 210] on div at bounding box center [703, 209] width 583 height 328
click at [941, 363] on icon "Show settings menu" at bounding box center [948, 359] width 14 height 14
click at [948, 308] on span "1.5x" at bounding box center [967, 307] width 39 height 26
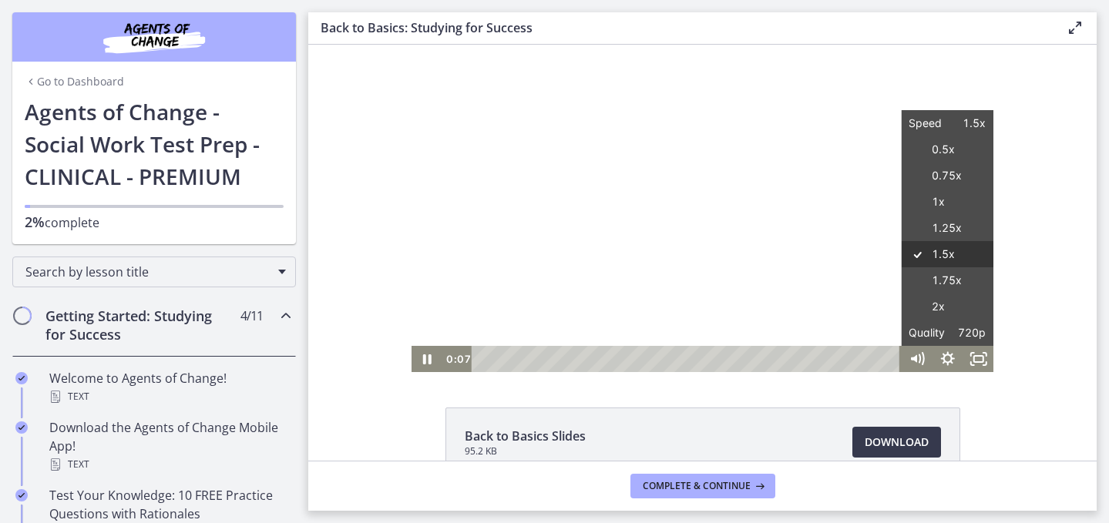
click at [921, 253] on icon at bounding box center [916, 255] width 31 height 26
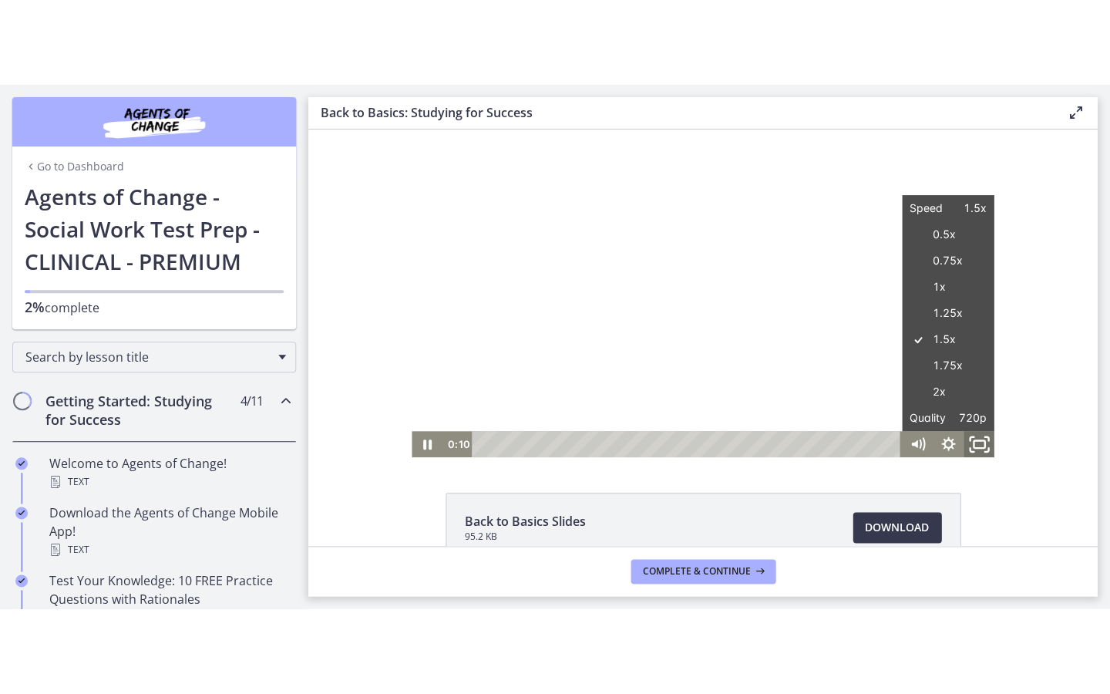
click at [964, 444] on icon "Fullscreen" at bounding box center [978, 445] width 37 height 32
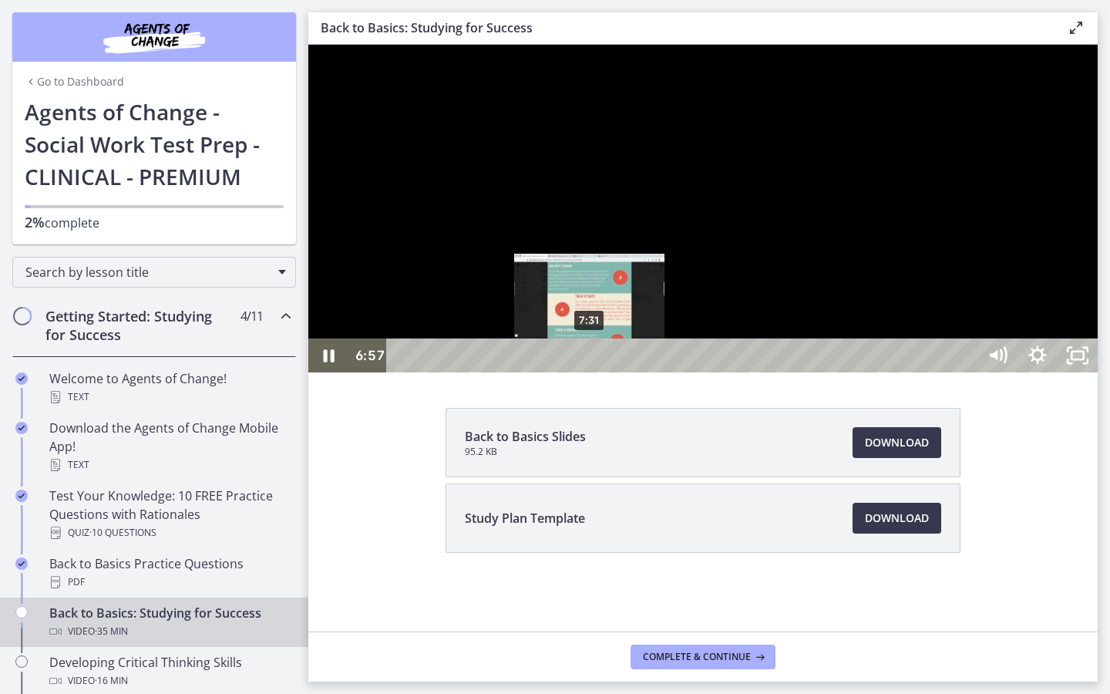
click at [591, 372] on div "7:31" at bounding box center [685, 355] width 566 height 34
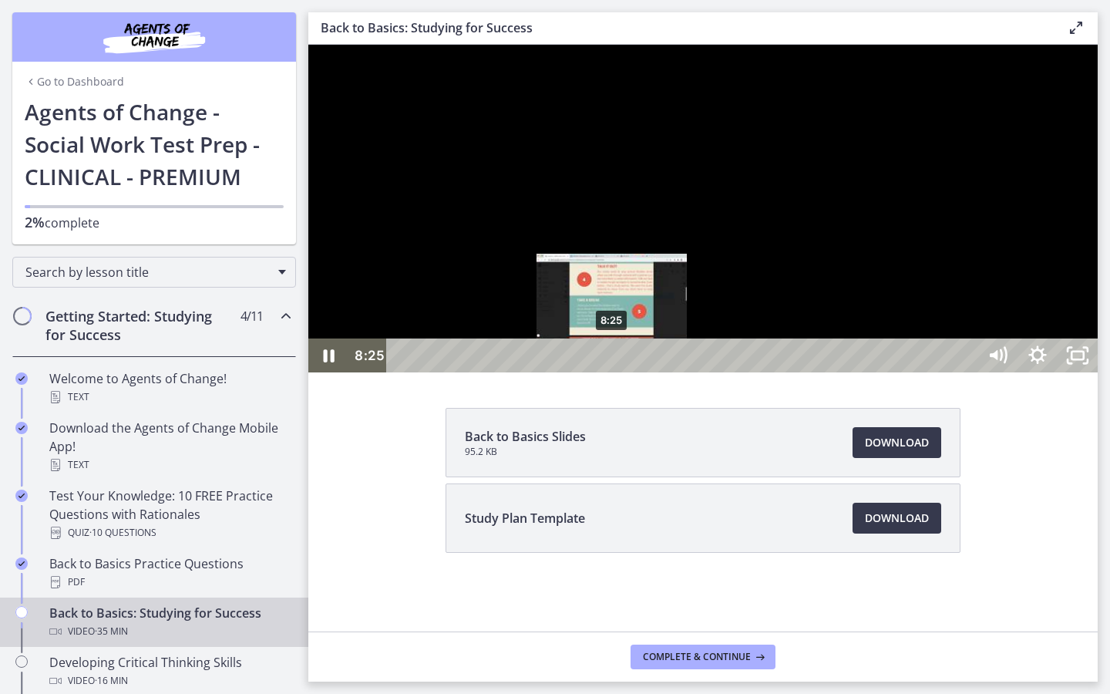
click at [613, 372] on div "8:25" at bounding box center [685, 355] width 566 height 34
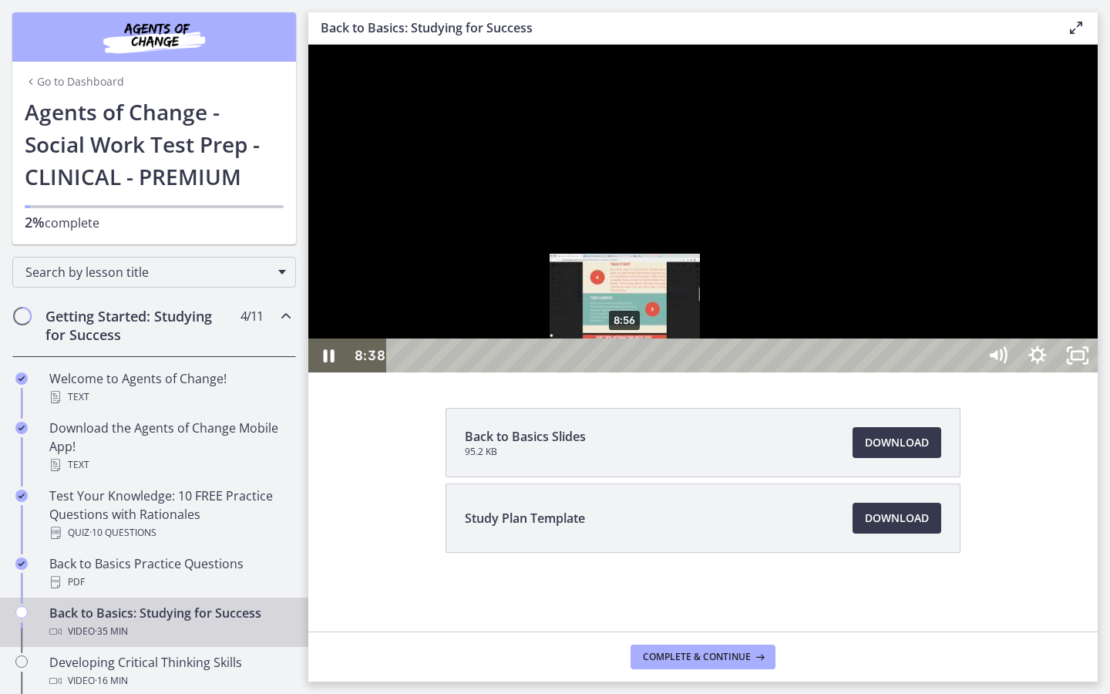
click at [626, 372] on div "8:56" at bounding box center [685, 355] width 566 height 34
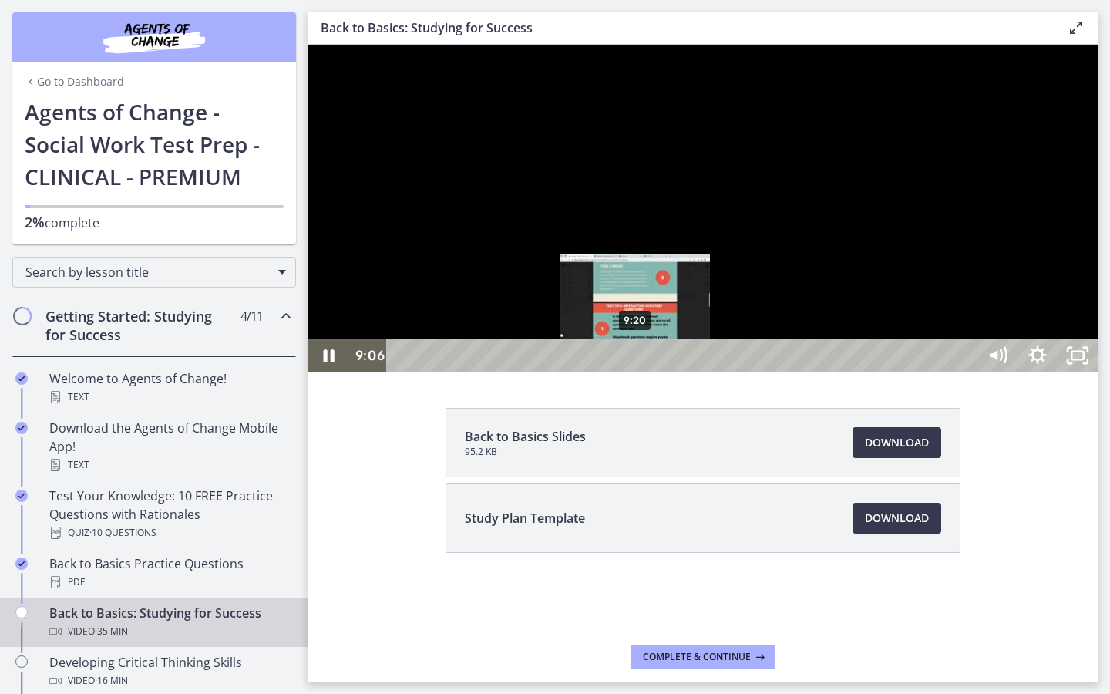
click at [636, 372] on div "9:20" at bounding box center [685, 355] width 566 height 34
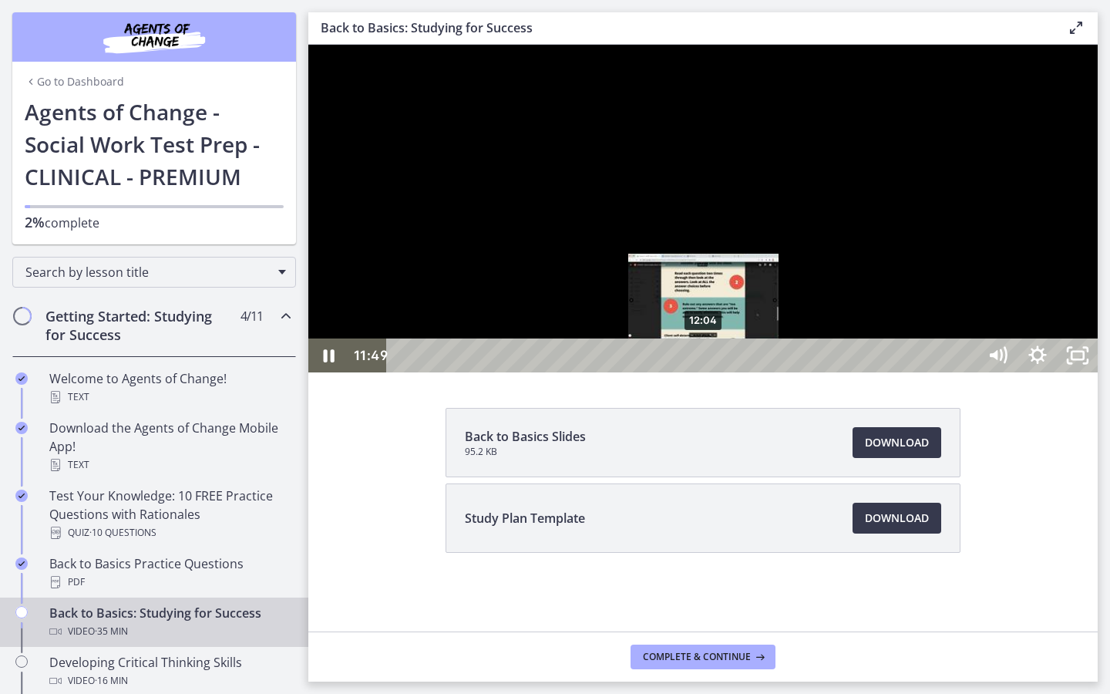
click at [705, 372] on div "12:04" at bounding box center [685, 355] width 566 height 34
click at [712, 372] on div "12:21" at bounding box center [685, 355] width 566 height 34
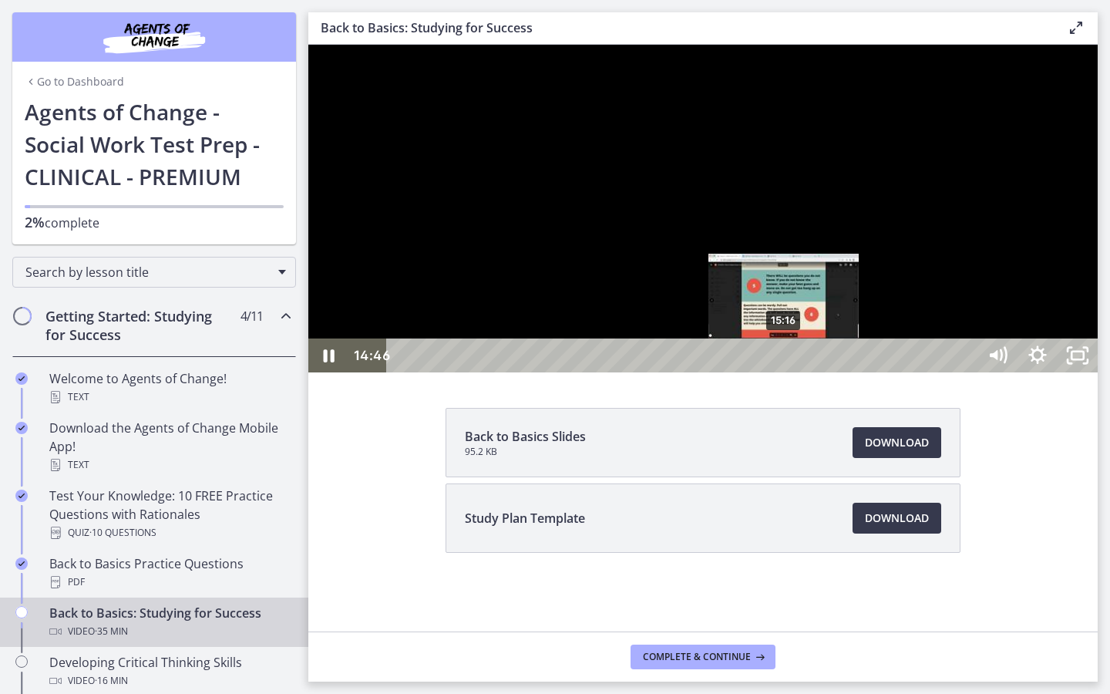
click at [785, 372] on div "15:16" at bounding box center [685, 355] width 566 height 34
click at [790, 372] on div "15:29" at bounding box center [685, 355] width 566 height 34
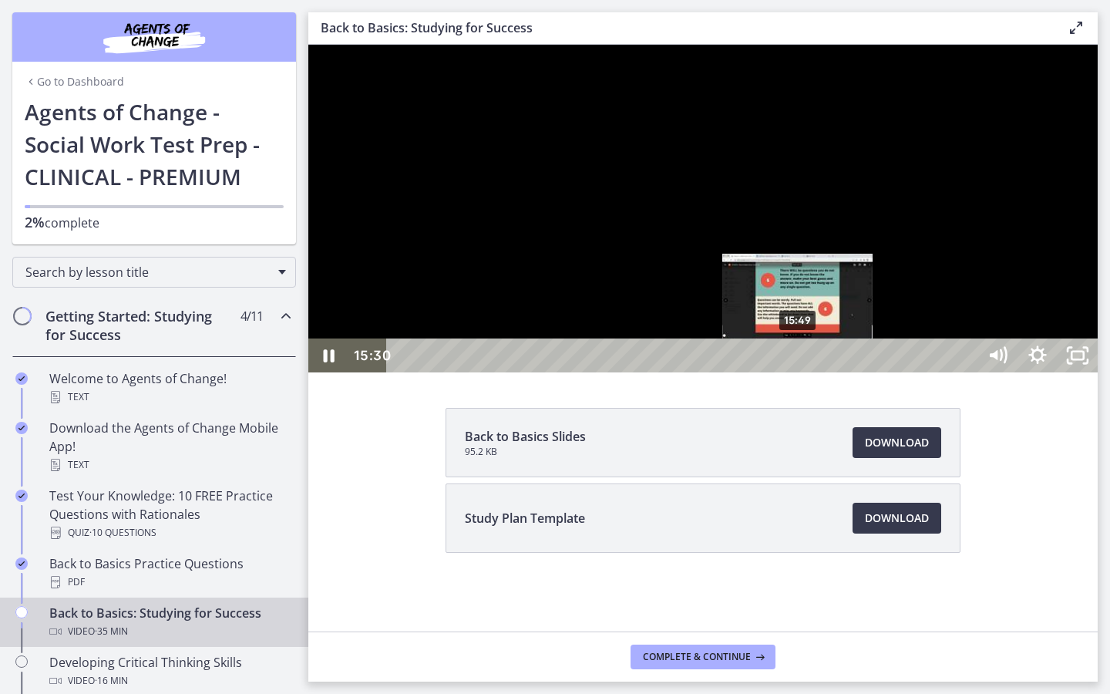
click at [799, 372] on div "15:49" at bounding box center [685, 355] width 566 height 34
click at [806, 372] on div "16:08" at bounding box center [685, 355] width 566 height 34
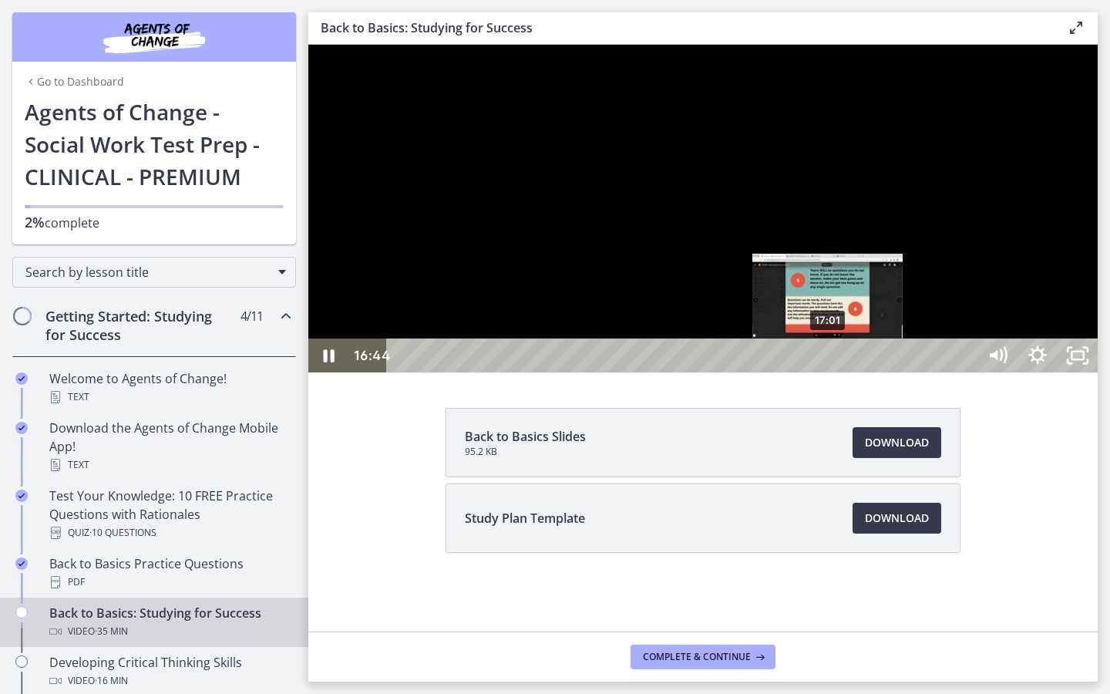
click at [829, 372] on div "17:01" at bounding box center [685, 355] width 566 height 34
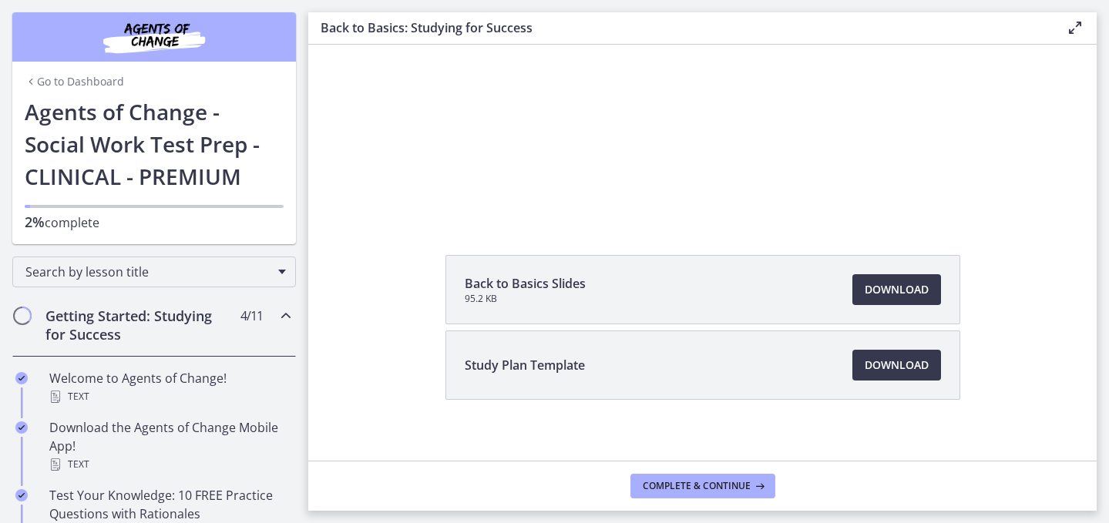
scroll to position [186, 0]
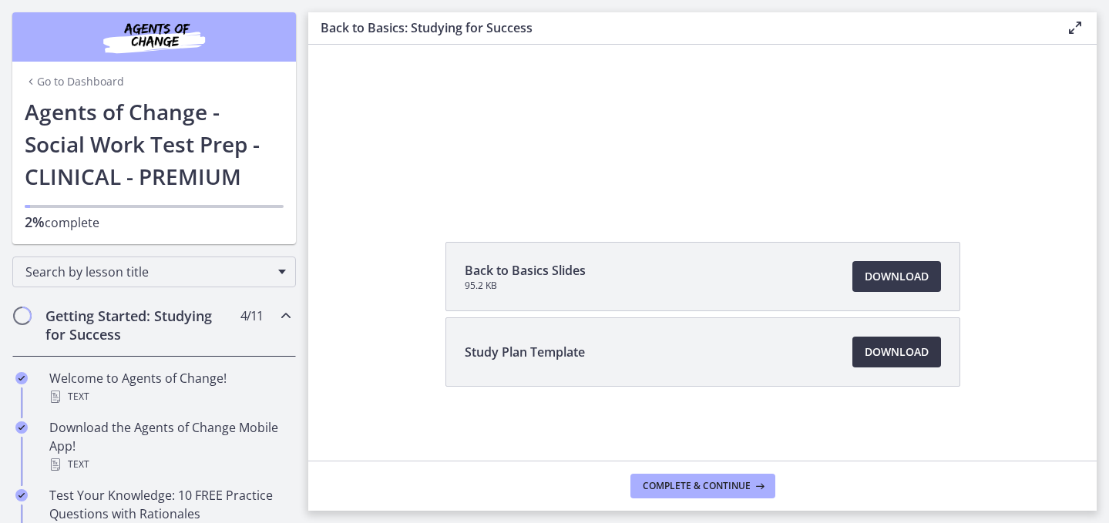
click at [897, 343] on span "Download Opens in a new window" at bounding box center [897, 352] width 64 height 19
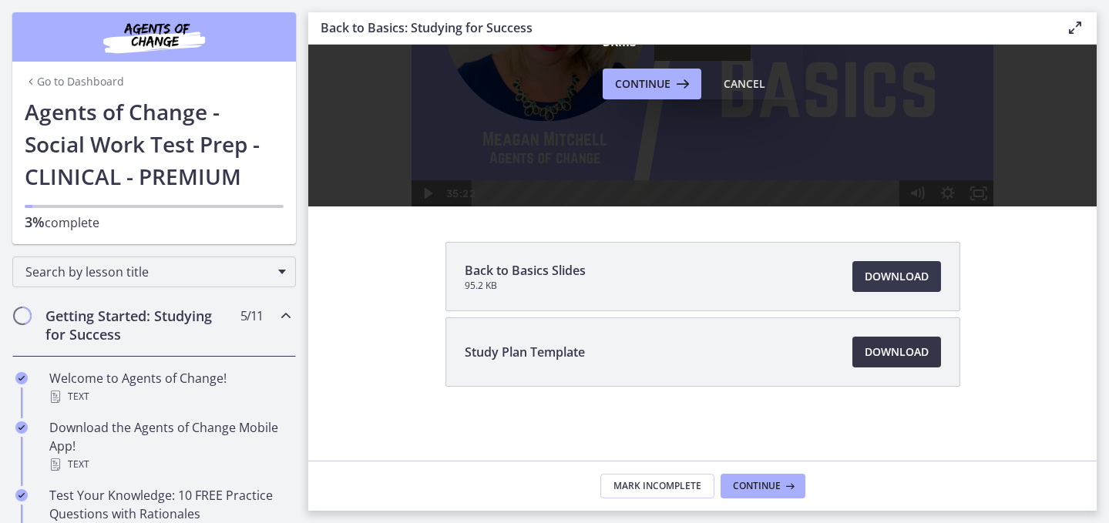
scroll to position [0, 0]
click at [911, 268] on span "Download Opens in a new window" at bounding box center [897, 277] width 64 height 19
click at [778, 489] on span "Continue" at bounding box center [757, 486] width 48 height 12
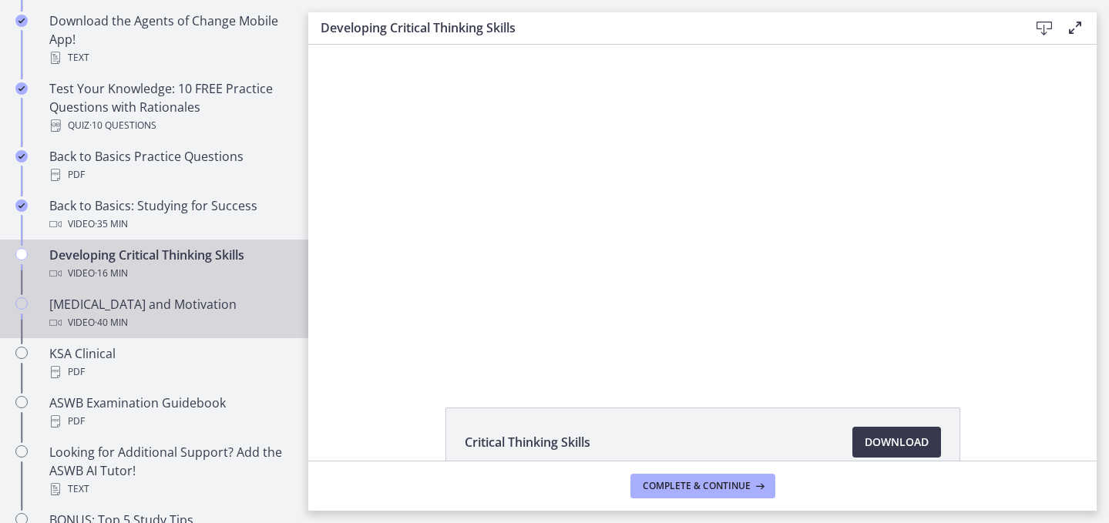
scroll to position [378, 0]
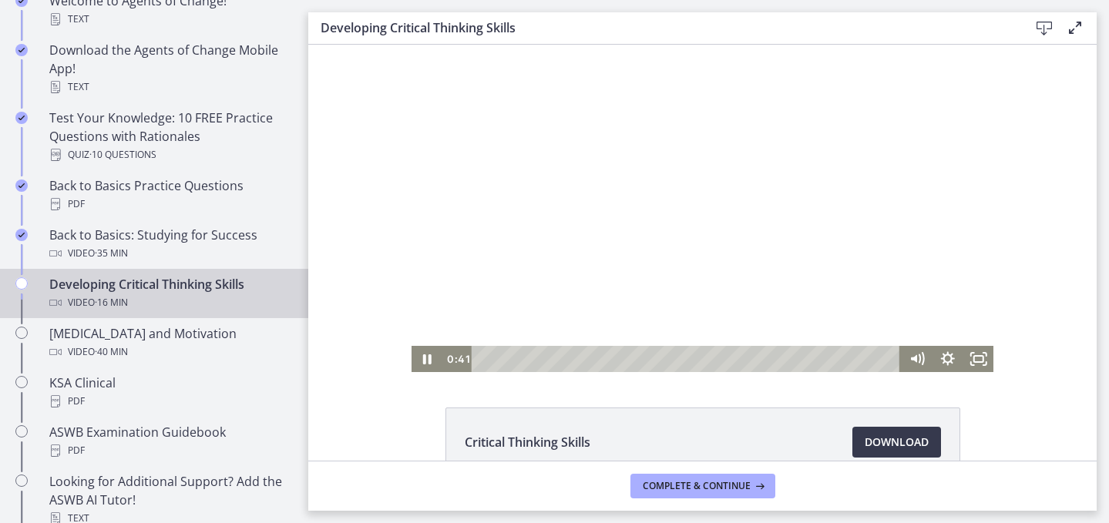
click at [557, 239] on div at bounding box center [703, 209] width 583 height 328
